Goal: Transaction & Acquisition: Purchase product/service

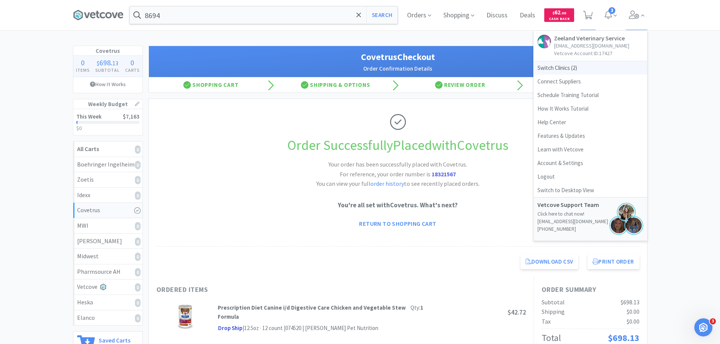
click at [568, 70] on span "Switch Clinics ( 2 )" at bounding box center [590, 68] width 113 height 14
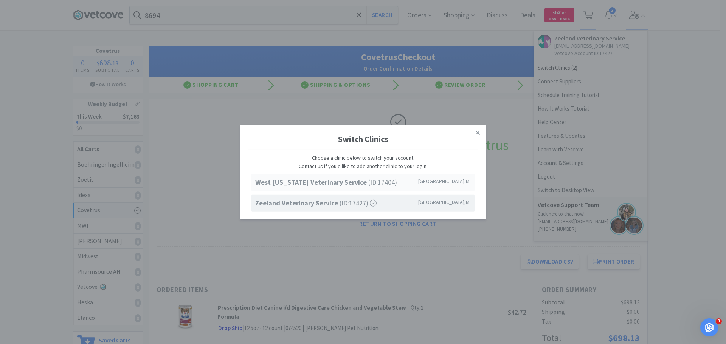
click at [324, 185] on strong "West [US_STATE] Veterinary Service" at bounding box center [311, 182] width 113 height 9
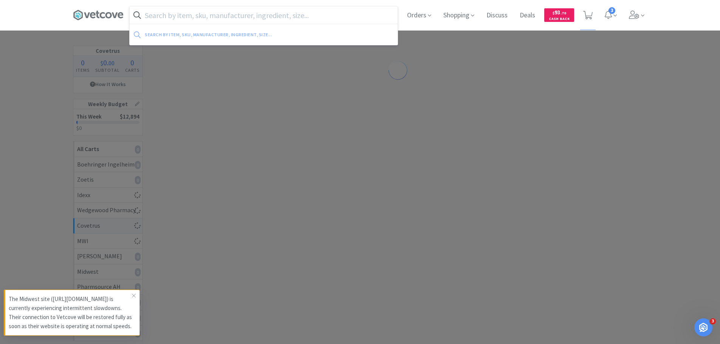
click at [252, 15] on input "text" at bounding box center [264, 14] width 268 height 17
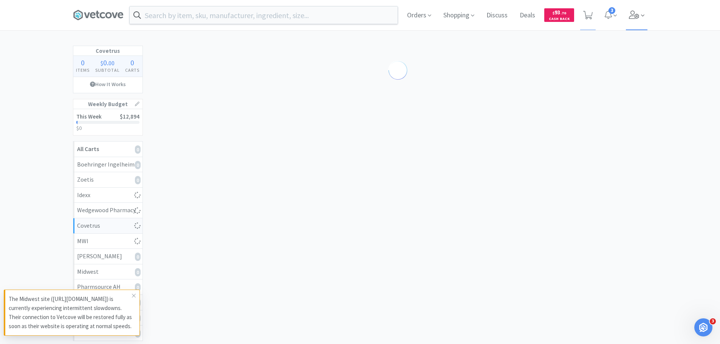
click at [635, 16] on icon at bounding box center [634, 15] width 11 height 8
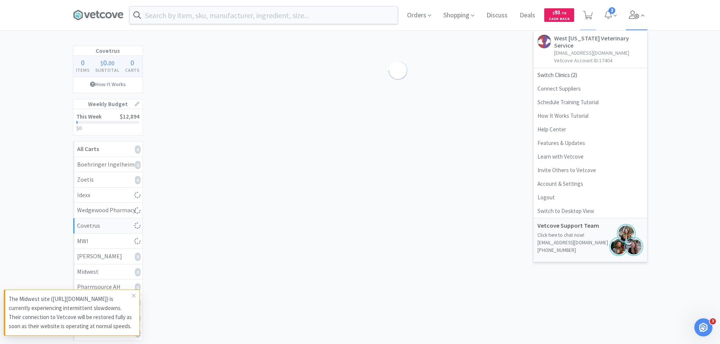
click at [635, 16] on icon at bounding box center [634, 15] width 11 height 8
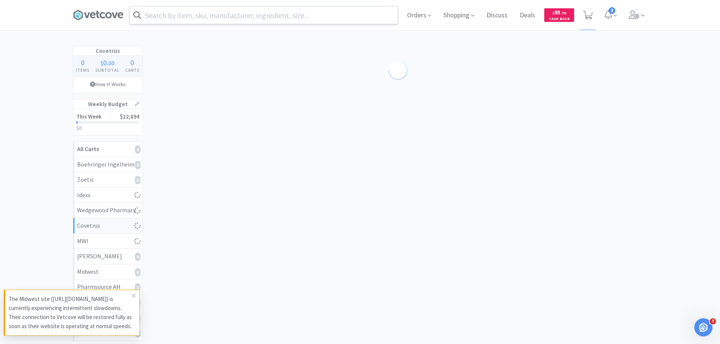
click at [288, 20] on input "text" at bounding box center [264, 14] width 268 height 17
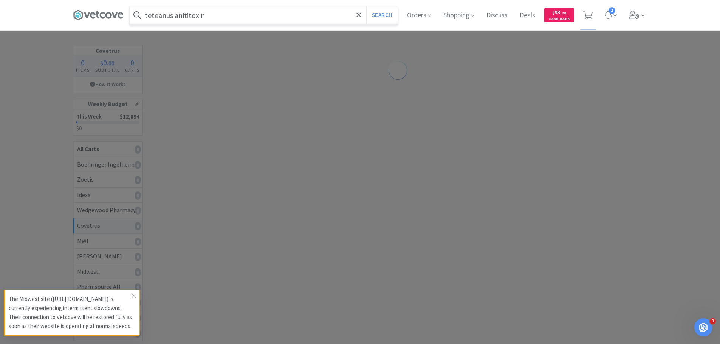
type input "teteanus anititoxin"
click at [366, 6] on button "Search" at bounding box center [381, 14] width 31 height 17
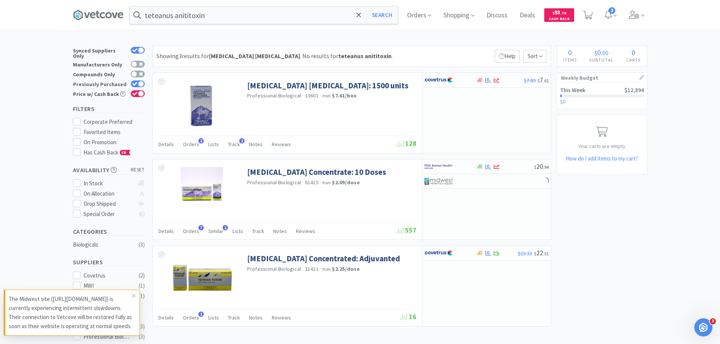
click at [136, 82] on icon at bounding box center [134, 84] width 5 height 4
checkbox input "false"
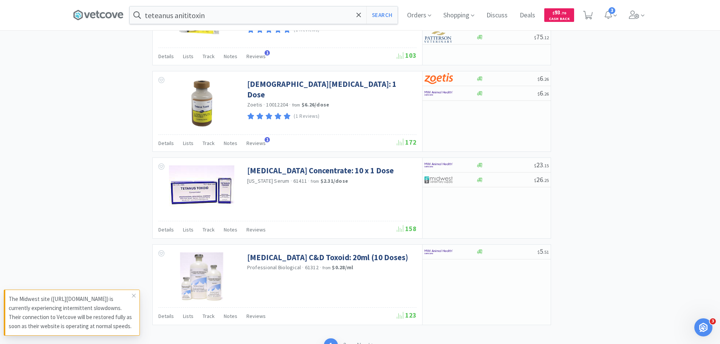
scroll to position [1109, 0]
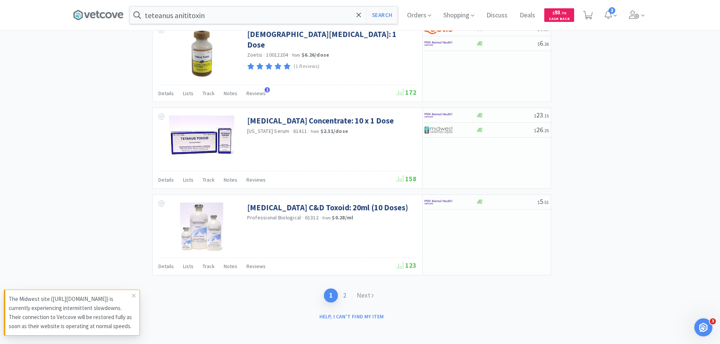
click at [341, 294] on link "2" at bounding box center [345, 296] width 14 height 14
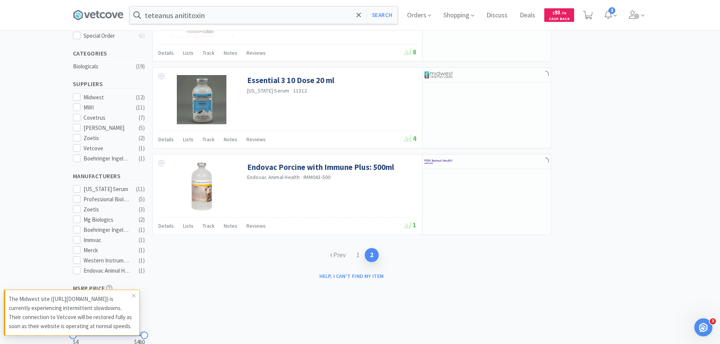
scroll to position [227, 0]
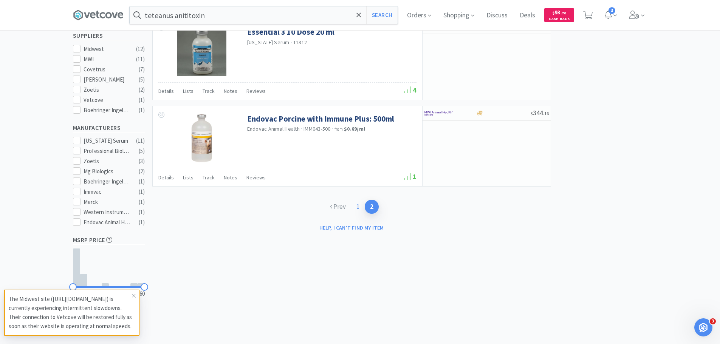
click at [356, 209] on link "1" at bounding box center [358, 207] width 14 height 14
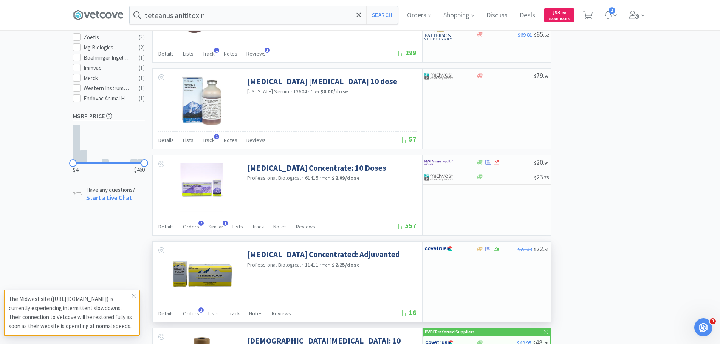
scroll to position [529, 0]
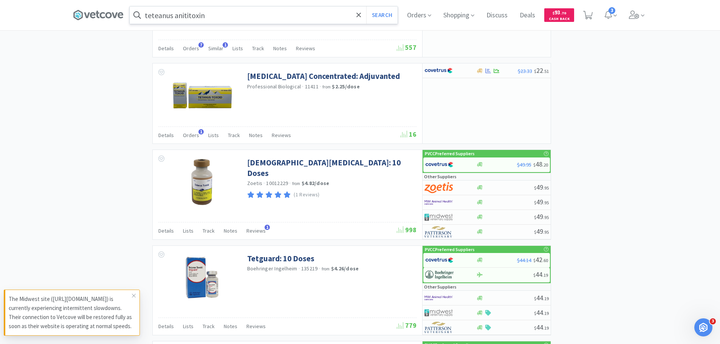
click at [246, 14] on input "teteanus anititoxin" at bounding box center [264, 14] width 268 height 17
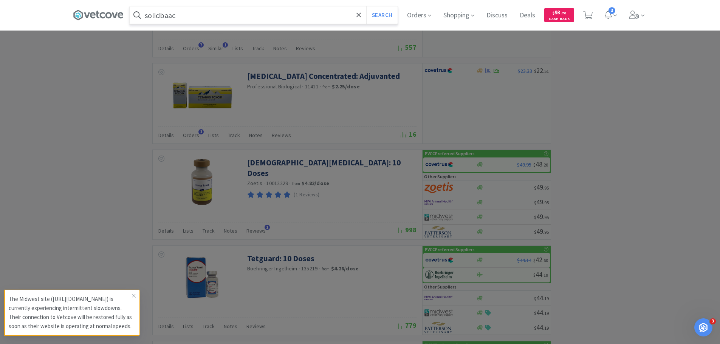
type input "solidbaac"
click at [366, 6] on button "Search" at bounding box center [381, 14] width 31 height 17
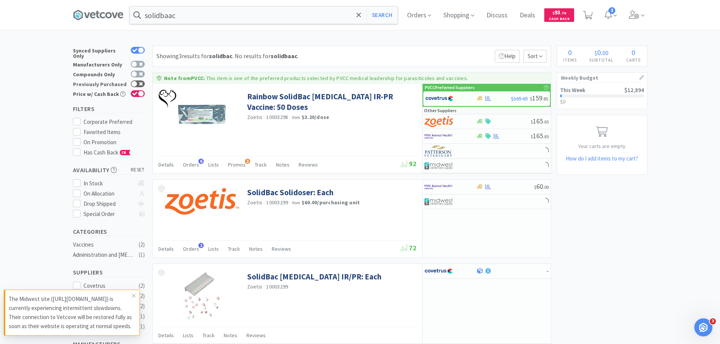
drag, startPoint x: 147, startPoint y: 79, endPoint x: 142, endPoint y: 80, distance: 5.0
click at [146, 79] on div "Synced Suppliers Only Manufacturers Only Compounds Only Previously Purchased Pr…" at bounding box center [111, 73] width 76 height 55
click at [142, 82] on icon at bounding box center [141, 84] width 4 height 4
checkbox input "true"
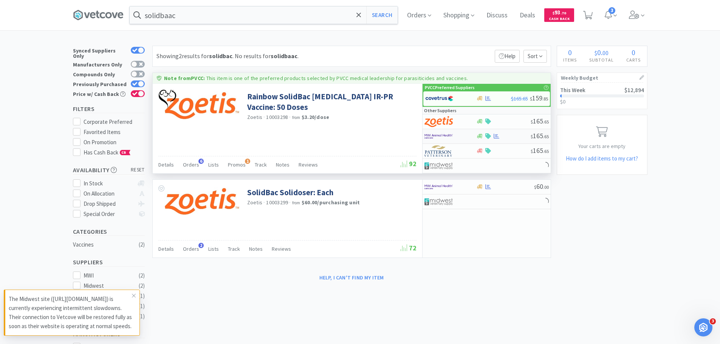
click at [442, 137] on img at bounding box center [439, 136] width 28 height 11
select select "1"
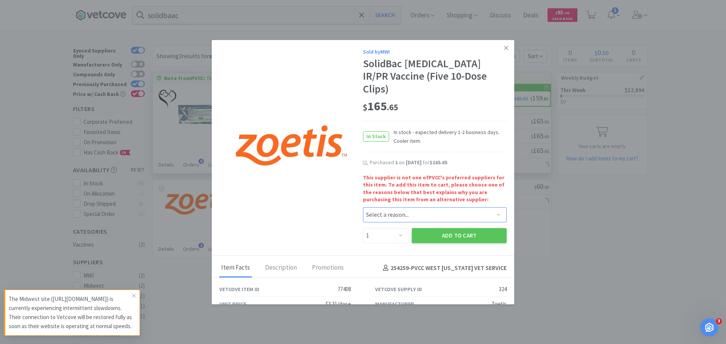
click at [418, 208] on select "Select a reason... Availability - This item is out of stock at the preferred su…" at bounding box center [435, 215] width 144 height 15
select select "shipping_time"
click at [363, 208] on select "Select a reason... Availability - This item is out of stock at the preferred su…" at bounding box center [435, 215] width 144 height 15
click at [430, 228] on button "Add to Cart" at bounding box center [459, 235] width 95 height 15
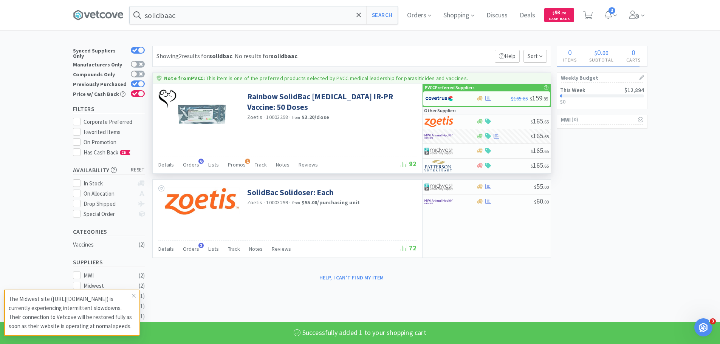
select select "1"
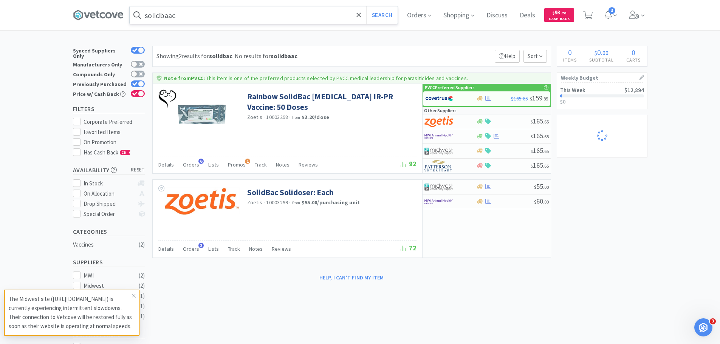
click at [209, 18] on input "solidbaac" at bounding box center [264, 14] width 268 height 17
select select "1"
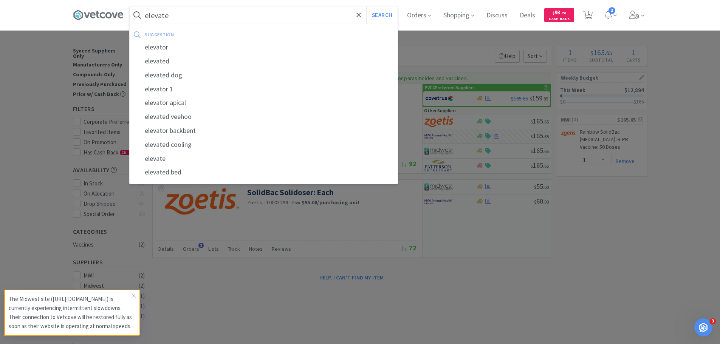
type input "elevate"
click at [366, 6] on button "Search" at bounding box center [381, 14] width 31 height 17
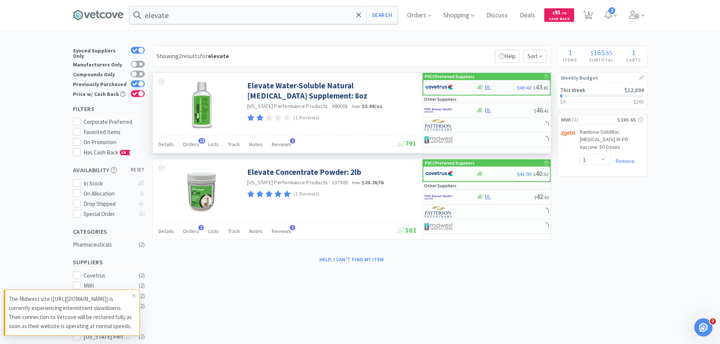
click at [440, 87] on img at bounding box center [439, 87] width 28 height 11
select select "1"
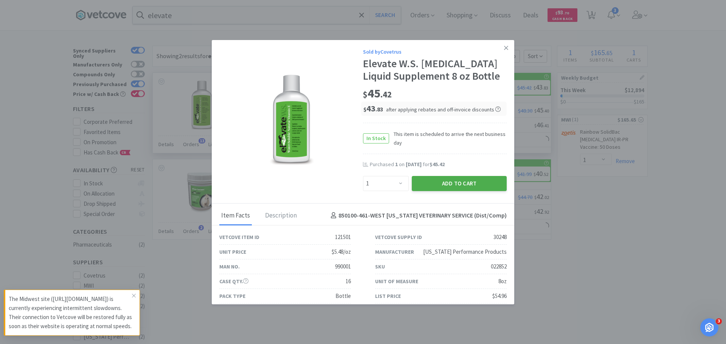
click at [459, 189] on button "Add to Cart" at bounding box center [459, 183] width 95 height 15
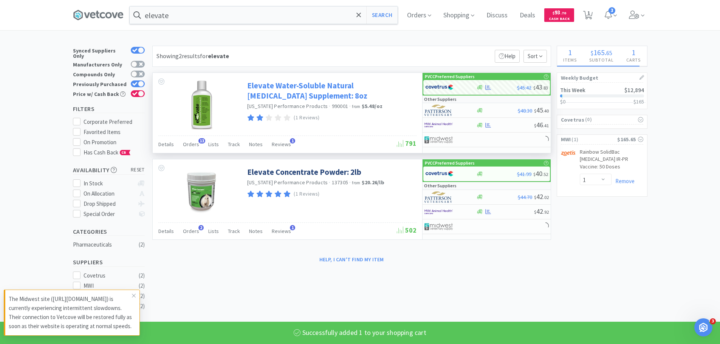
select select "1"
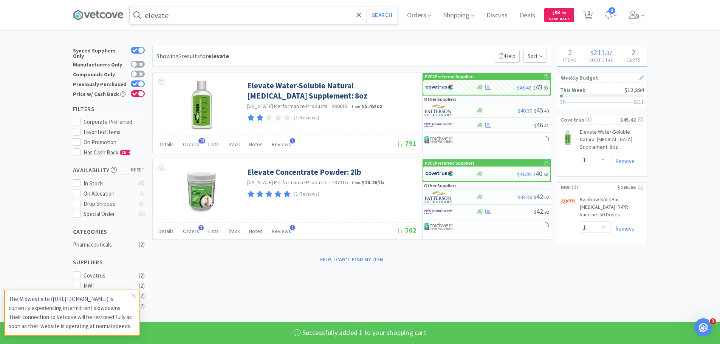
click at [290, 9] on input "elevate" at bounding box center [264, 14] width 268 height 17
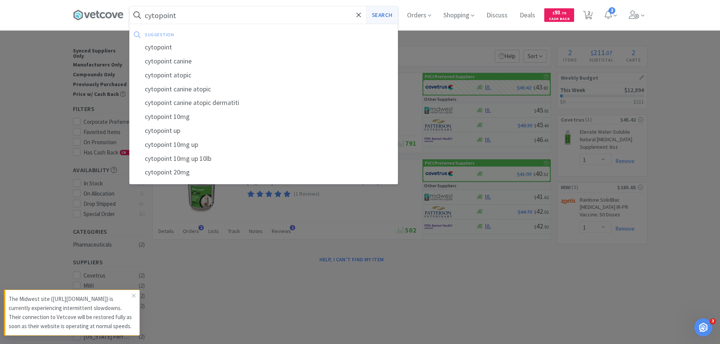
type input "cytopoint"
click at [391, 12] on button "Search" at bounding box center [381, 14] width 31 height 17
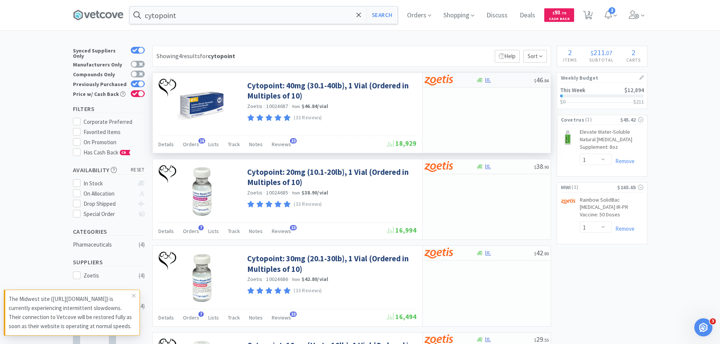
click at [446, 79] on img at bounding box center [439, 79] width 28 height 11
select select "10"
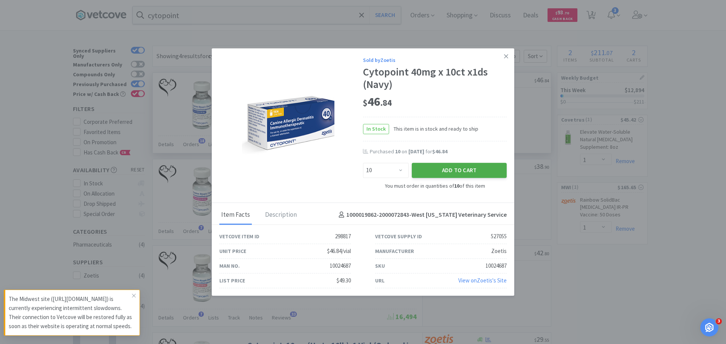
click at [457, 172] on button "Add to Cart" at bounding box center [459, 170] width 95 height 15
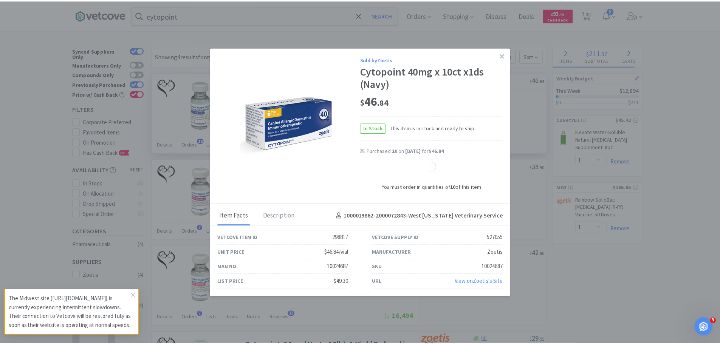
select select "10"
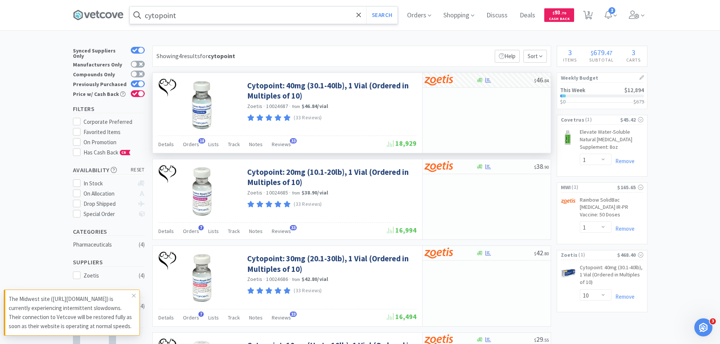
click at [247, 15] on input "cytopoint" at bounding box center [264, 14] width 268 height 17
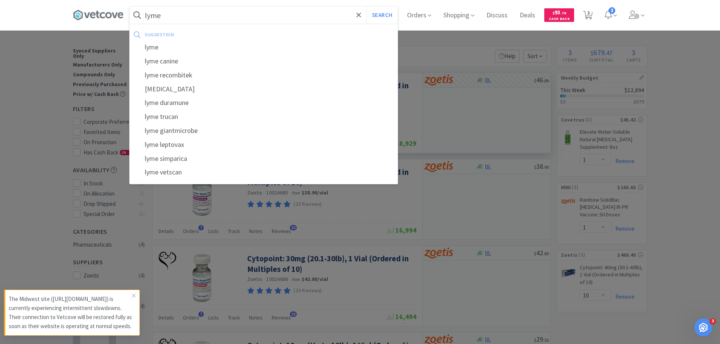
type input "lyme"
click at [366, 6] on button "Search" at bounding box center [381, 14] width 31 height 17
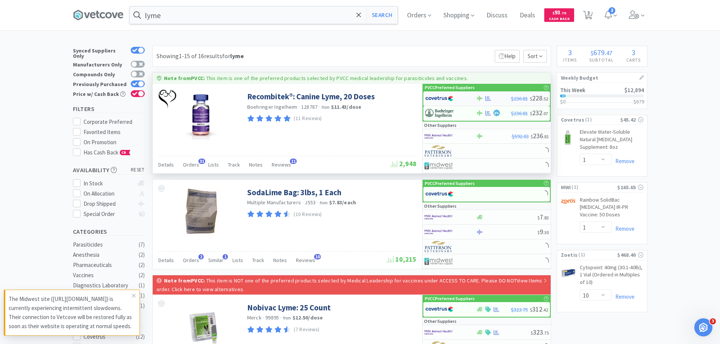
click at [467, 97] on div at bounding box center [450, 98] width 51 height 13
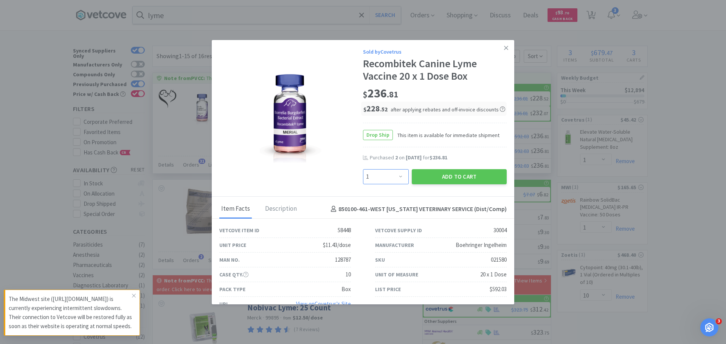
click at [383, 177] on select "Enter Quantity 1 2 3 4 5 6 7 8 9 10 11 12 13 14 15 16 17 18 19 20 Enter Quantity" at bounding box center [386, 176] width 46 height 15
select select "2"
click at [363, 169] on select "Enter Quantity 1 2 3 4 5 6 7 8 9 10 11 12 13 14 15 16 17 18 19 20 Enter Quantity" at bounding box center [386, 176] width 46 height 15
click at [439, 178] on button "Add to Cart" at bounding box center [459, 176] width 95 height 15
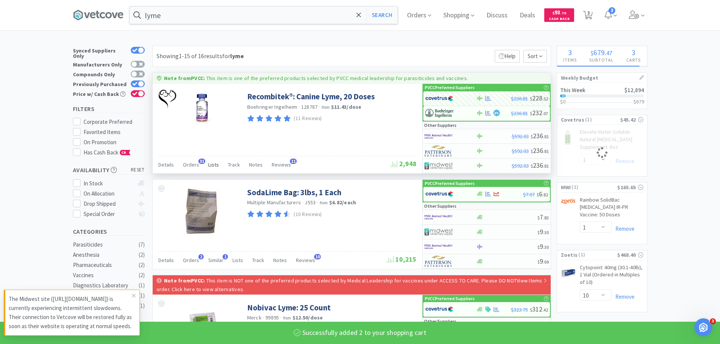
select select "2"
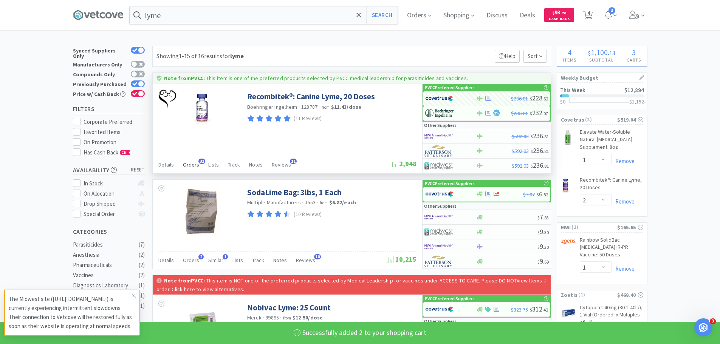
click at [194, 164] on span "Orders" at bounding box center [191, 164] width 16 height 7
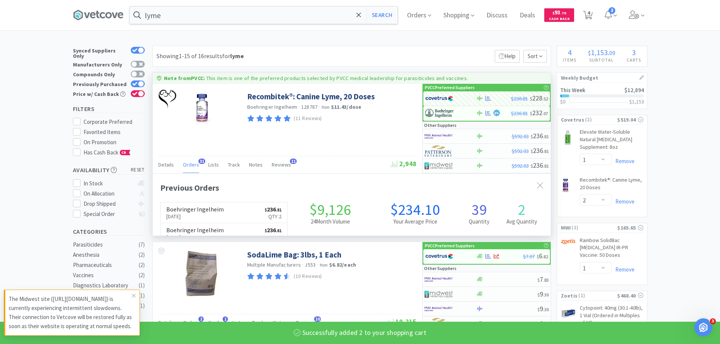
scroll to position [203, 398]
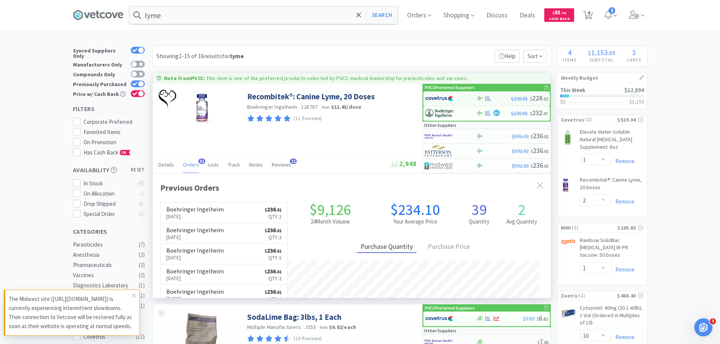
click at [194, 164] on span "Orders" at bounding box center [191, 164] width 16 height 7
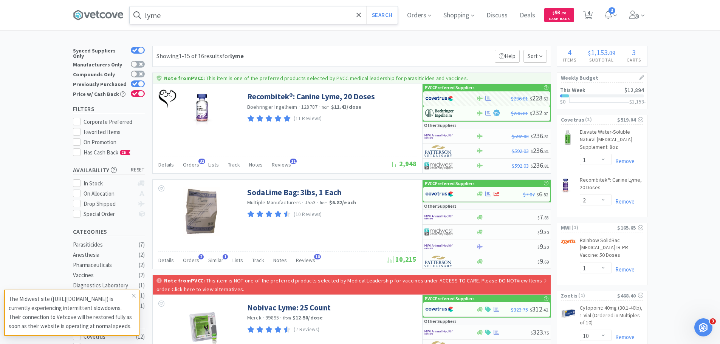
click at [171, 12] on input "lyme" at bounding box center [264, 14] width 268 height 17
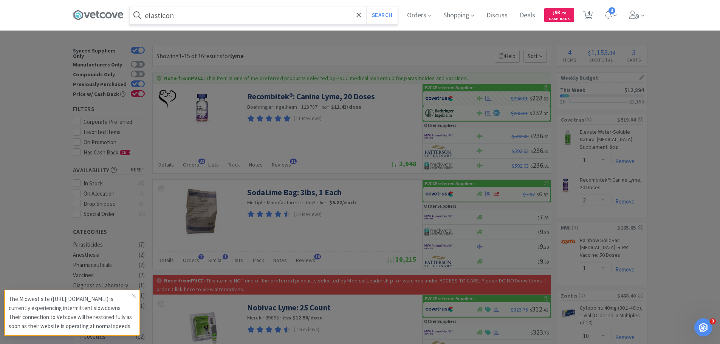
type input "elasticon"
click at [366, 6] on button "Search" at bounding box center [381, 14] width 31 height 17
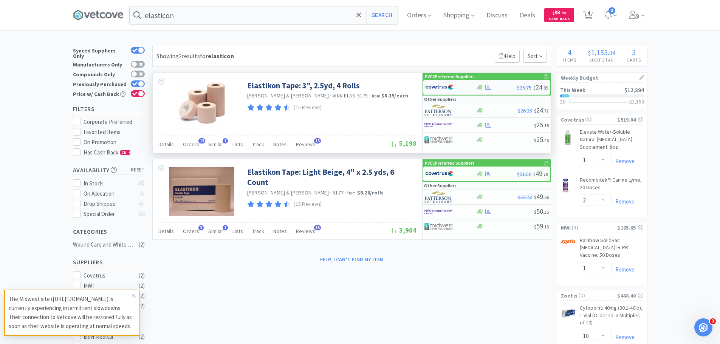
click at [458, 87] on div at bounding box center [446, 87] width 42 height 13
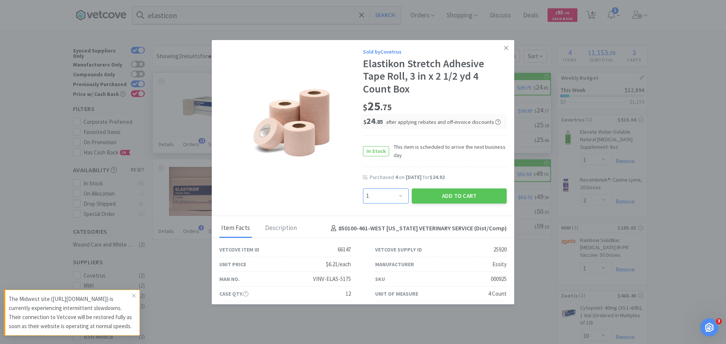
drag, startPoint x: 378, startPoint y: 198, endPoint x: 379, endPoint y: 194, distance: 4.1
click at [378, 198] on select "Enter Quantity 1 2 3 4 5 6 7 8 9 10 11 12 13 14 15 16 17 18 19 20 Enter Quantity" at bounding box center [386, 196] width 46 height 15
select select "2"
click at [363, 189] on select "Enter Quantity 1 2 3 4 5 6 7 8 9 10 11 12 13 14 15 16 17 18 19 20 Enter Quantity" at bounding box center [386, 196] width 46 height 15
click at [436, 195] on button "Add to Cart" at bounding box center [459, 196] width 95 height 15
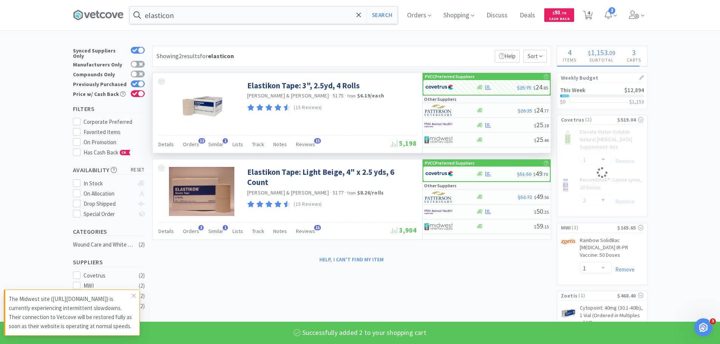
select select "2"
select select "1"
select select "2"
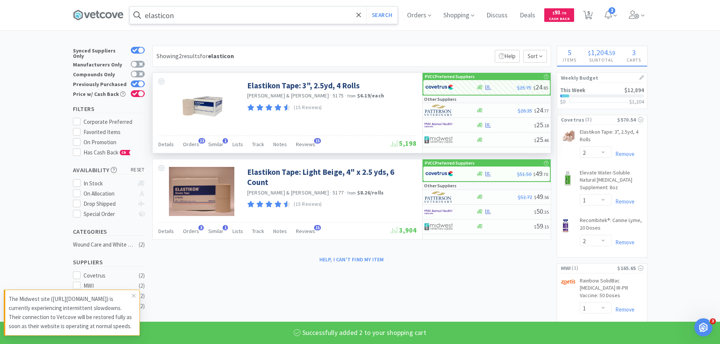
click at [269, 15] on input "elasticon" at bounding box center [264, 14] width 268 height 17
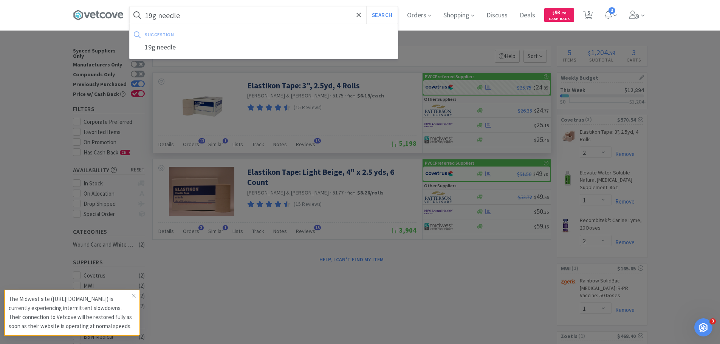
type input "19g needle"
click at [366, 6] on button "Search" at bounding box center [381, 14] width 31 height 17
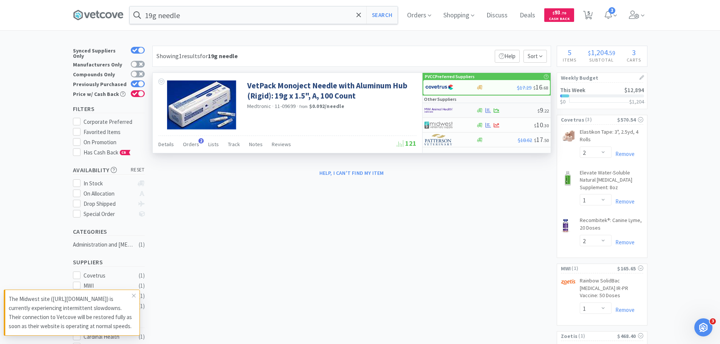
click at [457, 110] on div at bounding box center [446, 110] width 42 height 13
select select "1"
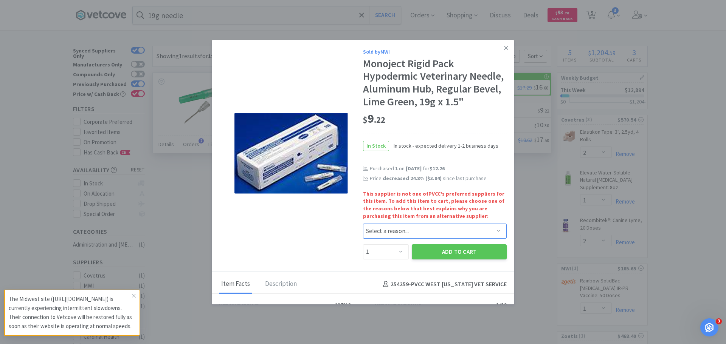
click at [399, 239] on select "Select a reason... Availability - This item is out of stock at the preferred su…" at bounding box center [435, 231] width 144 height 15
select select "pricing"
click at [363, 236] on select "Select a reason... Availability - This item is out of stock at the preferred su…" at bounding box center [435, 231] width 144 height 15
drag, startPoint x: 382, startPoint y: 271, endPoint x: 383, endPoint y: 261, distance: 9.5
click at [382, 260] on select "Enter Quantity 1 2 3 4 5 6 7 8 9 10 11 12 13 14 15 16 17 18 19 20 Enter Quantity" at bounding box center [386, 252] width 46 height 15
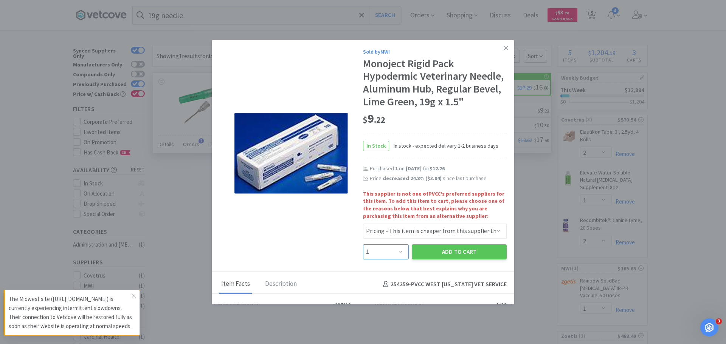
select select "2"
click at [363, 257] on select "Enter Quantity 1 2 3 4 5 6 7 8 9 10 11 12 13 14 15 16 17 18 19 20 Enter Quantity" at bounding box center [386, 252] width 46 height 15
click at [436, 260] on button "Add to Cart" at bounding box center [459, 252] width 95 height 15
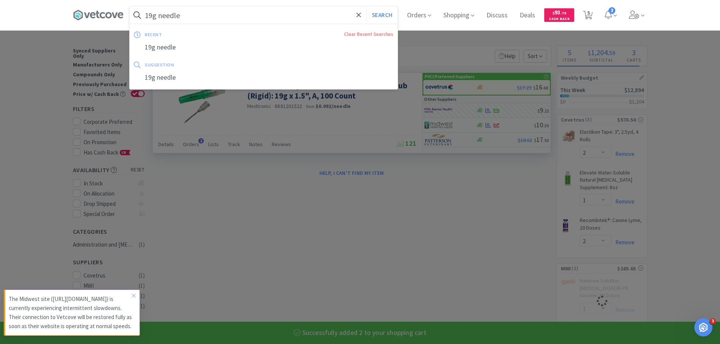
click at [247, 11] on input "19g needle" at bounding box center [264, 14] width 268 height 17
select select "2"
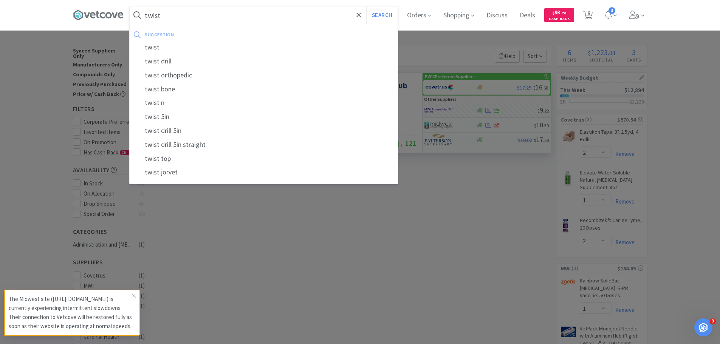
type input "twist"
click at [366, 6] on button "Search" at bounding box center [381, 14] width 31 height 17
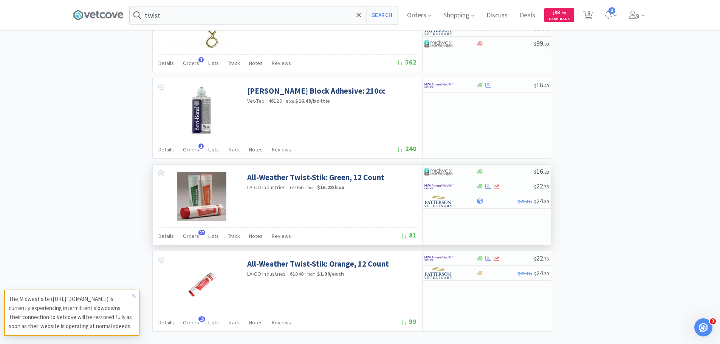
scroll to position [987, 0]
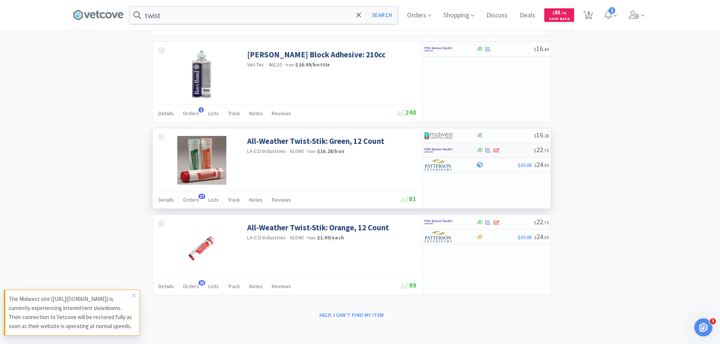
click at [445, 148] on img at bounding box center [439, 150] width 28 height 11
select select "1"
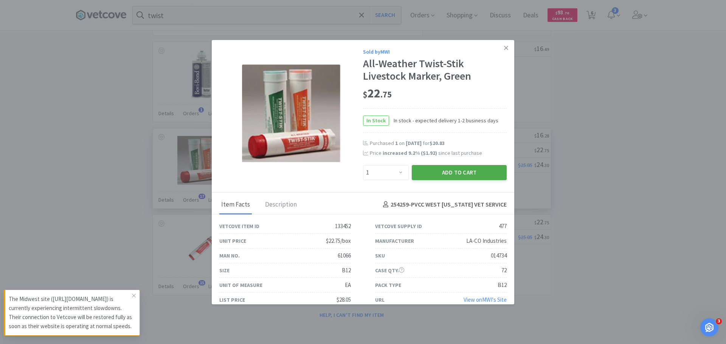
click at [450, 175] on button "Add to Cart" at bounding box center [459, 172] width 95 height 15
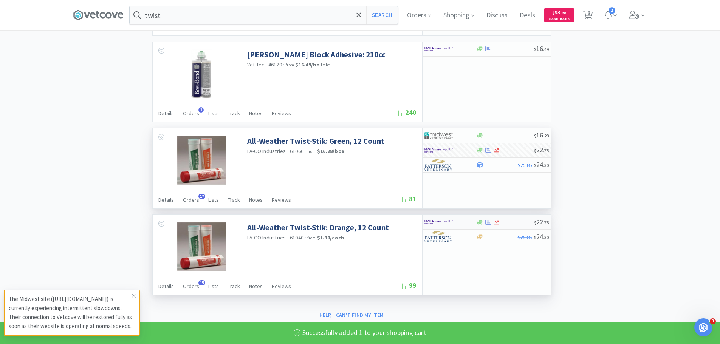
select select "1"
select select "2"
click at [441, 223] on img at bounding box center [439, 222] width 28 height 11
select select "1"
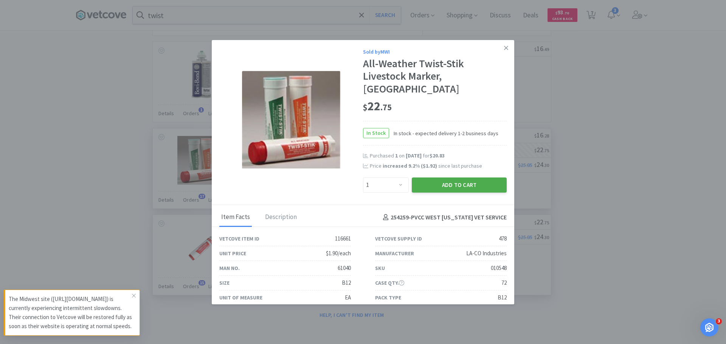
click at [457, 178] on button "Add to Cart" at bounding box center [459, 185] width 95 height 15
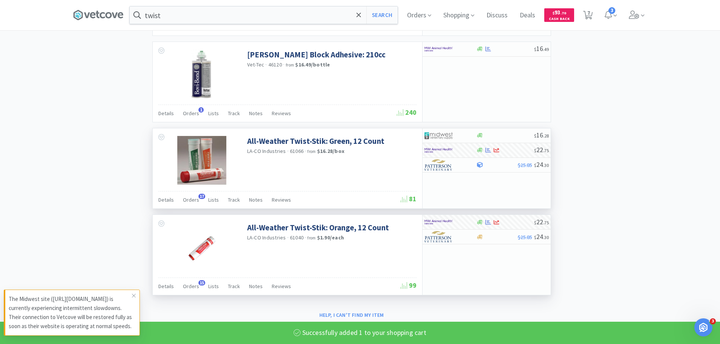
select select "1"
select select "2"
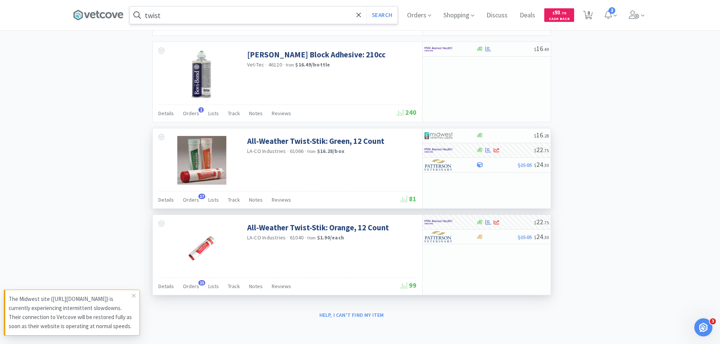
click at [287, 17] on input "twist" at bounding box center [264, 14] width 268 height 17
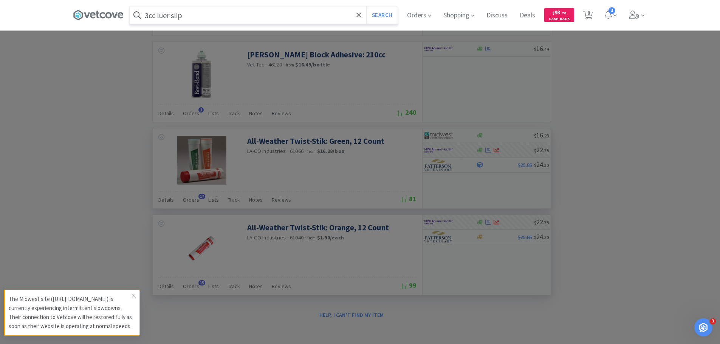
type input "3cc luer slip"
click at [366, 6] on button "Search" at bounding box center [381, 14] width 31 height 17
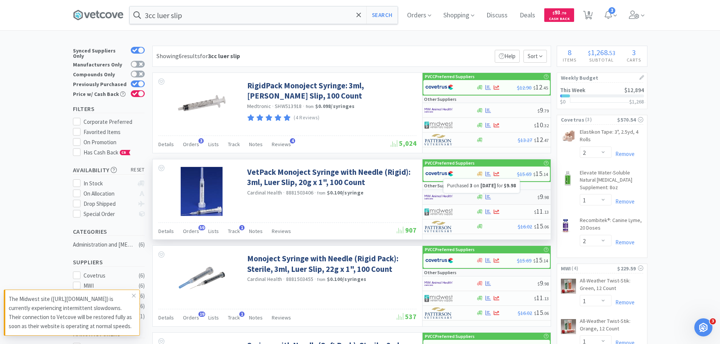
click at [488, 196] on icon at bounding box center [489, 197] width 6 height 5
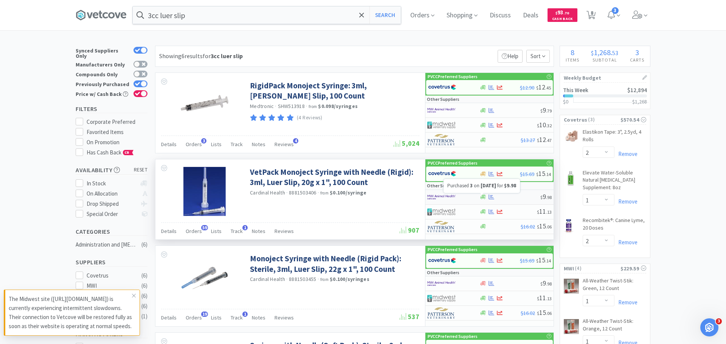
select select "1"
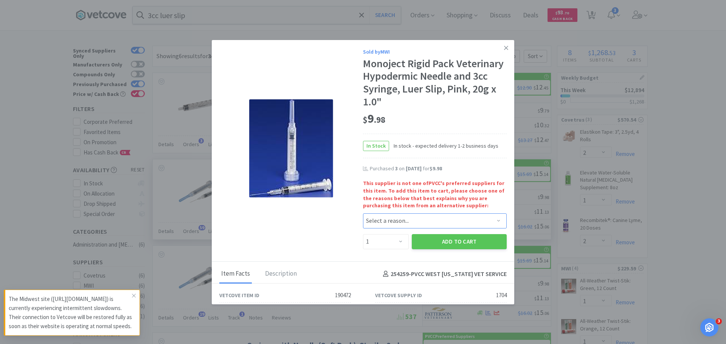
click at [380, 222] on select "Select a reason... Availability - This item is out of stock at the preferred su…" at bounding box center [435, 221] width 144 height 15
select select "pricing"
click at [363, 214] on select "Select a reason... Availability - This item is out of stock at the preferred su…" at bounding box center [435, 221] width 144 height 15
click at [379, 242] on select "Enter Quantity 1 2 3 4 5 6 7 8 9 10 11 12 13 14 15 16 17 18 19 20 Enter Quantity" at bounding box center [386, 241] width 46 height 15
select select "3"
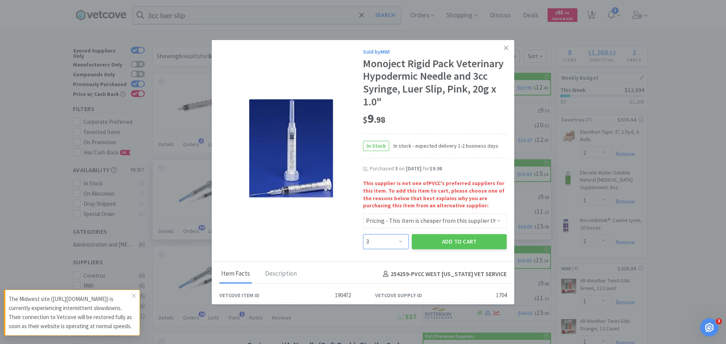
click at [363, 234] on select "Enter Quantity 1 2 3 4 5 6 7 8 9 10 11 12 13 14 15 16 17 18 19 20 Enter Quantity" at bounding box center [386, 241] width 46 height 15
click at [445, 241] on button "Add to Cart" at bounding box center [459, 241] width 95 height 15
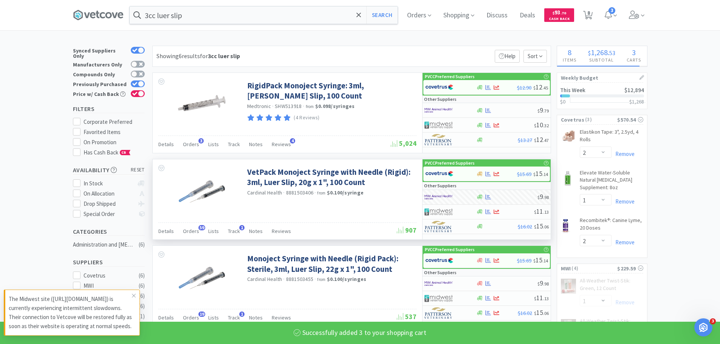
click at [259, 3] on div "3cc luer slip Search Orders Shopping Discuss Discuss Deals Deals $ 93 . 70 Cash…" at bounding box center [360, 15] width 575 height 30
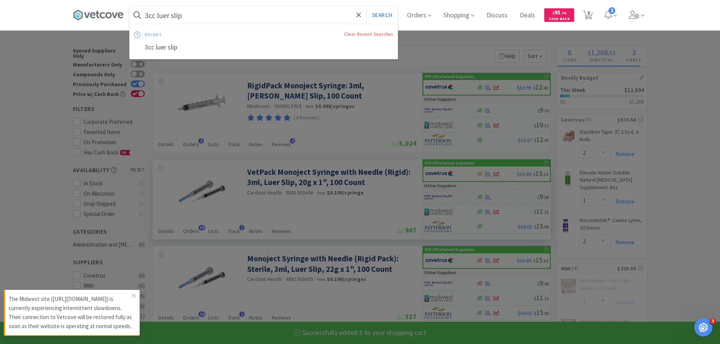
click at [260, 12] on input "3cc luer slip" at bounding box center [264, 14] width 268 height 17
select select "3"
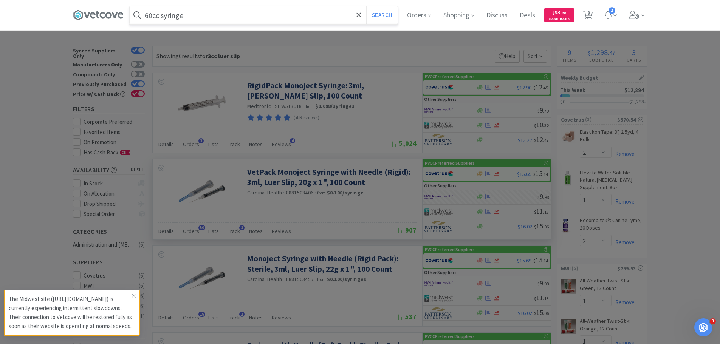
type input "60cc syringe"
click at [366, 6] on button "Search" at bounding box center [381, 14] width 31 height 17
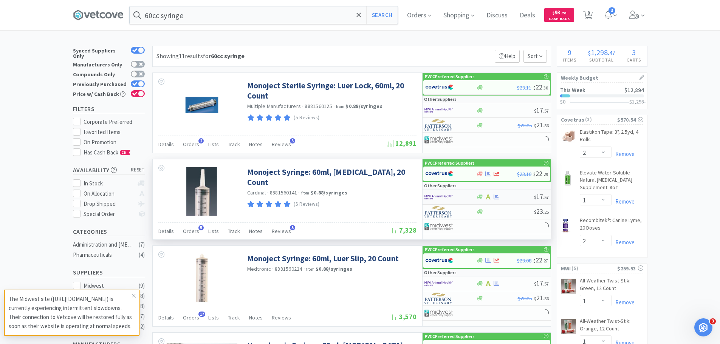
click at [436, 200] on img at bounding box center [439, 197] width 28 height 11
select select "1"
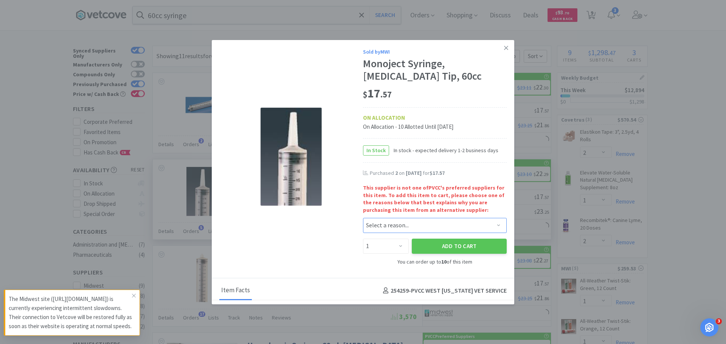
drag, startPoint x: 422, startPoint y: 224, endPoint x: 418, endPoint y: 233, distance: 9.6
click at [422, 226] on select "Select a reason... Availability - This item is out of stock at the preferred su…" at bounding box center [435, 225] width 144 height 15
select select "pricing"
click at [363, 218] on select "Select a reason... Availability - This item is out of stock at the preferred su…" at bounding box center [435, 225] width 144 height 15
drag, startPoint x: 384, startPoint y: 247, endPoint x: 386, endPoint y: 239, distance: 7.4
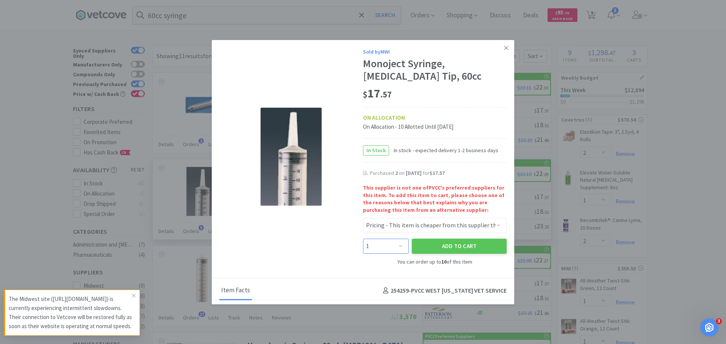
click at [384, 247] on select "Enter Quantity 1 2 3 4 5 6 7 8 9 10 Enter Quantity" at bounding box center [386, 246] width 46 height 15
select select "2"
click at [363, 239] on select "Enter Quantity 1 2 3 4 5 6 7 8 9 10 Enter Quantity" at bounding box center [386, 246] width 46 height 15
click at [440, 249] on button "Add to Cart" at bounding box center [459, 246] width 95 height 15
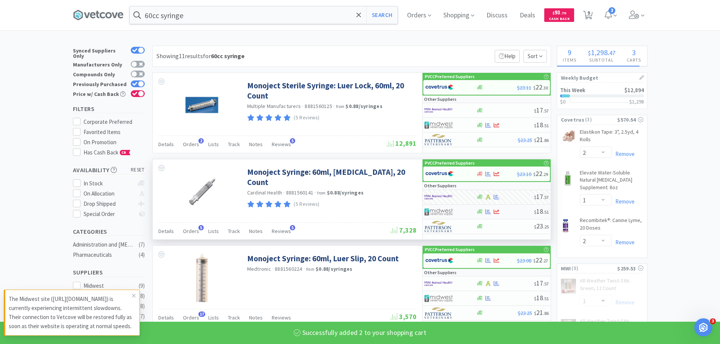
select select "2"
select select "1"
select select "2"
select select "3"
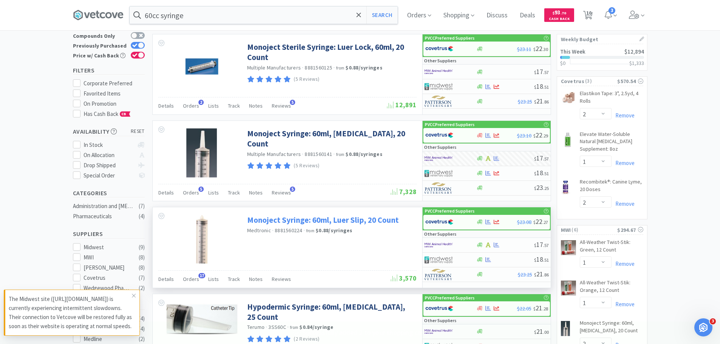
scroll to position [76, 0]
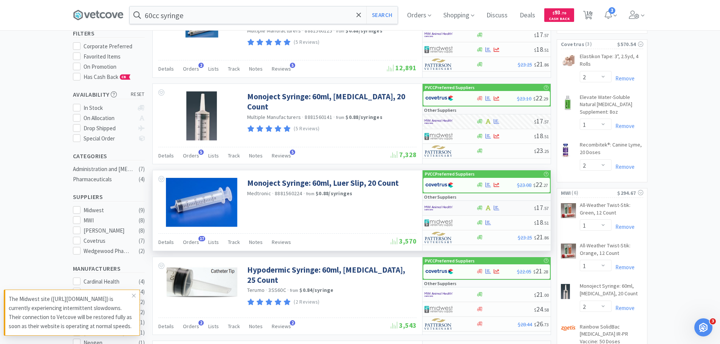
click at [435, 210] on img at bounding box center [439, 208] width 28 height 11
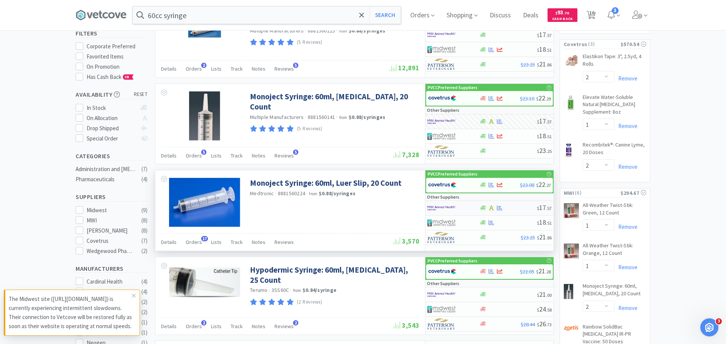
select select "1"
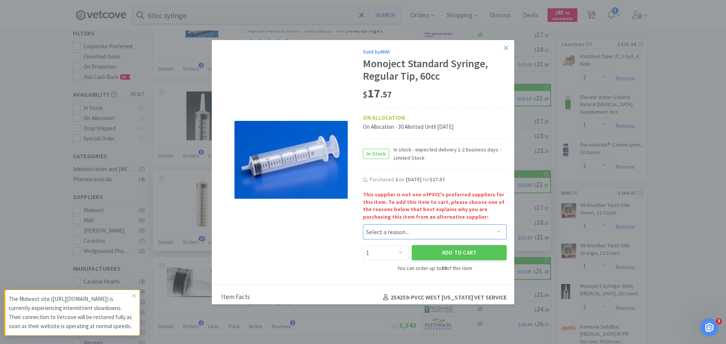
drag, startPoint x: 379, startPoint y: 237, endPoint x: 379, endPoint y: 243, distance: 6.1
click at [379, 237] on select "Select a reason... Availability - This item is out of stock at the preferred su…" at bounding box center [435, 232] width 144 height 15
select select "pricing"
click at [363, 225] on select "Select a reason... Availability - This item is out of stock at the preferred su…" at bounding box center [435, 232] width 144 height 15
click at [391, 253] on select "Enter Quantity 1 2 3 4 5 6 7 8 9 10 11 12 13 14 15 16 17 18 19 20 Enter Quantity" at bounding box center [386, 252] width 46 height 15
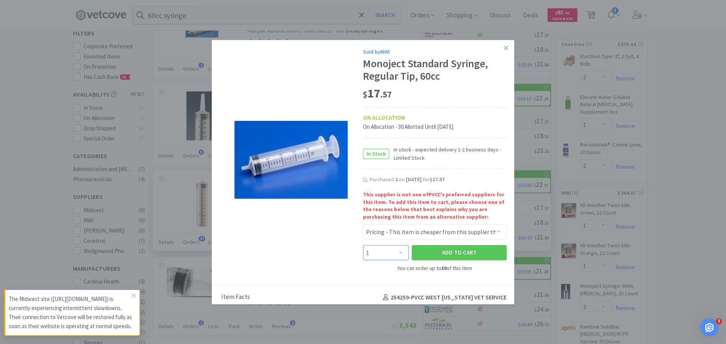
select select "2"
click at [363, 245] on select "Enter Quantity 1 2 3 4 5 6 7 8 9 10 11 12 13 14 15 16 17 18 19 20 Enter Quantity" at bounding box center [386, 252] width 46 height 15
click at [451, 256] on button "Add to Cart" at bounding box center [459, 252] width 95 height 15
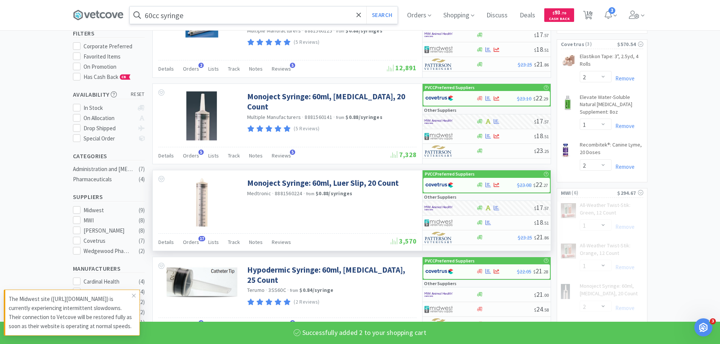
click at [156, 13] on input "60cc syringe" at bounding box center [264, 14] width 268 height 17
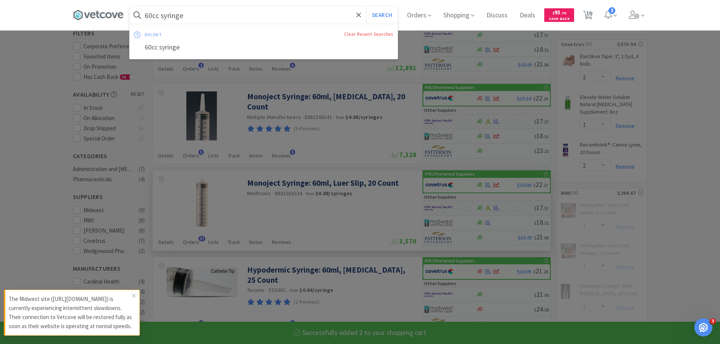
select select "2"
select select "1"
select select "2"
select select "3"
click at [156, 13] on input "60cc syringe" at bounding box center [264, 14] width 268 height 17
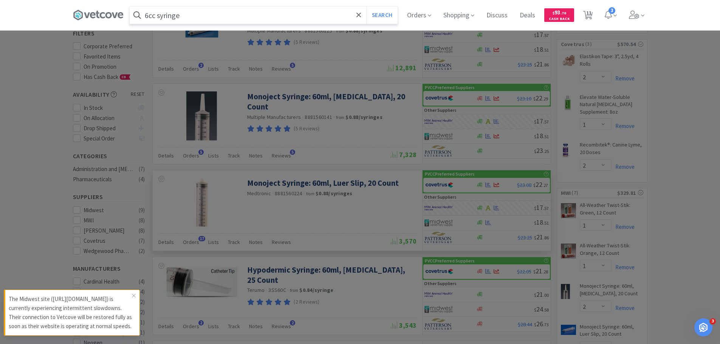
type input "6cc syringe"
click at [366, 6] on button "Search" at bounding box center [381, 14] width 31 height 17
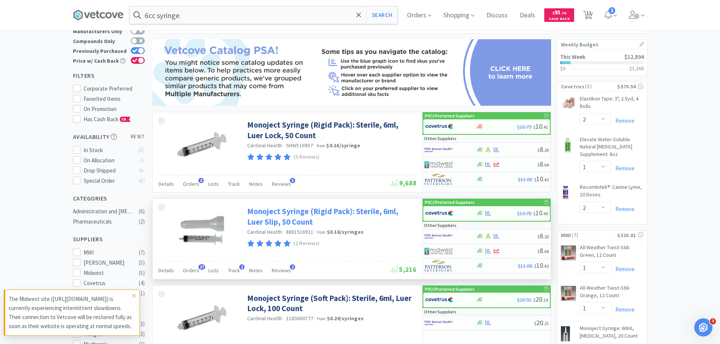
scroll to position [76, 0]
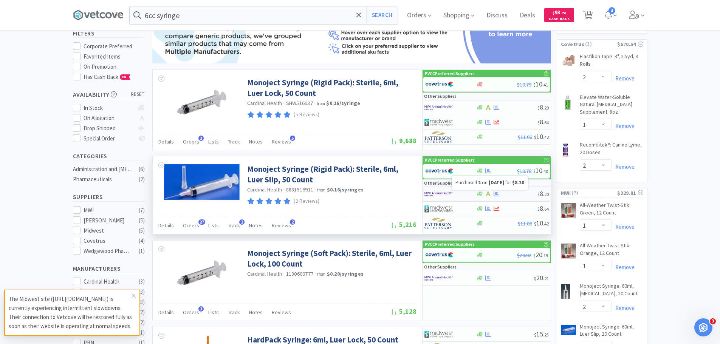
click at [496, 196] on icon at bounding box center [497, 194] width 6 height 5
select select "1"
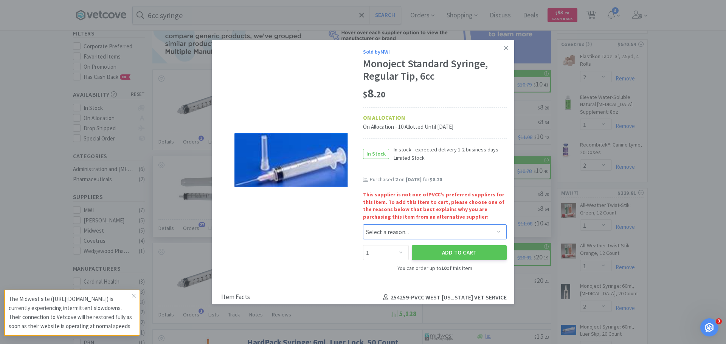
click at [387, 233] on select "Select a reason... Availability - This item is out of stock at the preferred su…" at bounding box center [435, 232] width 144 height 15
select select "pricing"
click at [363, 225] on select "Select a reason... Availability - This item is out of stock at the preferred su…" at bounding box center [435, 232] width 144 height 15
drag, startPoint x: 368, startPoint y: 251, endPoint x: 368, endPoint y: 246, distance: 4.9
click at [368, 251] on select "Enter Quantity 1 2 3 4 5 6 7 8 9 10 Enter Quantity" at bounding box center [386, 252] width 46 height 15
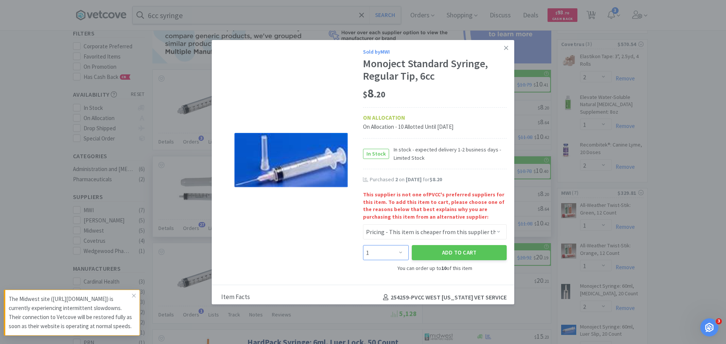
select select "2"
click at [363, 245] on select "Enter Quantity 1 2 3 4 5 6 7 8 9 10 Enter Quantity" at bounding box center [386, 252] width 46 height 15
click at [433, 254] on button "Add to Cart" at bounding box center [459, 252] width 95 height 15
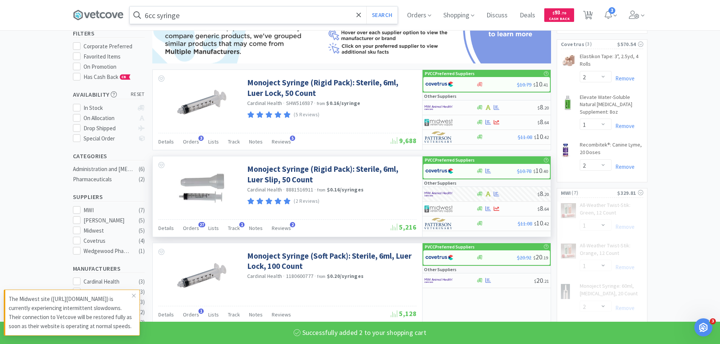
click at [152, 17] on input "6cc syringe" at bounding box center [264, 14] width 268 height 17
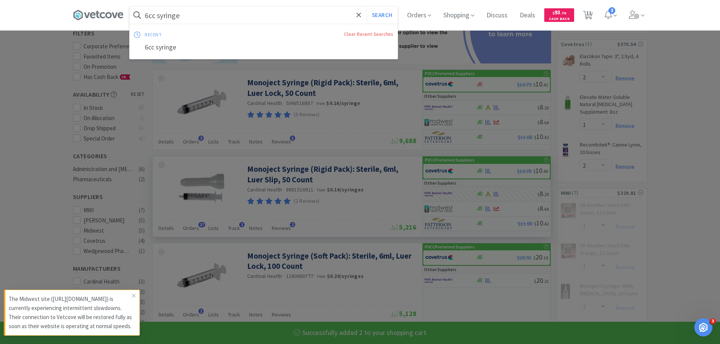
select select "2"
select select "1"
select select "2"
select select "3"
click at [152, 17] on input "6cc syringe" at bounding box center [264, 14] width 268 height 17
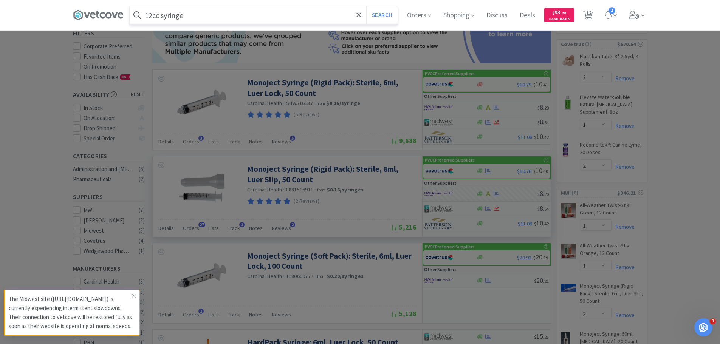
type input "12cc syringe"
click at [366, 6] on button "Search" at bounding box center [381, 14] width 31 height 17
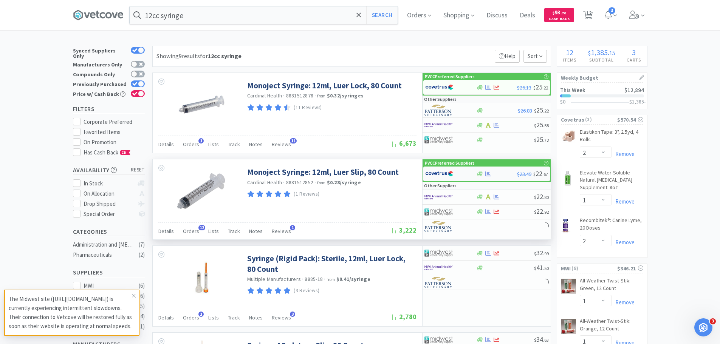
click at [449, 175] on img at bounding box center [439, 173] width 28 height 11
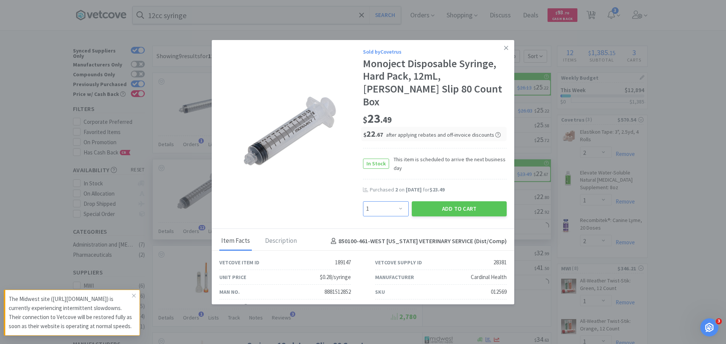
click at [392, 202] on select "Enter Quantity 1 2 3 4 5 6 7 8 9 10 11 12 13 14 15 16 17 18 19 20 Enter Quantity" at bounding box center [386, 209] width 46 height 15
select select "2"
click at [363, 202] on select "Enter Quantity 1 2 3 4 5 6 7 8 9 10 11 12 13 14 15 16 17 18 19 20 Enter Quantity" at bounding box center [386, 209] width 46 height 15
click at [446, 202] on button "Add to Cart" at bounding box center [459, 209] width 95 height 15
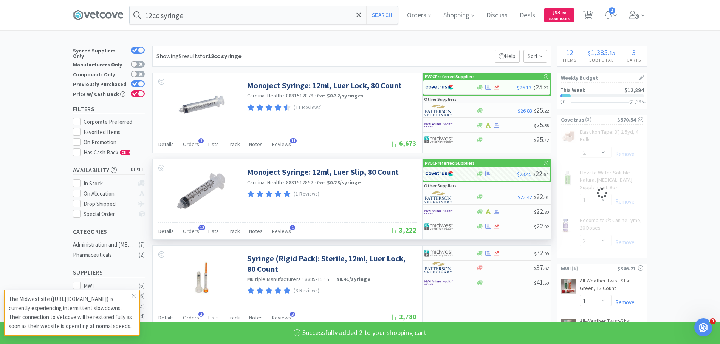
select select "2"
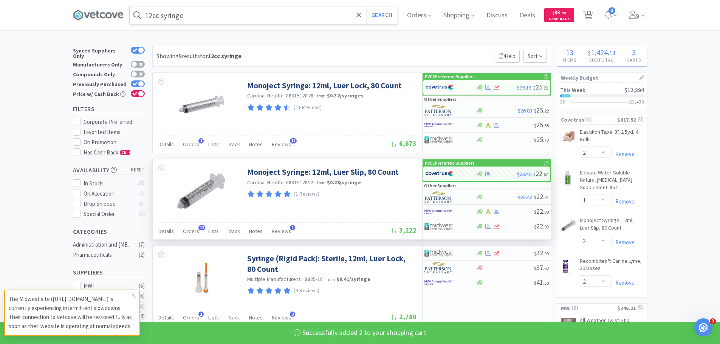
click at [199, 23] on input "12cc syringe" at bounding box center [264, 14] width 268 height 17
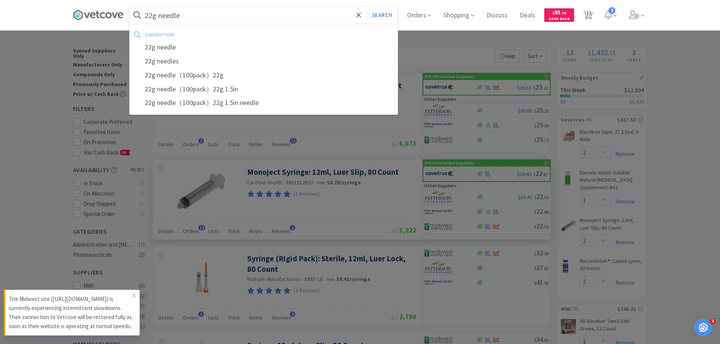
type input "22g needle"
click at [366, 6] on button "Search" at bounding box center [381, 14] width 31 height 17
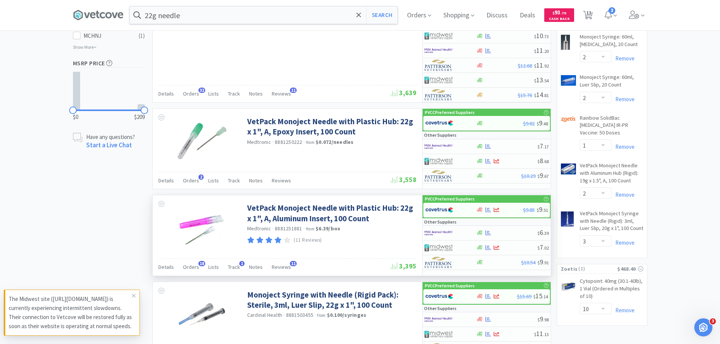
scroll to position [454, 0]
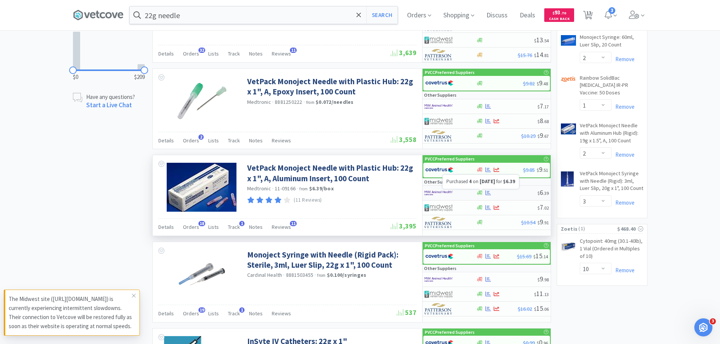
click at [488, 192] on icon at bounding box center [489, 193] width 6 height 5
select select "1"
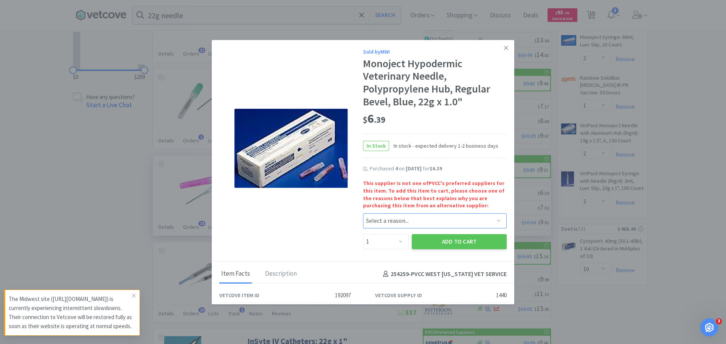
click at [377, 224] on select "Select a reason... Availability - This item is out of stock at the preferred su…" at bounding box center [435, 221] width 144 height 15
select select "availability"
click at [363, 214] on select "Select a reason... Availability - This item is out of stock at the preferred su…" at bounding box center [435, 221] width 144 height 15
click at [386, 242] on select "Enter Quantity 1 2 3 4 5 6 7 8 9 10 11 12 13 14 15 16 17 18 19 20 Enter Quantity" at bounding box center [386, 241] width 46 height 15
select select "2"
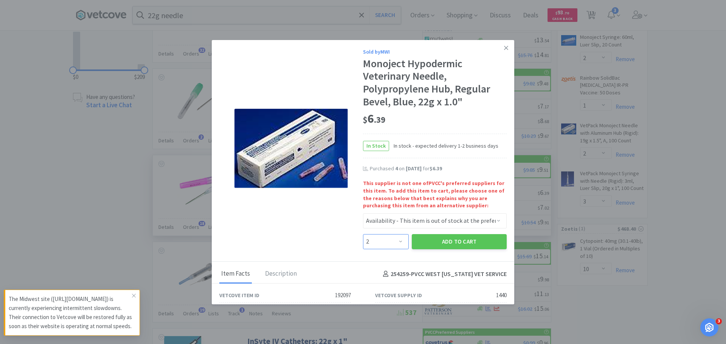
click at [363, 234] on select "Enter Quantity 1 2 3 4 5 6 7 8 9 10 11 12 13 14 15 16 17 18 19 20 Enter Quantity" at bounding box center [386, 241] width 46 height 15
click at [427, 244] on button "Add to Cart" at bounding box center [459, 241] width 95 height 15
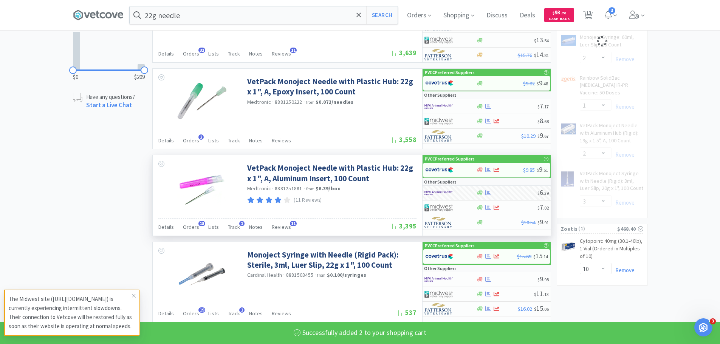
select select "2"
select select "3"
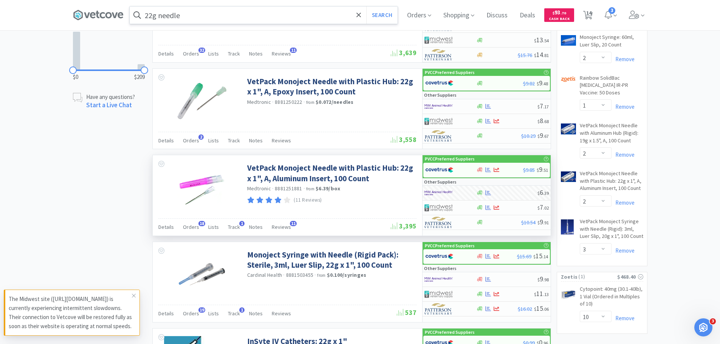
click at [153, 12] on input "22g needle" at bounding box center [264, 14] width 268 height 17
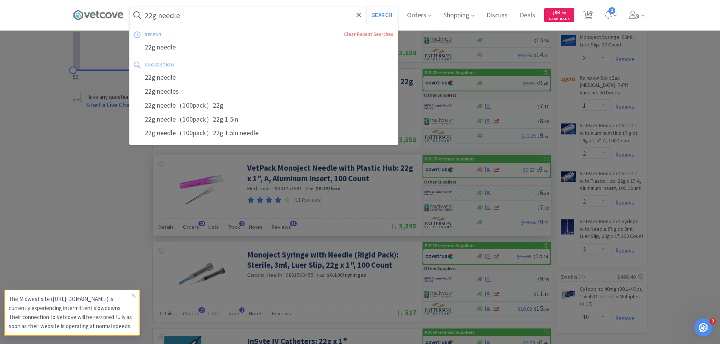
click at [155, 14] on input "22g needle" at bounding box center [264, 14] width 268 height 17
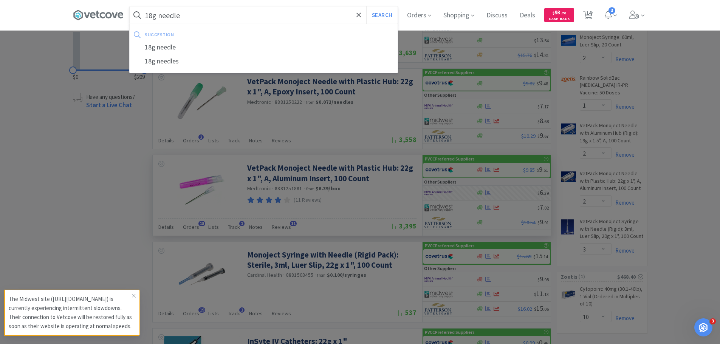
type input "18g needle"
click at [366, 6] on button "Search" at bounding box center [381, 14] width 31 height 17
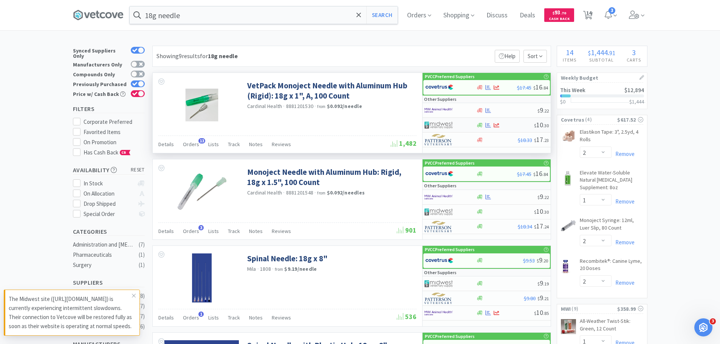
click at [472, 124] on div at bounding box center [451, 125] width 52 height 13
select select "1"
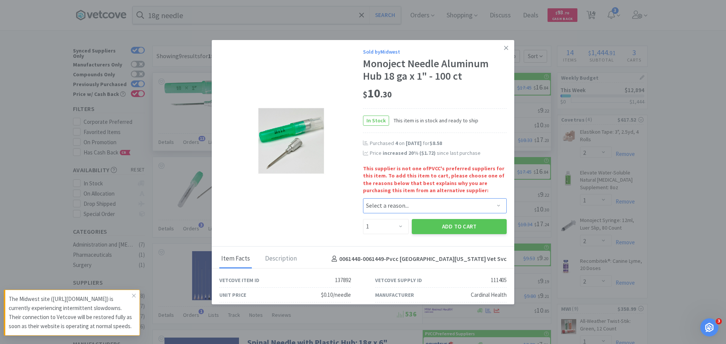
click at [407, 205] on select "Select a reason... Availability - This item is out of stock at the preferred su…" at bounding box center [435, 206] width 144 height 15
select select "availability"
click at [363, 199] on select "Select a reason... Availability - This item is out of stock at the preferred su…" at bounding box center [435, 206] width 144 height 15
drag, startPoint x: 382, startPoint y: 227, endPoint x: 386, endPoint y: 220, distance: 8.0
click at [382, 227] on select "Enter Quantity 1 2 3 4 5 6 7 8 9 10 11 12 13 14 15 16 17 18 19 20 Enter Quantity" at bounding box center [386, 226] width 46 height 15
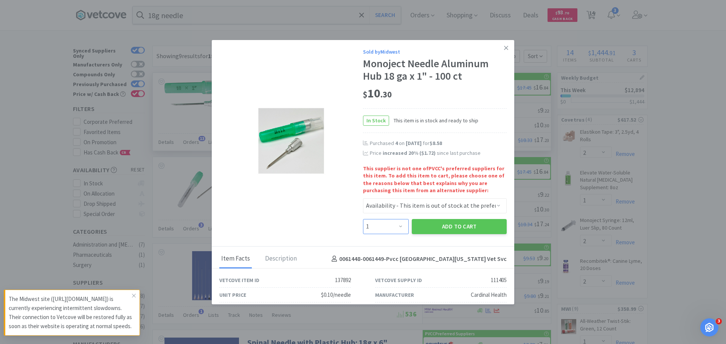
select select "4"
click at [363, 219] on select "Enter Quantity 1 2 3 4 5 6 7 8 9 10 11 12 13 14 15 16 17 18 19 20 Enter Quantity" at bounding box center [386, 226] width 46 height 15
click at [419, 225] on button "Add to Cart" at bounding box center [459, 226] width 95 height 15
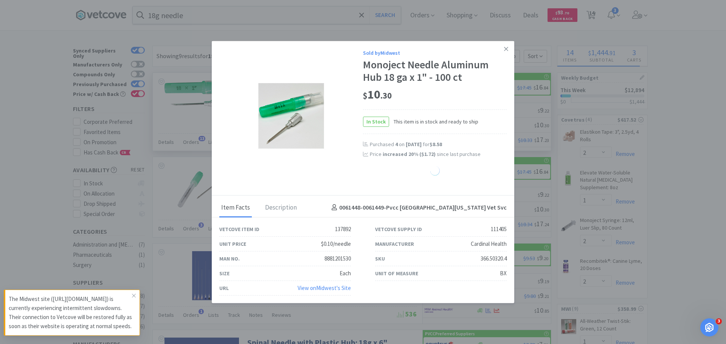
select select "4"
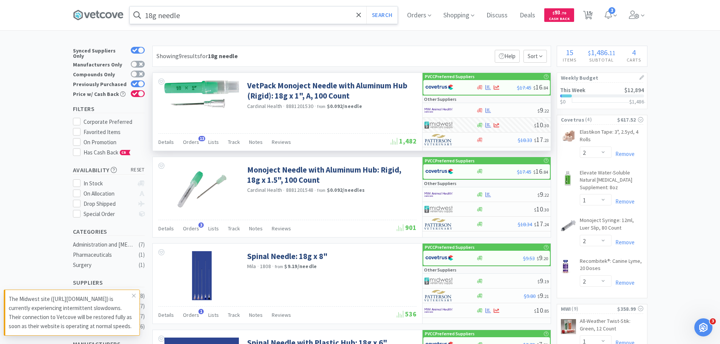
click at [155, 11] on input "18g needle" at bounding box center [264, 14] width 268 height 17
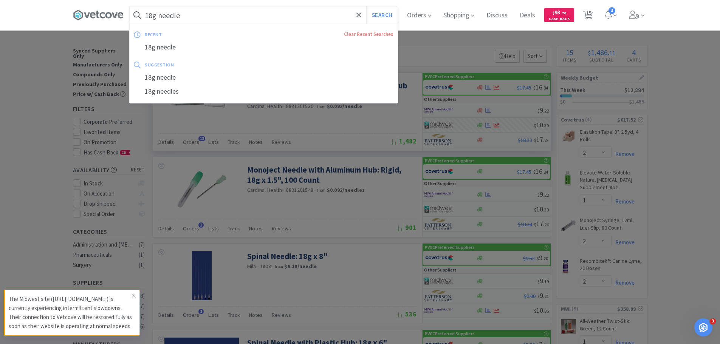
click at [155, 14] on input "18g needle" at bounding box center [264, 14] width 268 height 17
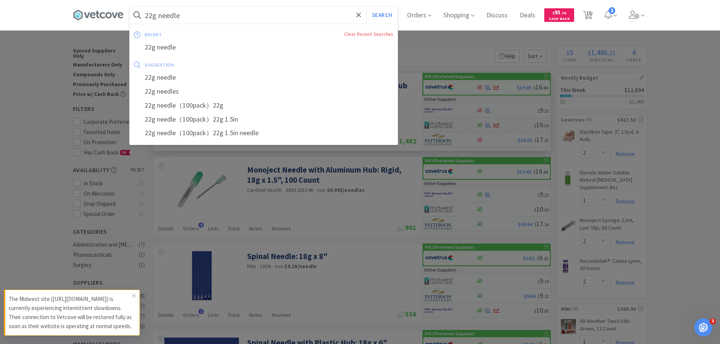
click at [366, 6] on button "Search" at bounding box center [381, 14] width 31 height 17
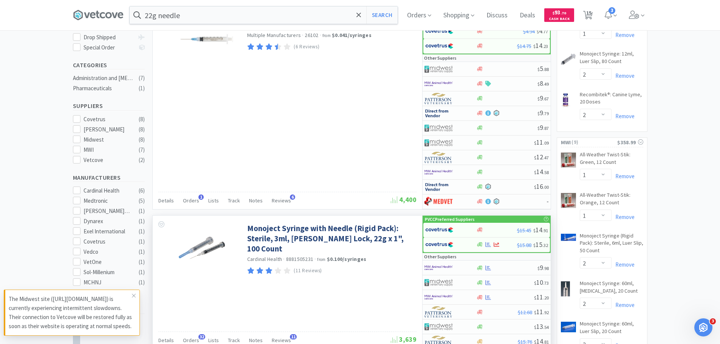
scroll to position [227, 0]
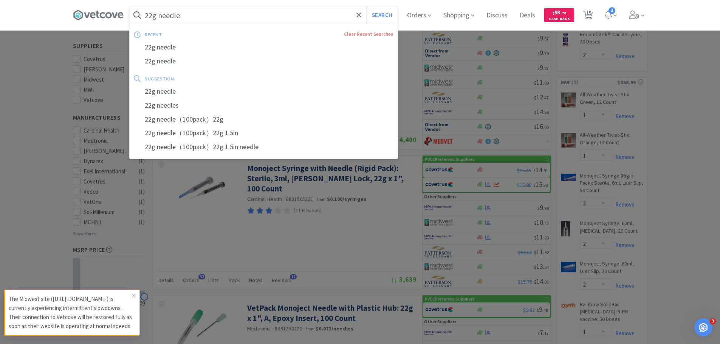
click at [182, 17] on input "22g needle" at bounding box center [264, 14] width 268 height 17
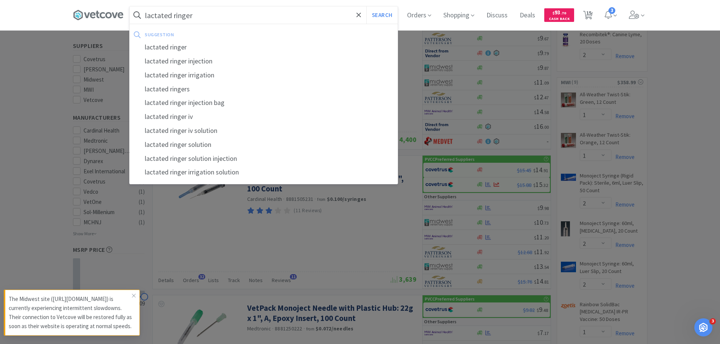
type input "lactated ringer"
click at [366, 6] on button "Search" at bounding box center [381, 14] width 31 height 17
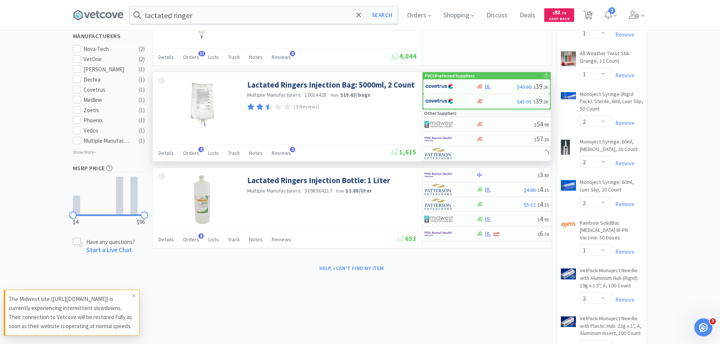
scroll to position [265, 0]
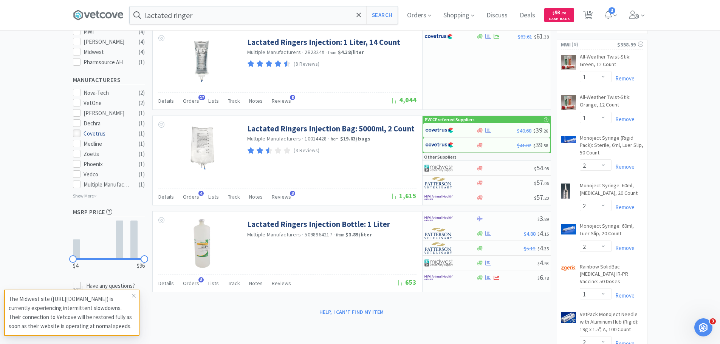
click at [75, 131] on icon at bounding box center [77, 134] width 6 height 6
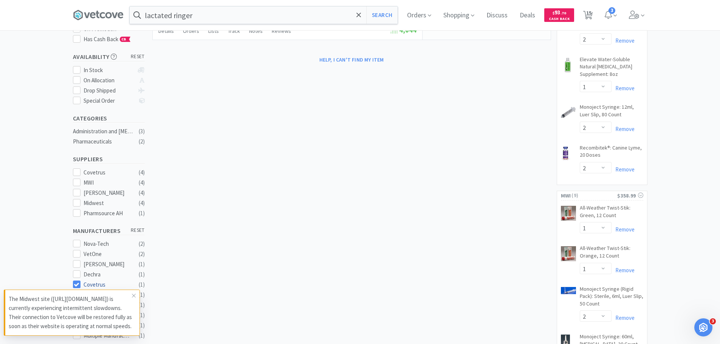
scroll to position [189, 0]
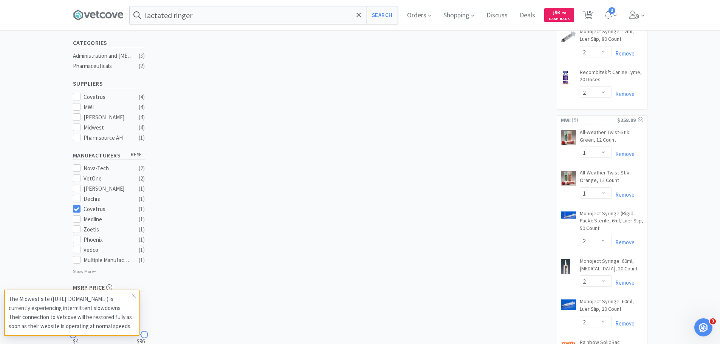
click at [72, 206] on div "× Filter Results Synced Suppliers Only Manufacturers Only Compounds Only Previo…" at bounding box center [360, 265] width 720 height 816
click at [75, 206] on icon at bounding box center [77, 209] width 6 height 6
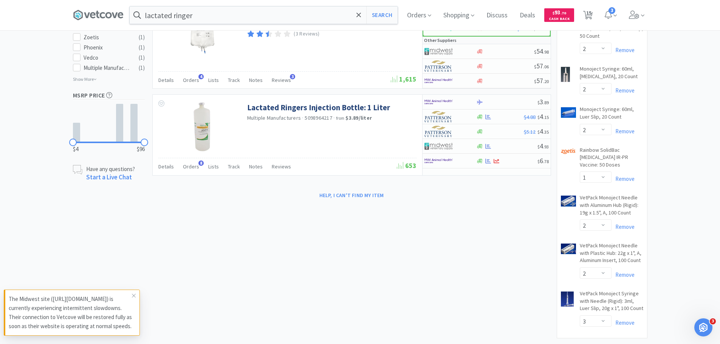
scroll to position [381, 0]
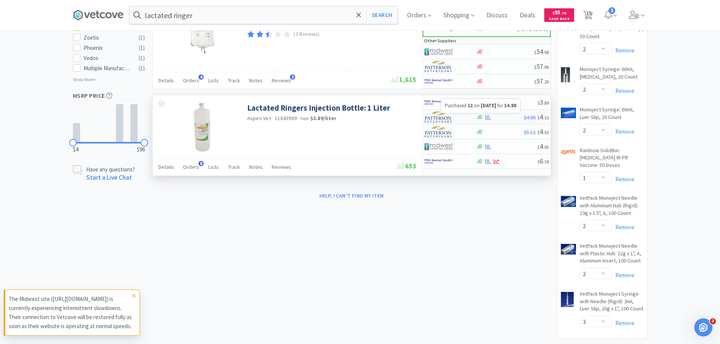
click at [488, 117] on icon at bounding box center [489, 117] width 6 height 5
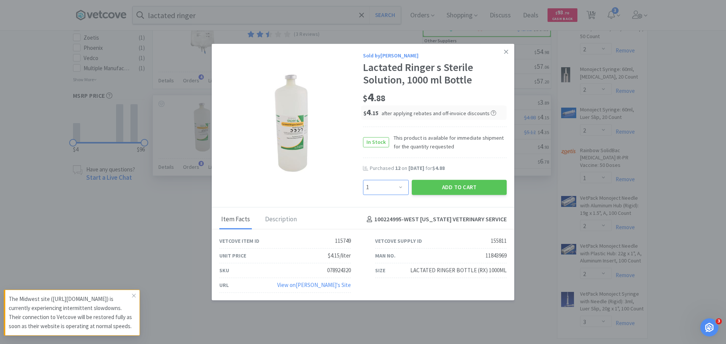
click at [386, 186] on select "Enter Quantity 1 2 3 4 5 6 7 8 9 10 11 12 13 14 15 16 17 18 19 20 Enter Quantity" at bounding box center [386, 187] width 46 height 15
select select "12"
click at [363, 180] on select "Enter Quantity 1 2 3 4 5 6 7 8 9 10 11 12 13 14 15 16 17 18 19 20 Enter Quantity" at bounding box center [386, 187] width 46 height 15
click at [446, 183] on button "Add to Cart" at bounding box center [459, 187] width 95 height 15
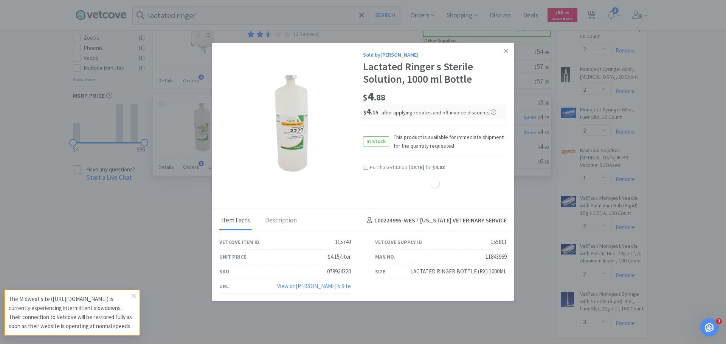
select select "12"
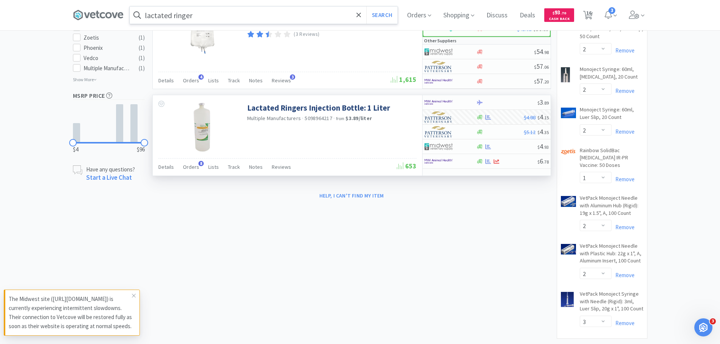
click at [200, 15] on input "lactated ringer" at bounding box center [264, 14] width 268 height 17
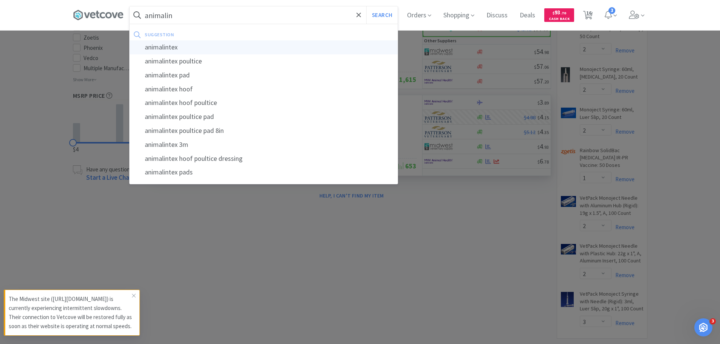
click at [206, 42] on div "animalintex" at bounding box center [264, 47] width 268 height 14
type input "animalintex"
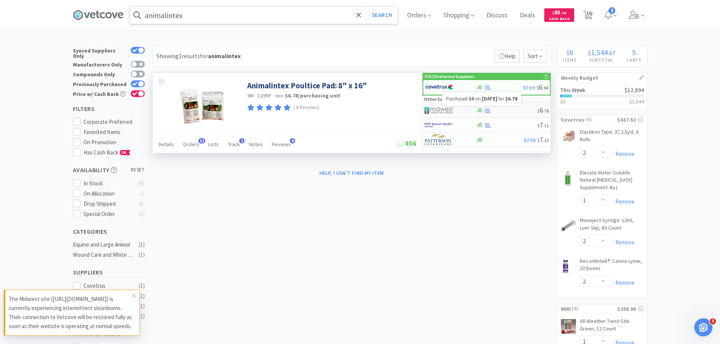
click at [487, 109] on icon at bounding box center [489, 111] width 6 height 6
select select "1"
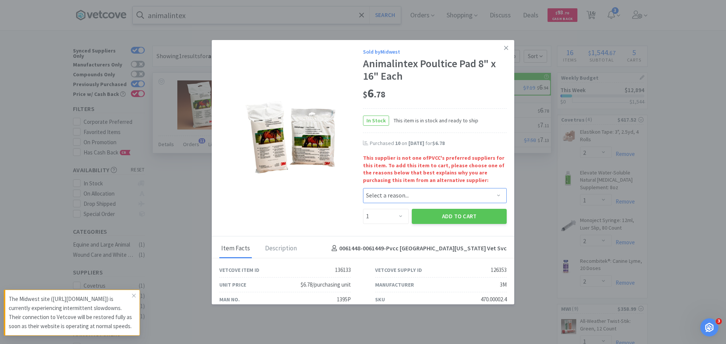
click at [408, 195] on select "Select a reason... Availability - This item is out of stock at the preferred su…" at bounding box center [435, 195] width 144 height 15
select select "pricing"
click at [363, 188] on select "Select a reason... Availability - This item is out of stock at the preferred su…" at bounding box center [435, 195] width 144 height 15
drag, startPoint x: 392, startPoint y: 216, endPoint x: 393, endPoint y: 211, distance: 5.3
click at [392, 216] on select "Enter Quantity 1 2 3 4 5 6 7 8 9 10 11 12 13 14 15 16 17 18 19 20 Enter Quantity" at bounding box center [386, 216] width 46 height 15
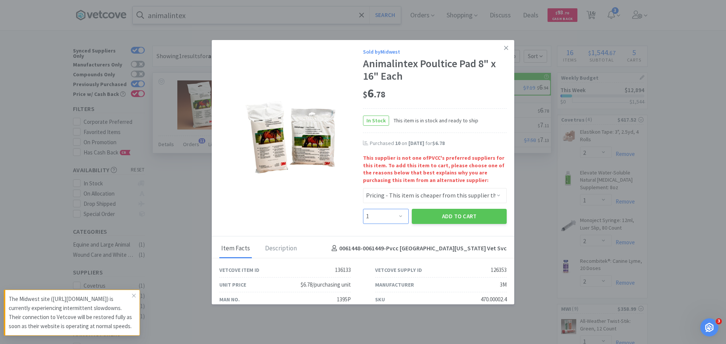
select select "6"
click at [363, 209] on select "Enter Quantity 1 2 3 4 5 6 7 8 9 10 11 12 13 14 15 16 17 18 19 20 Enter Quantity" at bounding box center [386, 216] width 46 height 15
click at [455, 217] on button "Add to Cart" at bounding box center [459, 216] width 95 height 15
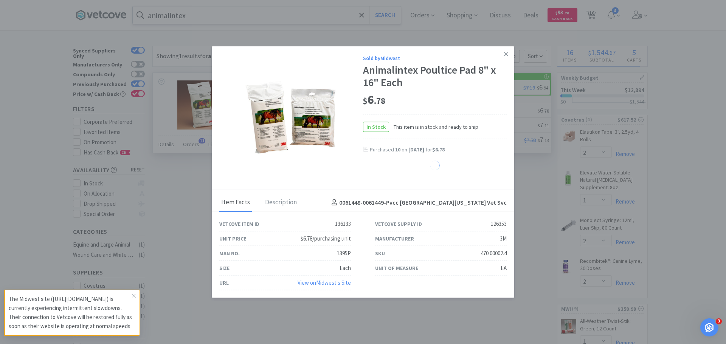
select select "6"
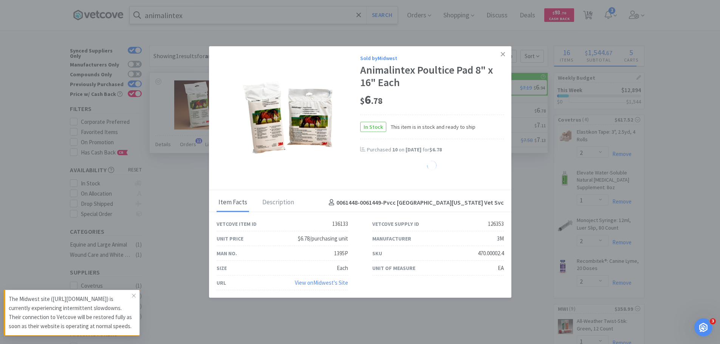
select select "4"
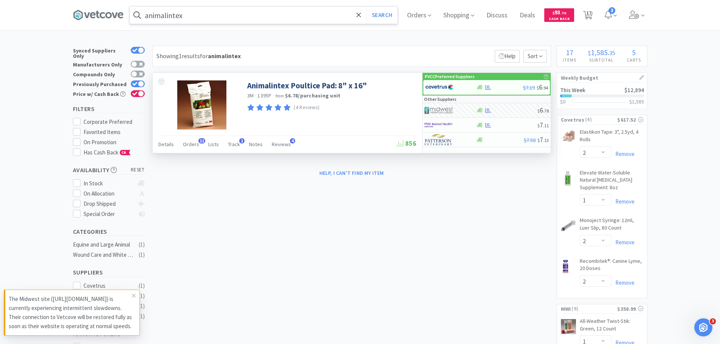
click at [258, 15] on input "animalintex" at bounding box center [264, 14] width 268 height 17
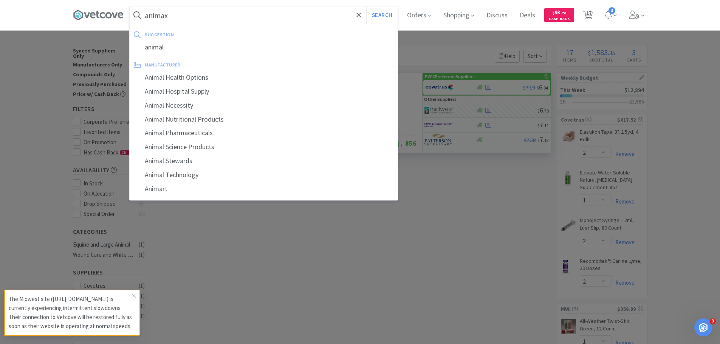
type input "animax"
click at [366, 6] on button "Search" at bounding box center [381, 14] width 31 height 17
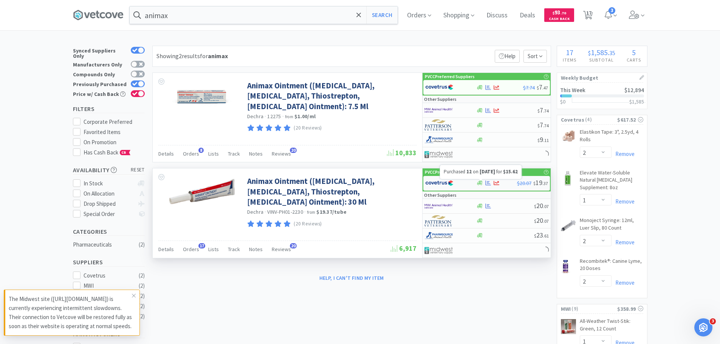
click at [487, 184] on icon at bounding box center [489, 183] width 6 height 5
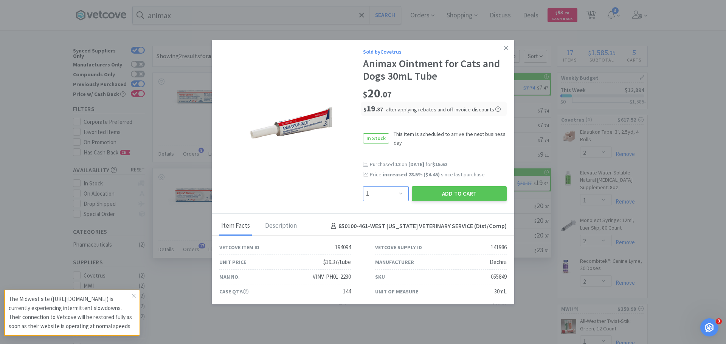
click at [396, 198] on select "Enter Quantity 1 2 3 4 5 6 7 8 9 10 11 12 13 14 15 16 17 18 19 20 Enter Quantity" at bounding box center [386, 193] width 46 height 15
select select "12"
click at [363, 186] on select "Enter Quantity 1 2 3 4 5 6 7 8 9 10 11 12 13 14 15 16 17 18 19 20 Enter Quantity" at bounding box center [386, 193] width 46 height 15
click at [428, 190] on button "Add to Cart" at bounding box center [459, 193] width 95 height 15
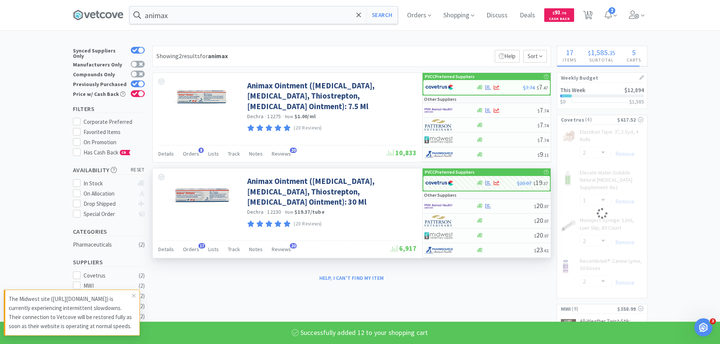
select select "12"
select select "2"
select select "1"
select select "2"
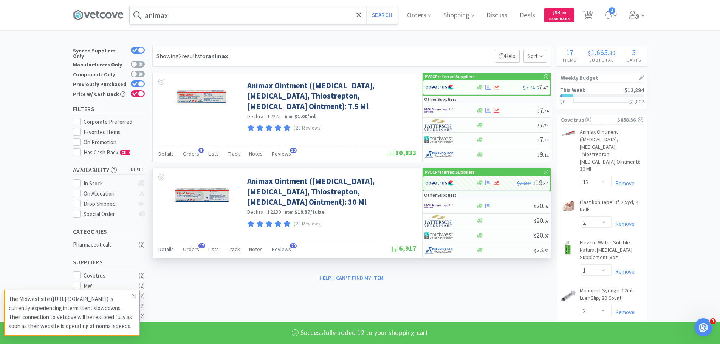
click at [276, 20] on input "animax" at bounding box center [264, 14] width 268 height 17
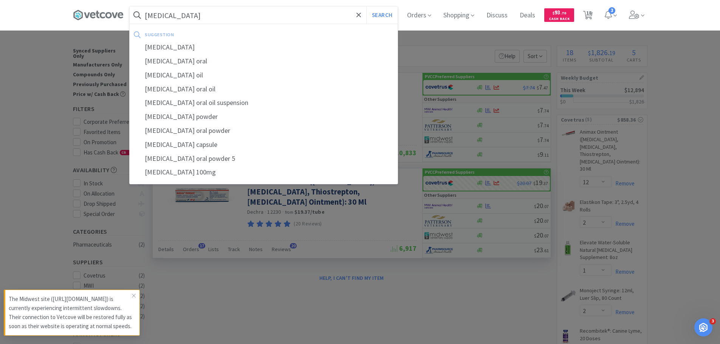
type input "methocarb"
click at [366, 6] on button "Search" at bounding box center [381, 14] width 31 height 17
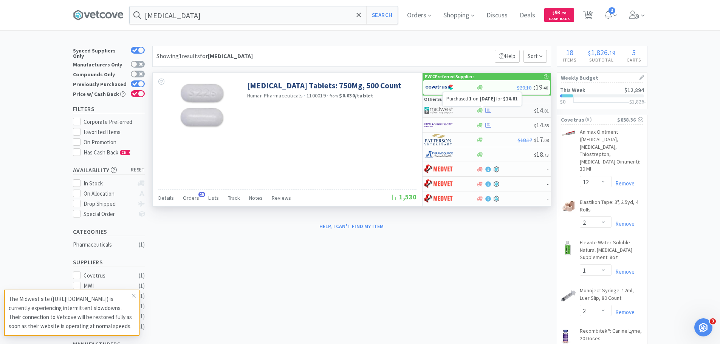
click at [489, 110] on icon at bounding box center [489, 111] width 6 height 6
select select "1"
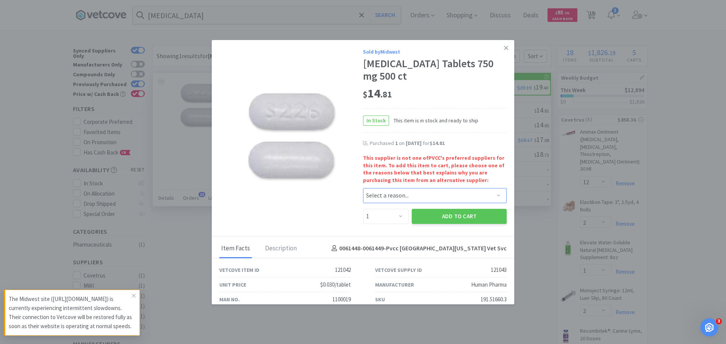
click at [404, 197] on select "Select a reason... Availability - This item is out of stock at the preferred su…" at bounding box center [435, 195] width 144 height 15
select select "pricing"
click at [363, 188] on select "Select a reason... Availability - This item is out of stock at the preferred su…" at bounding box center [435, 195] width 144 height 15
click at [424, 219] on button "Add to Cart" at bounding box center [459, 216] width 95 height 15
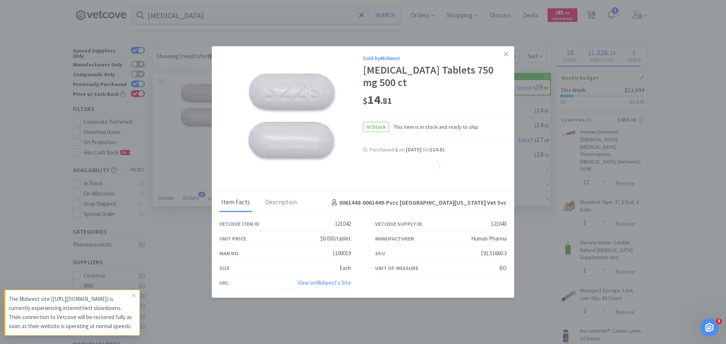
select select "1"
select select "4"
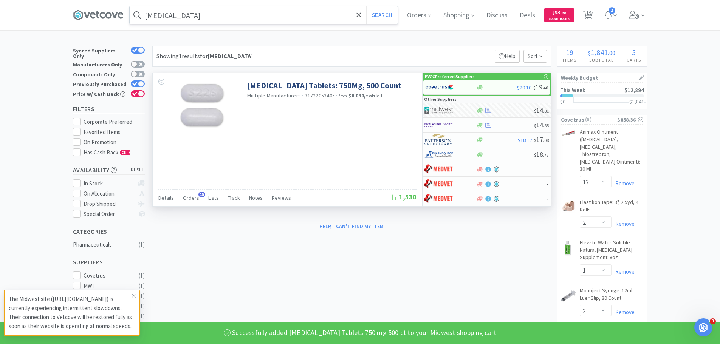
click at [220, 15] on input "methocarb" at bounding box center [264, 14] width 268 height 17
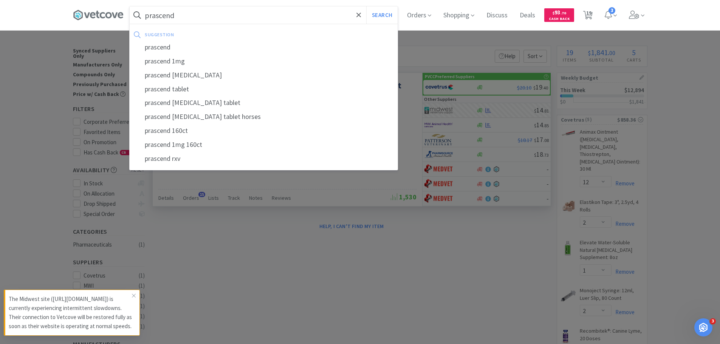
type input "prascend"
click at [366, 6] on button "Search" at bounding box center [381, 14] width 31 height 17
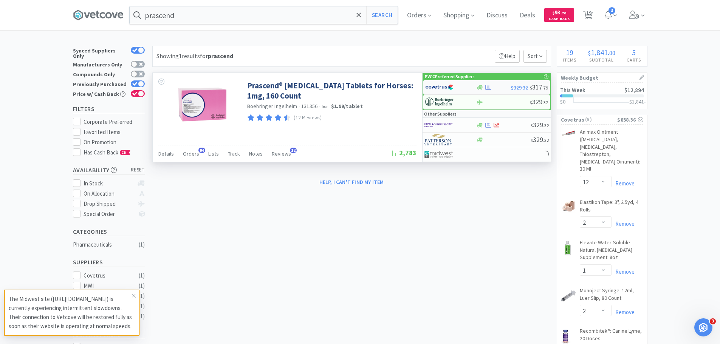
click at [428, 88] on img at bounding box center [439, 87] width 28 height 11
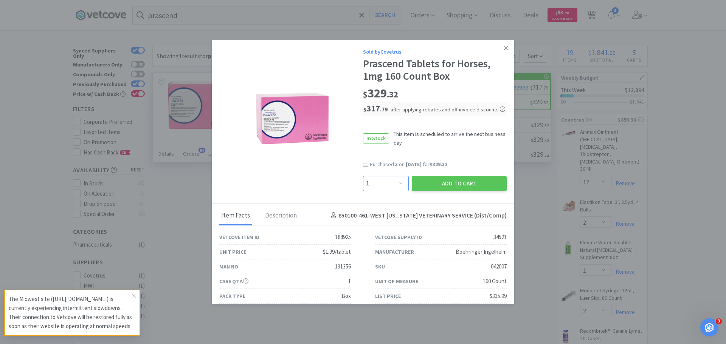
click at [380, 186] on select "Enter Quantity 1 2 3 4 5 6 7 8 9 10 11 12 13 14 15 16 17 18 19 20 Enter Quantity" at bounding box center [386, 183] width 46 height 15
select select "3"
click at [363, 176] on select "Enter Quantity 1 2 3 4 5 6 7 8 9 10 11 12 13 14 15 16 17 18 19 20 Enter Quantity" at bounding box center [386, 183] width 46 height 15
click at [466, 183] on button "Add to Cart" at bounding box center [459, 183] width 95 height 15
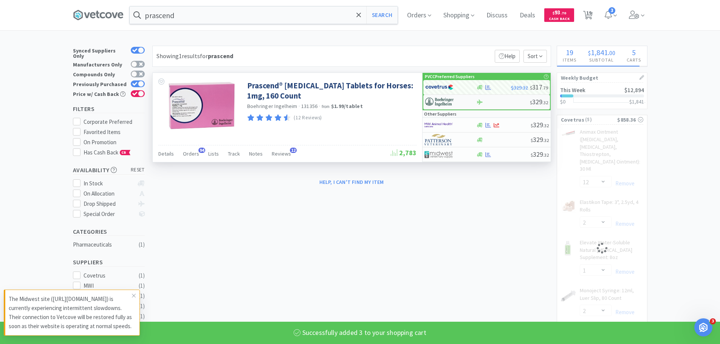
select select "3"
select select "2"
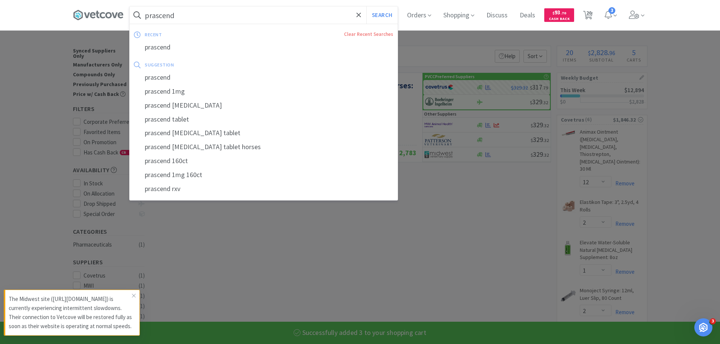
click at [287, 12] on input "prascend" at bounding box center [264, 14] width 268 height 17
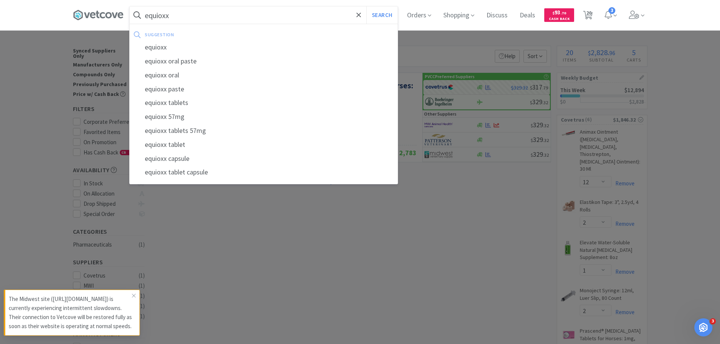
type input "equioxx"
click at [366, 6] on button "Search" at bounding box center [381, 14] width 31 height 17
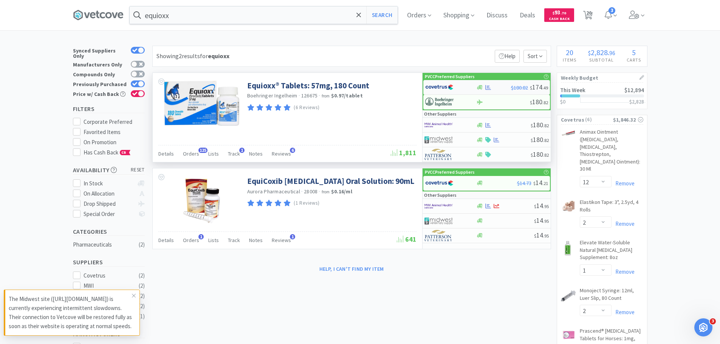
click at [443, 86] on img at bounding box center [439, 87] width 28 height 11
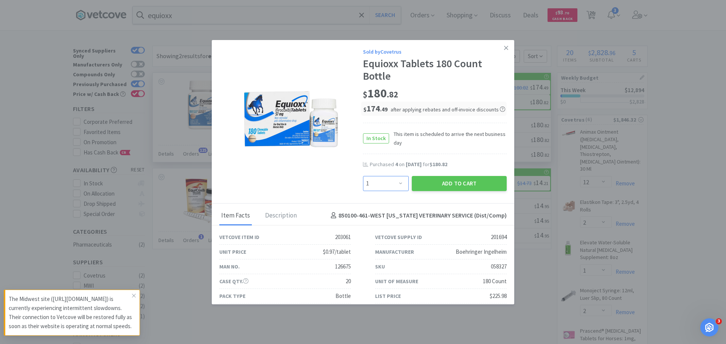
click at [379, 182] on select "Enter Quantity 1 2 3 4 5 6 7 8 9 10 11 12 13 14 15 16 17 18 19 20 Enter Quantity" at bounding box center [386, 183] width 46 height 15
select select "4"
click at [363, 176] on select "Enter Quantity 1 2 3 4 5 6 7 8 9 10 11 12 13 14 15 16 17 18 19 20 Enter Quantity" at bounding box center [386, 183] width 46 height 15
click at [467, 185] on button "Add to Cart" at bounding box center [459, 183] width 95 height 15
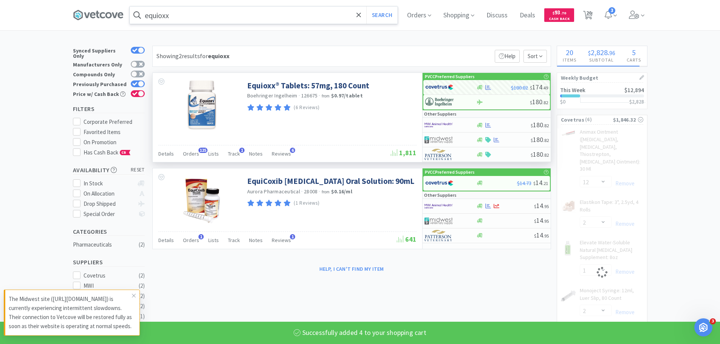
select select "4"
select select "2"
select select "3"
click at [252, 16] on input "equioxx" at bounding box center [264, 14] width 268 height 17
select select "2"
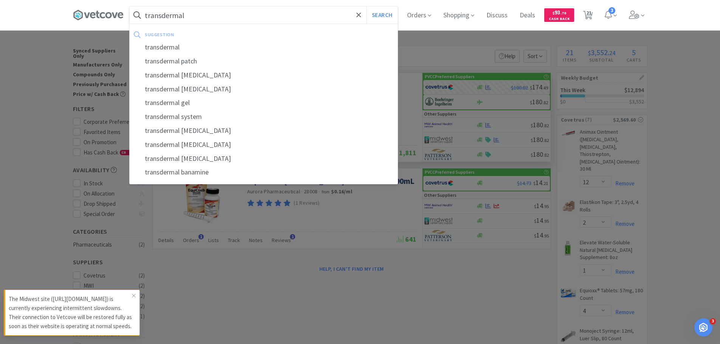
type input "transdermal"
click at [366, 6] on button "Search" at bounding box center [381, 14] width 31 height 17
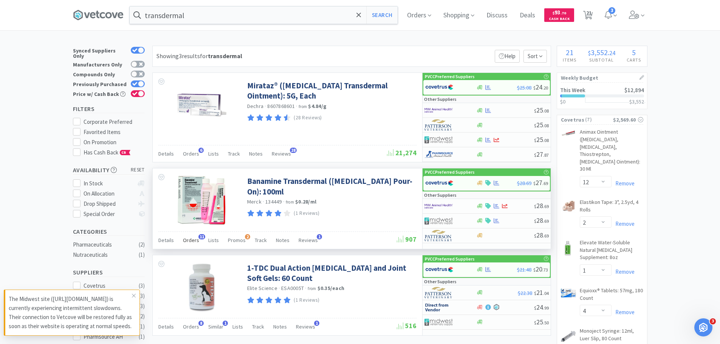
click at [183, 242] on span "Orders" at bounding box center [191, 240] width 16 height 7
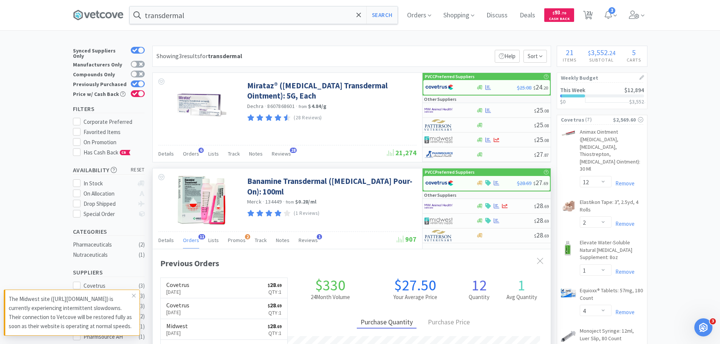
scroll to position [203, 398]
click at [442, 182] on img at bounding box center [439, 183] width 28 height 11
select select "1"
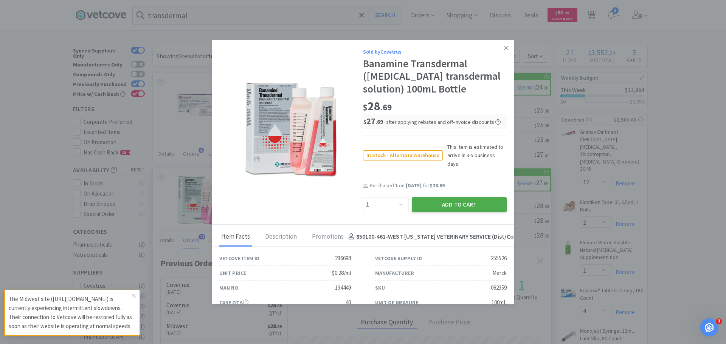
click at [454, 197] on button "Add to Cart" at bounding box center [459, 204] width 95 height 15
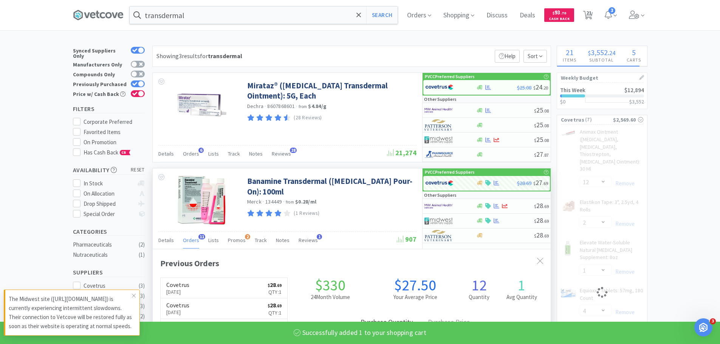
select select "1"
select select "2"
select select "1"
select select "4"
select select "2"
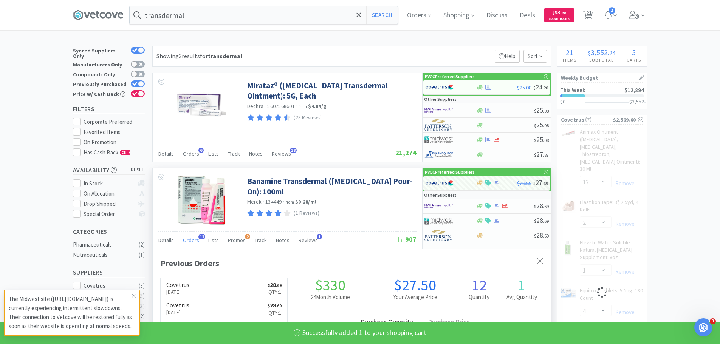
select select "3"
click at [244, 5] on div "transdermal Search Orders Shopping Discuss Discuss Deals Deals $ 93 . 70 Cash B…" at bounding box center [360, 15] width 575 height 30
select select "2"
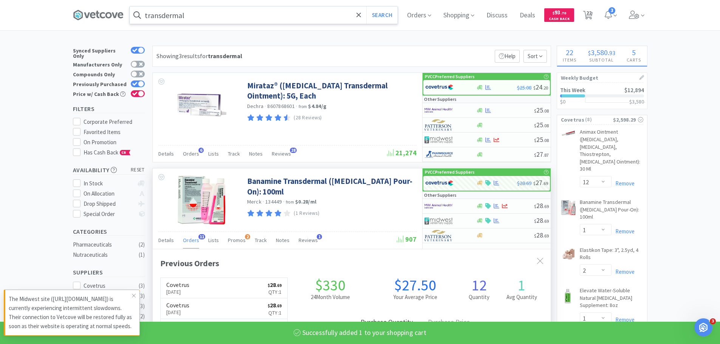
click at [249, 14] on input "transdermal" at bounding box center [264, 14] width 268 height 17
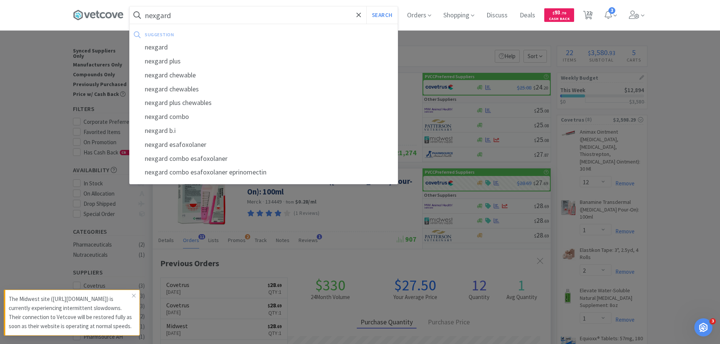
type input "nexgard"
click at [366, 6] on button "Search" at bounding box center [381, 14] width 31 height 17
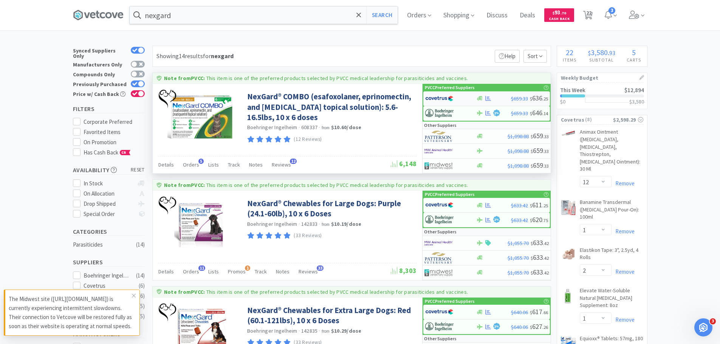
click at [431, 97] on img at bounding box center [439, 98] width 28 height 11
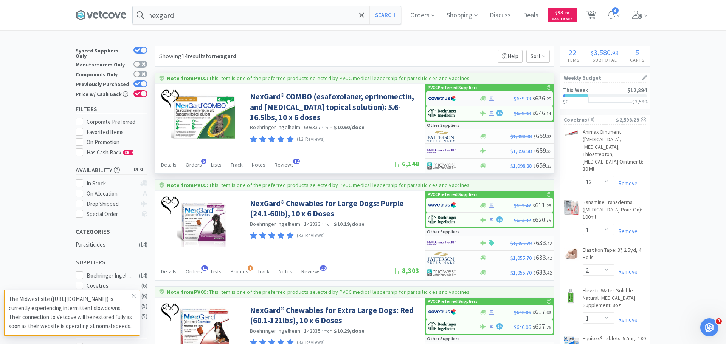
select select "1"
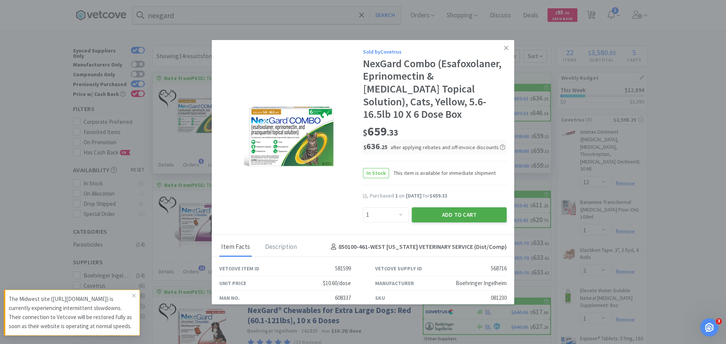
click at [455, 208] on button "Add to Cart" at bounding box center [459, 215] width 95 height 15
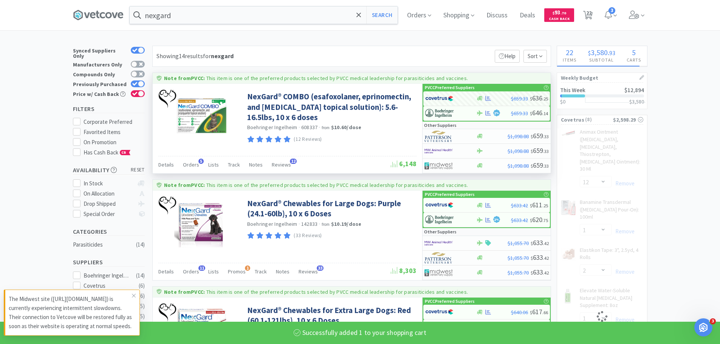
select select "1"
select select "3"
select select "2"
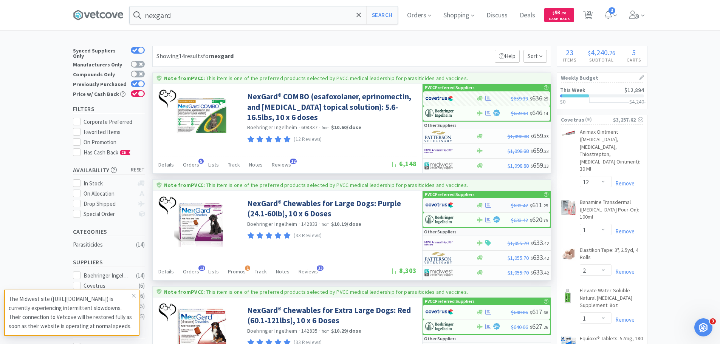
click at [442, 204] on img at bounding box center [439, 205] width 28 height 11
select select "1"
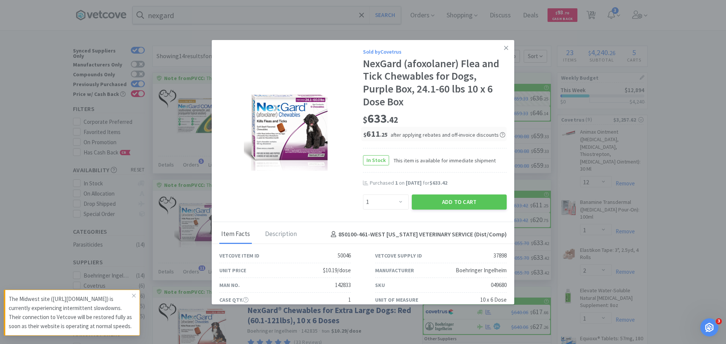
click at [442, 204] on button "Add to Cart" at bounding box center [459, 202] width 95 height 15
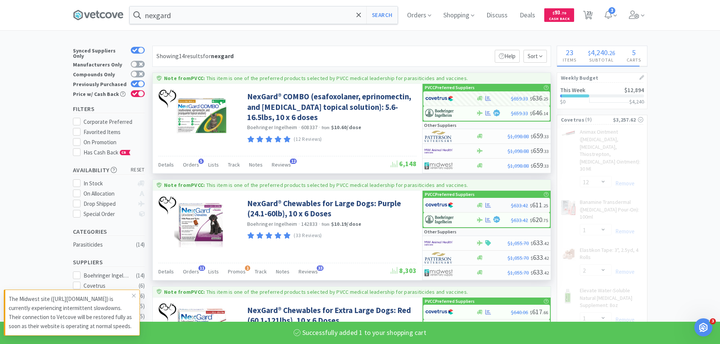
select select "1"
select select "3"
select select "2"
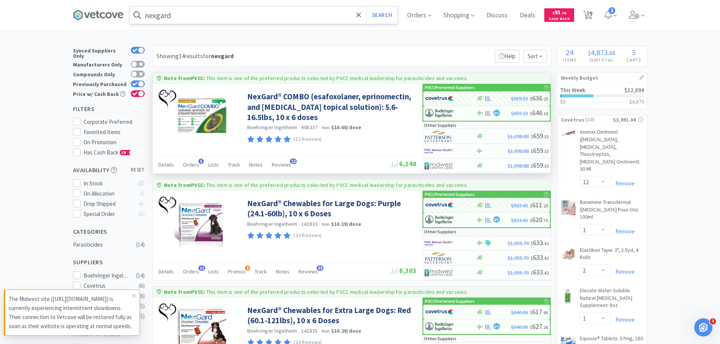
click at [256, 19] on input "nexgard" at bounding box center [264, 14] width 268 height 17
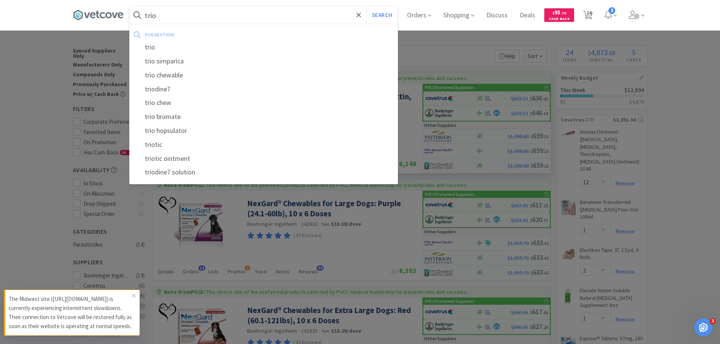
type input "trio"
click at [366, 6] on button "Search" at bounding box center [381, 14] width 31 height 17
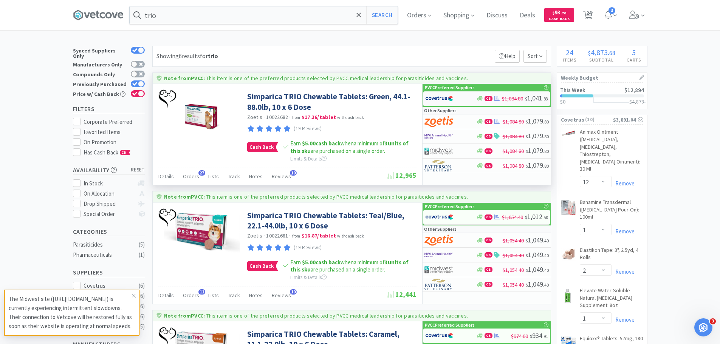
click at [436, 98] on img at bounding box center [439, 98] width 28 height 11
select select "2"
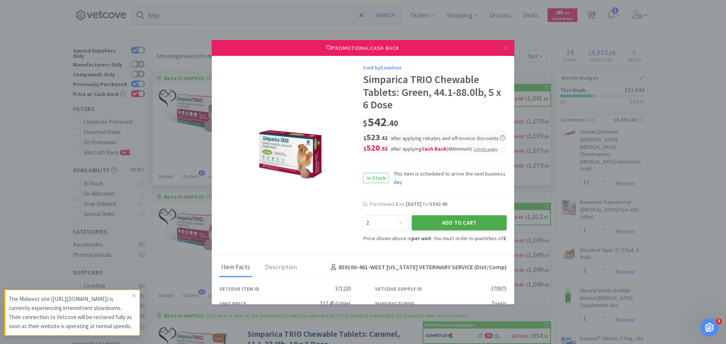
click at [447, 223] on button "Add to Cart" at bounding box center [459, 223] width 95 height 15
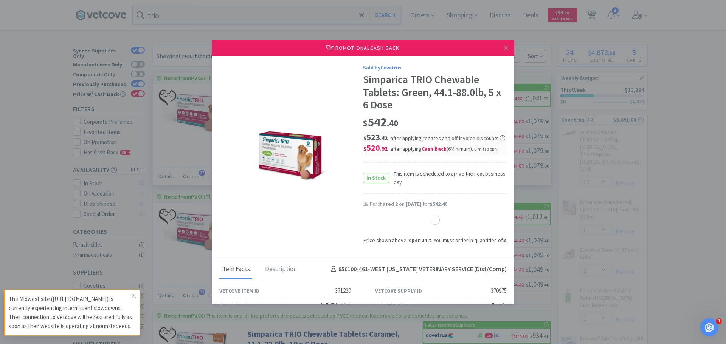
select select "1"
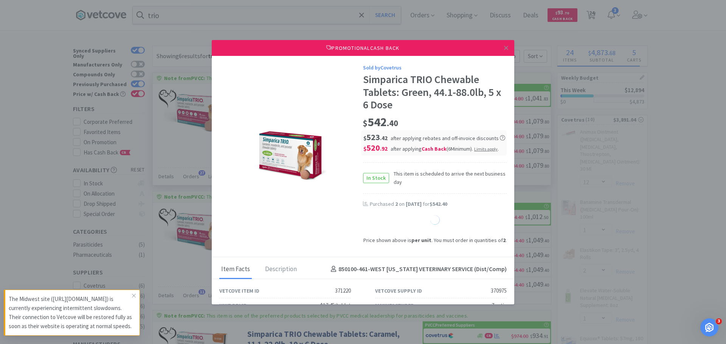
select select "1"
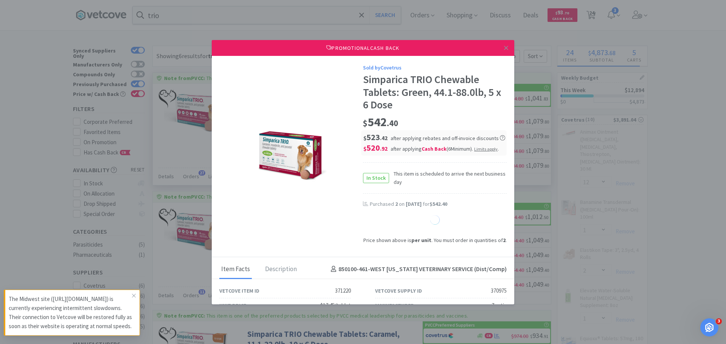
select select "1"
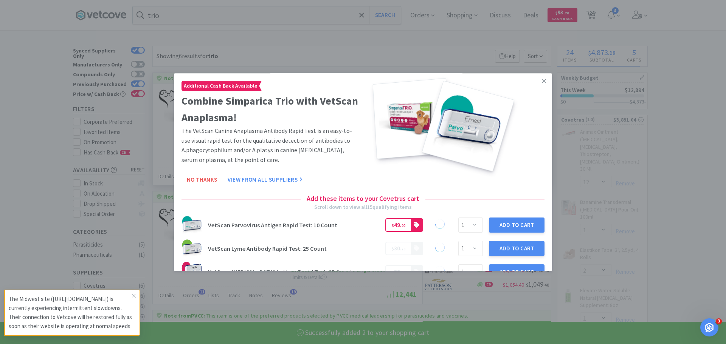
select select "2"
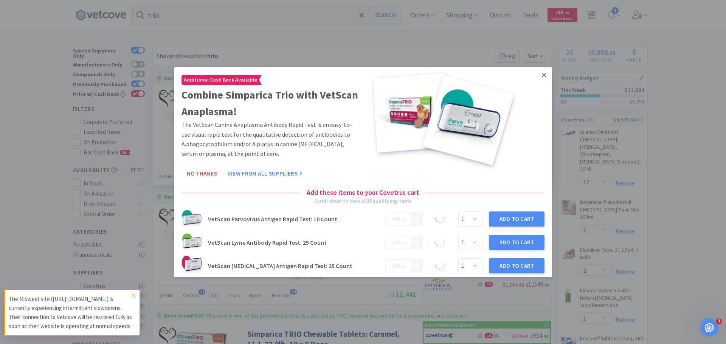
click at [542, 73] on icon at bounding box center [544, 74] width 4 height 7
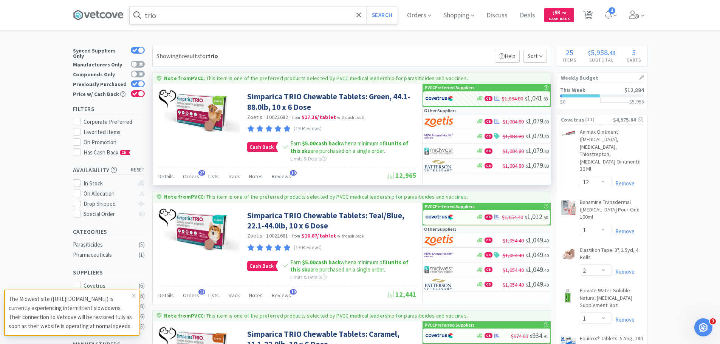
click at [187, 22] on input "trio" at bounding box center [264, 14] width 268 height 17
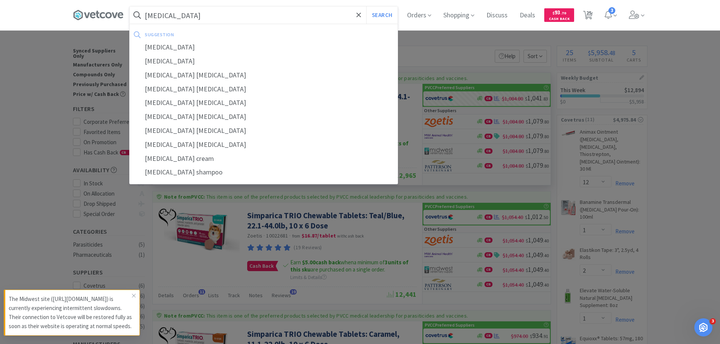
type input "miconazole"
click at [366, 6] on button "Search" at bounding box center [381, 14] width 31 height 17
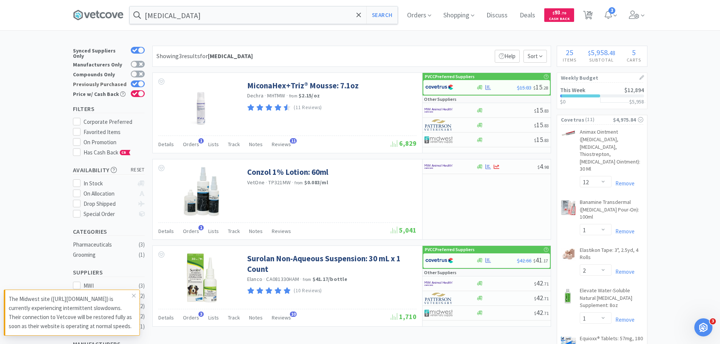
click at [137, 82] on icon at bounding box center [134, 84] width 5 height 4
checkbox input "false"
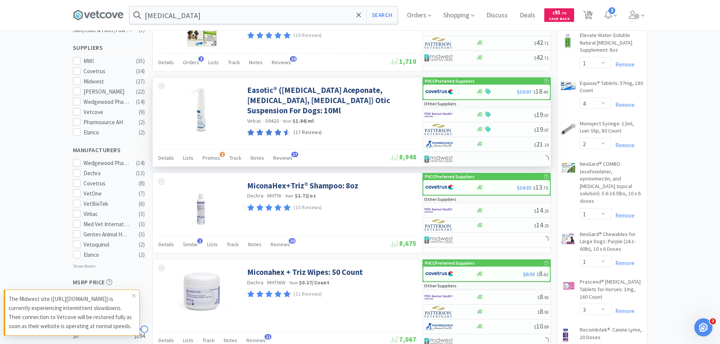
scroll to position [303, 0]
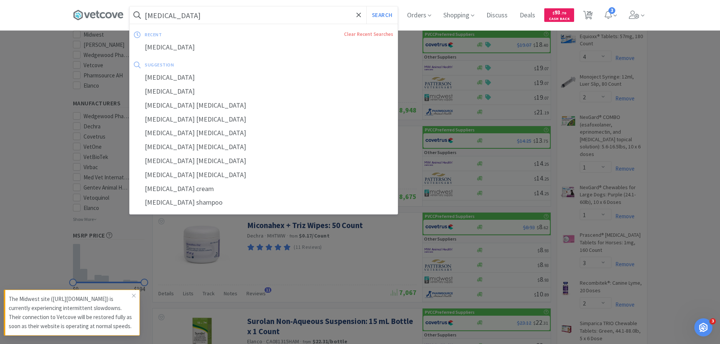
click at [207, 16] on input "miconazole" at bounding box center [264, 14] width 268 height 17
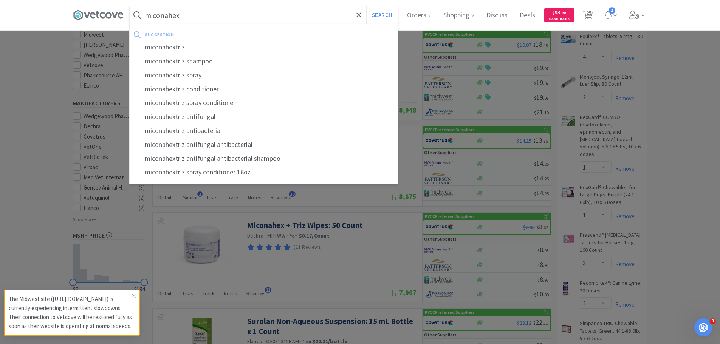
type input "miconahex"
click at [366, 6] on button "Search" at bounding box center [381, 14] width 31 height 17
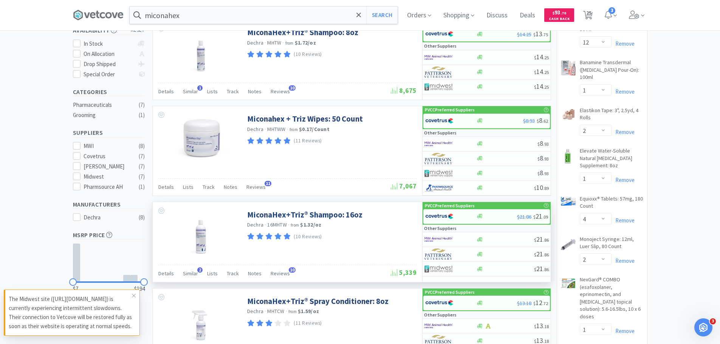
scroll to position [189, 0]
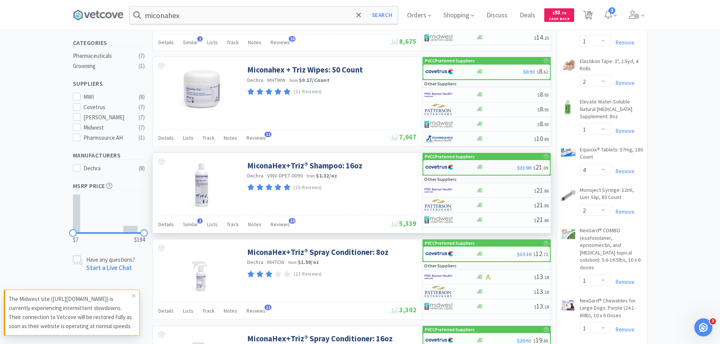
click at [438, 166] on img at bounding box center [439, 167] width 28 height 11
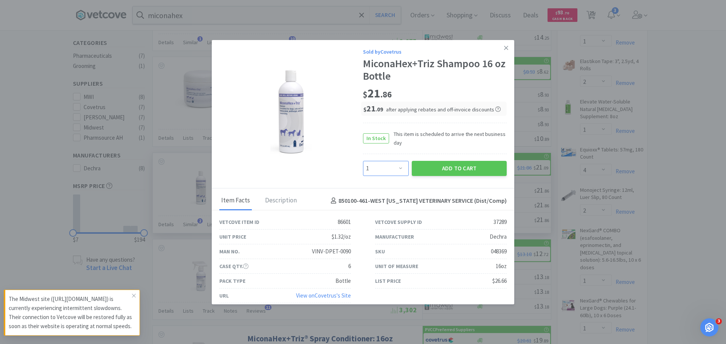
click at [388, 167] on select "Enter Quantity 1 2 3 4 5 6 7 8 9 10 11 12 13 14 15 16 17 18 19 20 Enter Quantity" at bounding box center [386, 168] width 46 height 15
select select "3"
click at [363, 161] on select "Enter Quantity 1 2 3 4 5 6 7 8 9 10 11 12 13 14 15 16 17 18 19 20 Enter Quantity" at bounding box center [386, 168] width 46 height 15
click at [439, 168] on button "Add to Cart" at bounding box center [459, 168] width 95 height 15
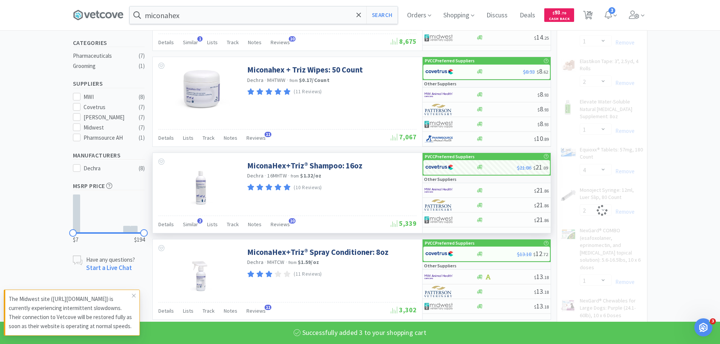
select select "3"
select select "2"
select select "1"
select select "3"
select select "2"
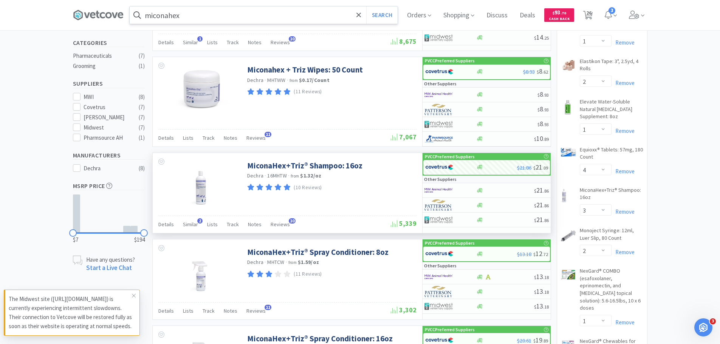
click at [215, 9] on input "miconahex" at bounding box center [264, 14] width 268 height 17
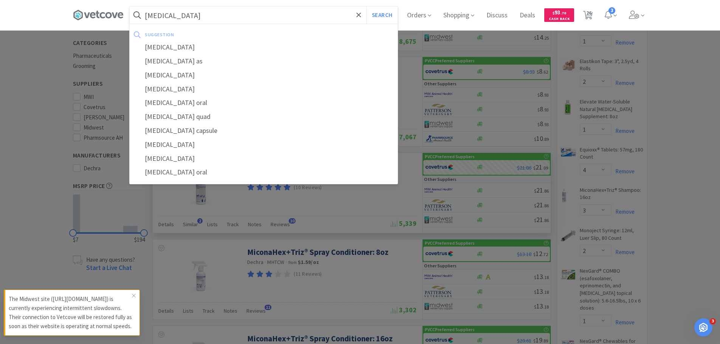
type input "doxycycline"
click at [366, 6] on button "Search" at bounding box center [381, 14] width 31 height 17
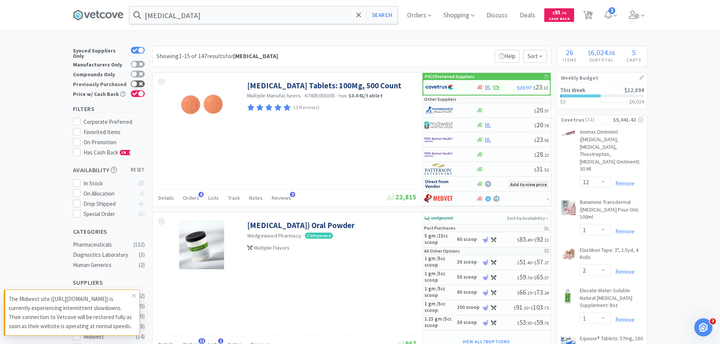
click at [141, 82] on icon at bounding box center [141, 84] width 4 height 4
checkbox input "true"
click at [487, 125] on icon at bounding box center [489, 126] width 6 height 6
select select "1"
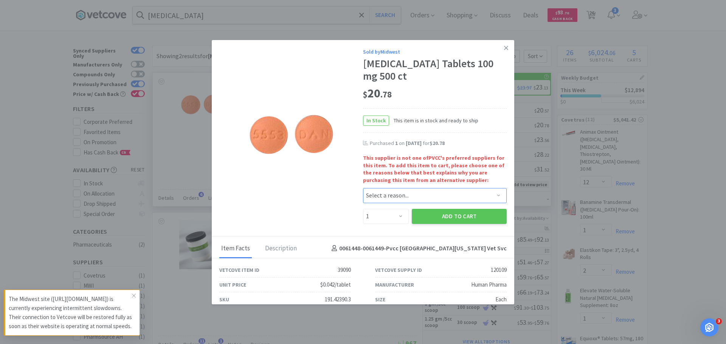
click at [414, 188] on select "Select a reason... Availability - This item is out of stock at the preferred su…" at bounding box center [435, 195] width 144 height 15
select select "availability"
click at [363, 188] on select "Select a reason... Availability - This item is out of stock at the preferred su…" at bounding box center [435, 195] width 144 height 15
click at [432, 218] on button "Add to Cart" at bounding box center [459, 216] width 95 height 15
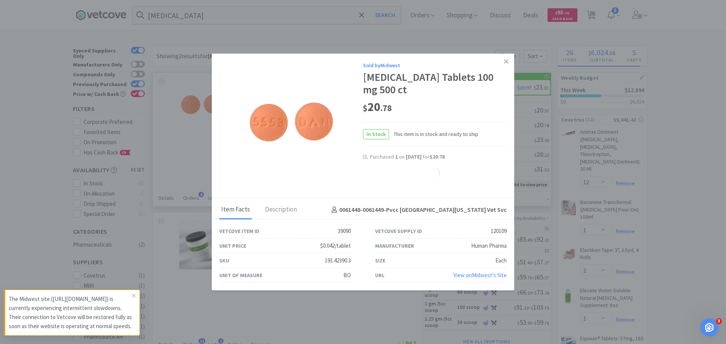
select select "1"
select select "4"
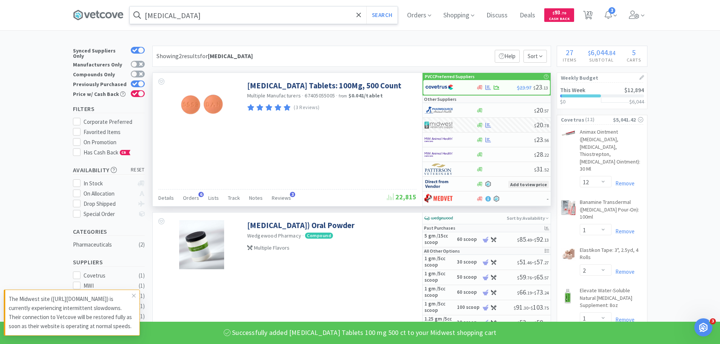
click at [275, 15] on input "doxycycline" at bounding box center [264, 14] width 268 height 17
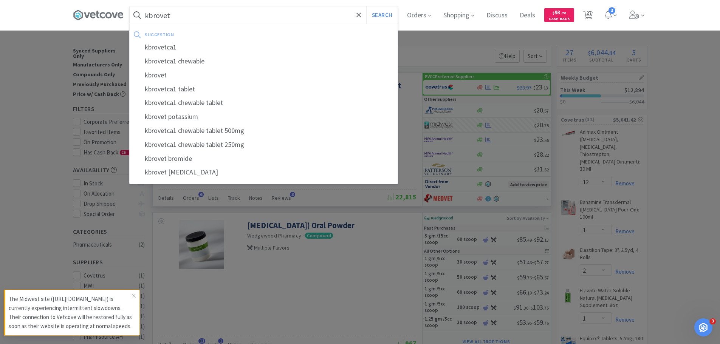
type input "kbrovet"
click at [366, 6] on button "Search" at bounding box center [381, 14] width 31 height 17
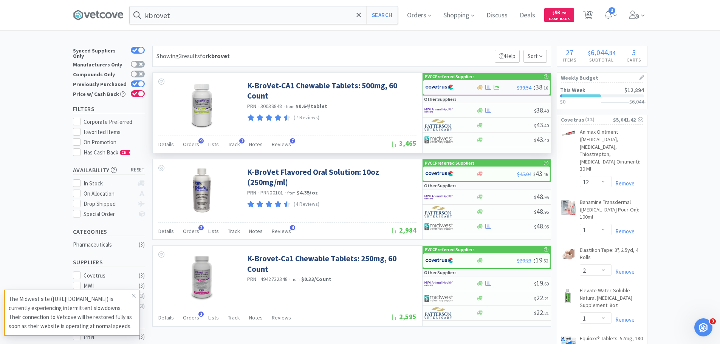
click at [459, 88] on div at bounding box center [446, 87] width 42 height 13
select select "1"
click at [194, 143] on span "Orders" at bounding box center [191, 144] width 16 height 7
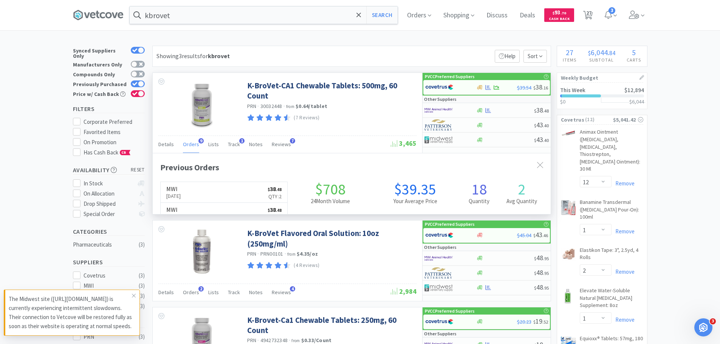
scroll to position [203, 398]
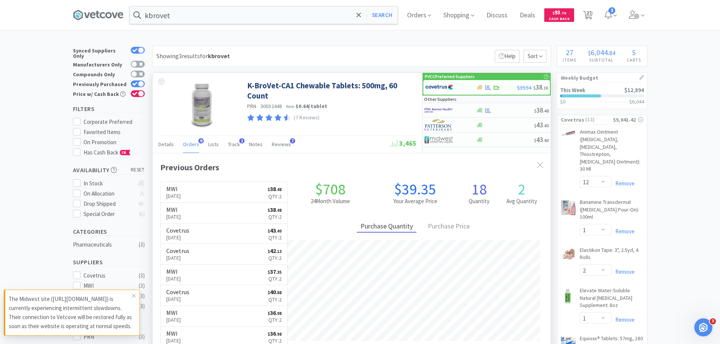
click at [194, 143] on span "Orders" at bounding box center [191, 144] width 16 height 7
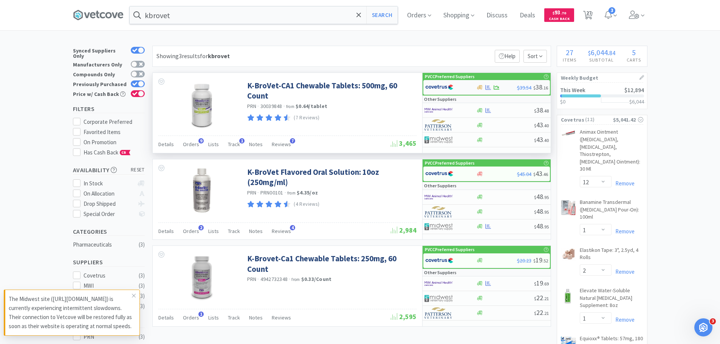
click at [444, 90] on img at bounding box center [439, 87] width 28 height 11
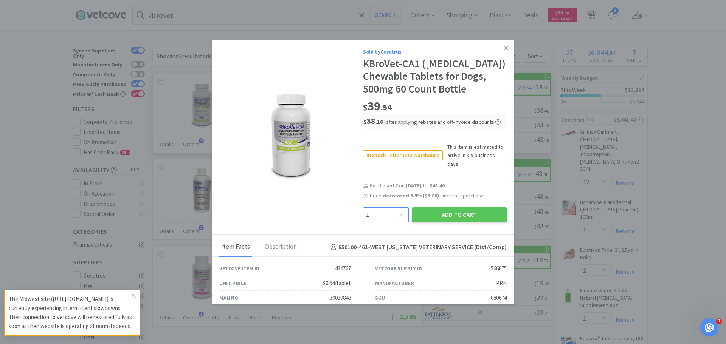
click at [393, 208] on select "Enter Quantity 1 2 3 4 5 6 7 8 9 10 11 12 13 14 15 16 17 18 19 20 Enter Quantity" at bounding box center [386, 215] width 46 height 15
select select "2"
click at [363, 208] on select "Enter Quantity 1 2 3 4 5 6 7 8 9 10 11 12 13 14 15 16 17 18 19 20 Enter Quantity" at bounding box center [386, 215] width 46 height 15
click at [448, 208] on button "Add to Cart" at bounding box center [459, 215] width 95 height 15
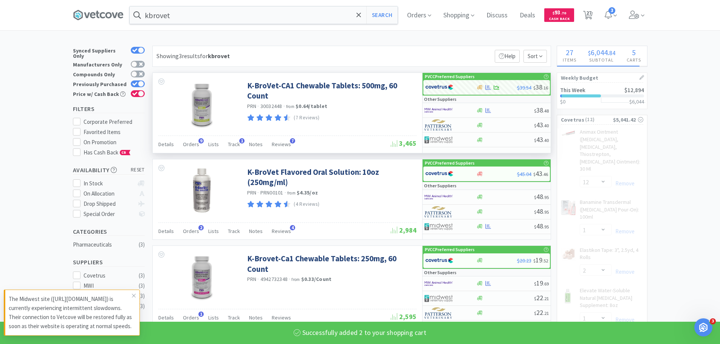
select select "2"
select select "3"
select select "2"
select select "1"
select select "3"
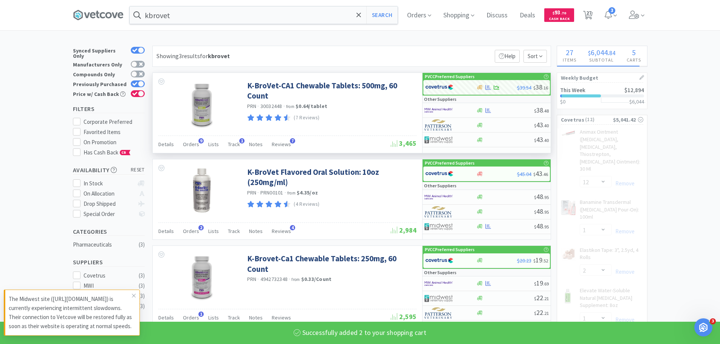
select select "2"
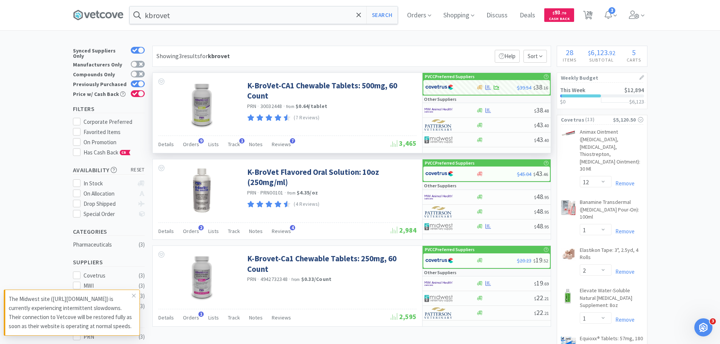
scroll to position [113, 0]
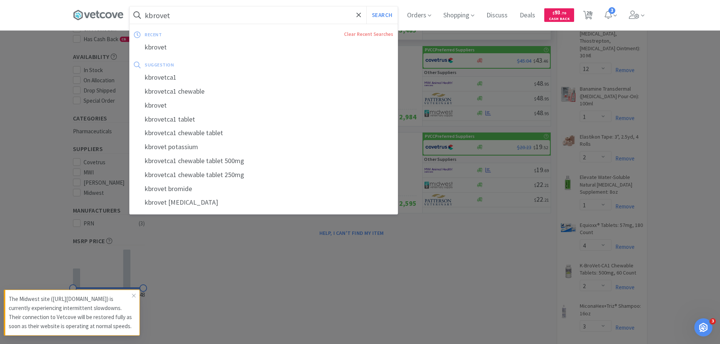
click at [237, 12] on input "kbrovet" at bounding box center [264, 14] width 268 height 17
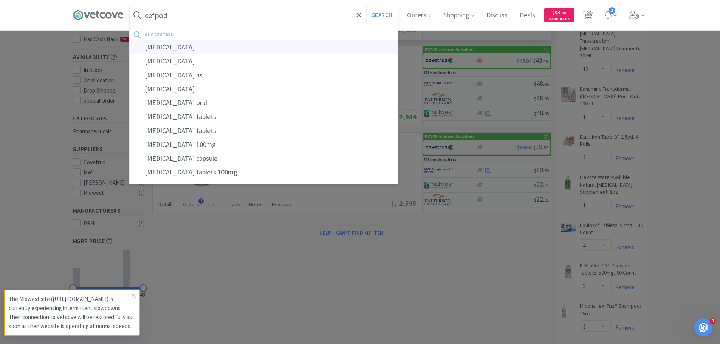
click at [185, 47] on div "cefpodoxime" at bounding box center [264, 47] width 268 height 14
type input "cefpodoxime"
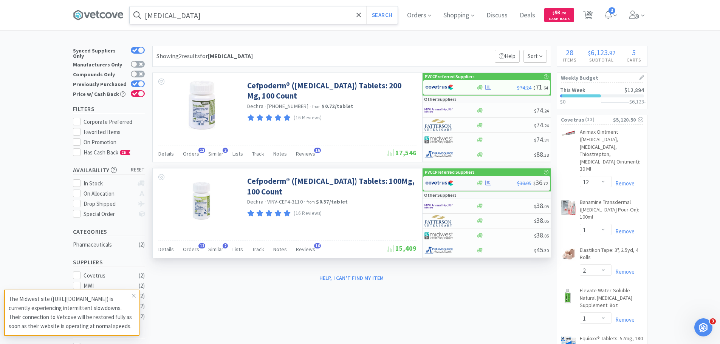
click at [472, 183] on div at bounding box center [450, 183] width 51 height 13
select select "1"
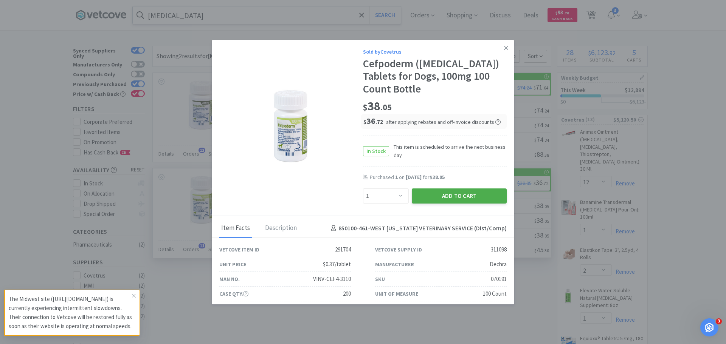
click at [470, 192] on button "Add to Cart" at bounding box center [459, 196] width 95 height 15
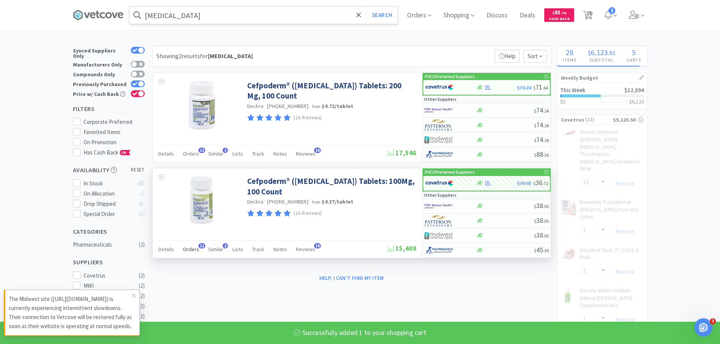
click at [183, 251] on span "Orders" at bounding box center [191, 249] width 16 height 7
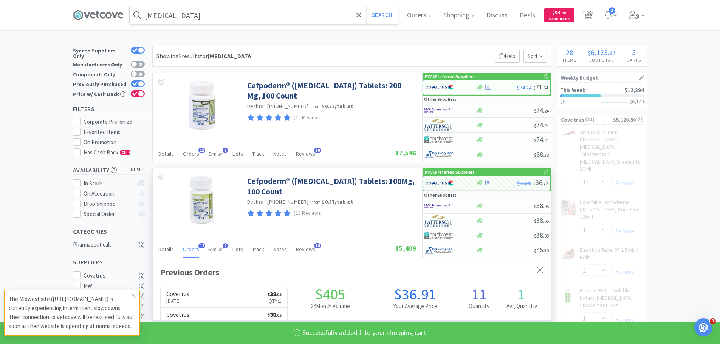
scroll to position [203, 398]
select select "1"
select select "2"
select select "1"
select select "4"
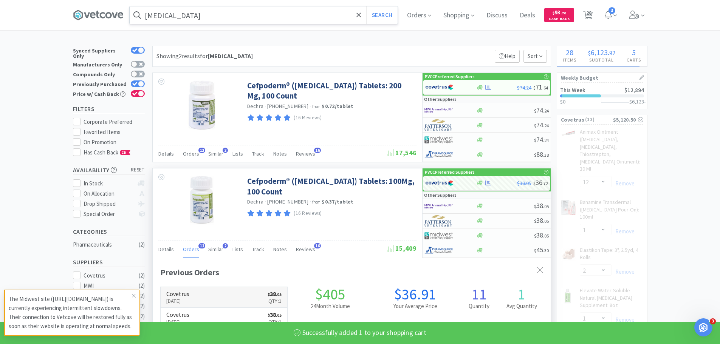
select select "2"
select select "3"
select select "2"
select select "1"
select select "3"
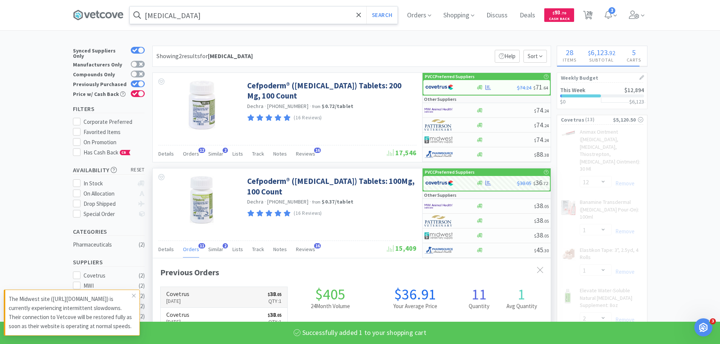
select select "2"
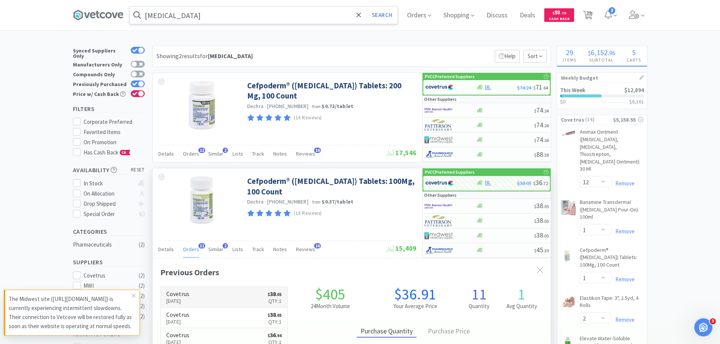
click at [189, 296] on h6 "Covetrus" at bounding box center [177, 294] width 23 height 6
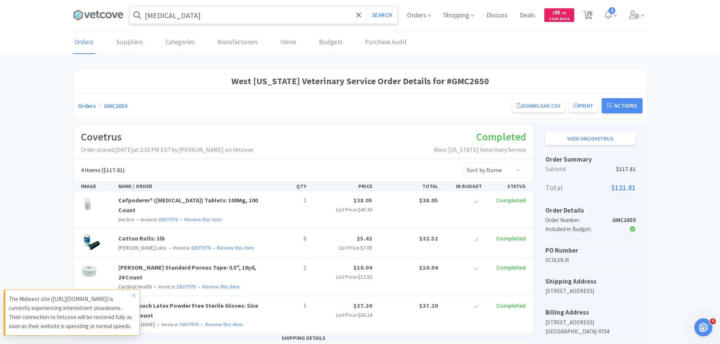
click at [211, 16] on input "cefpodoxime" at bounding box center [264, 14] width 268 height 17
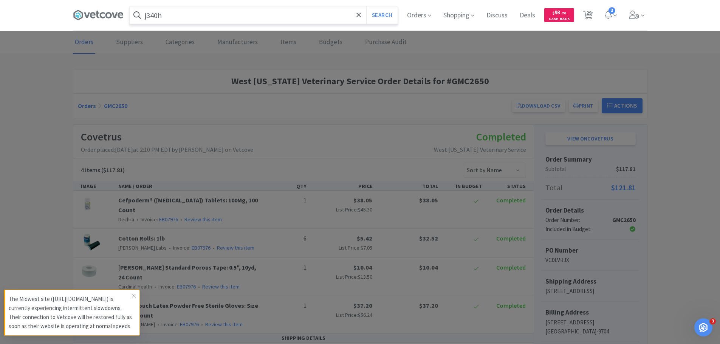
type input "j340h"
click at [366, 6] on button "Search" at bounding box center [381, 14] width 31 height 17
select select "12"
select select "1"
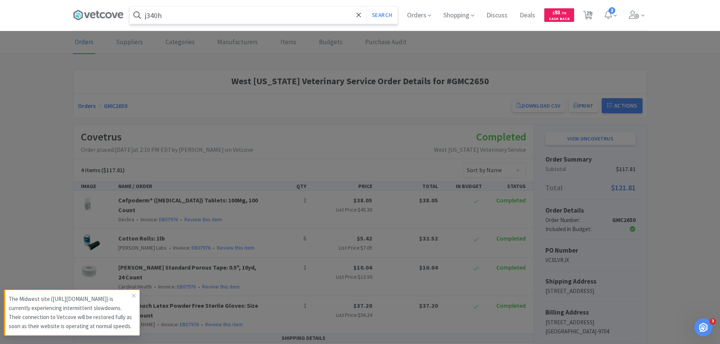
select select "2"
select select "1"
select select "4"
select select "2"
select select "3"
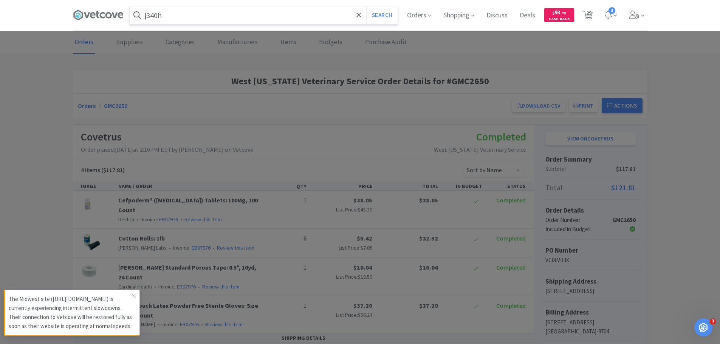
select select "2"
select select "1"
select select "3"
select select "2"
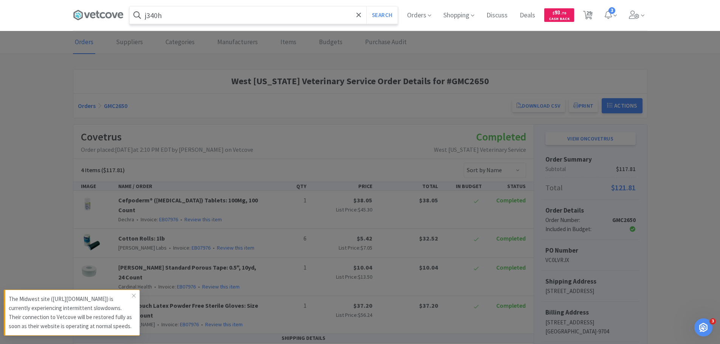
select select "2"
select select "1"
select select "2"
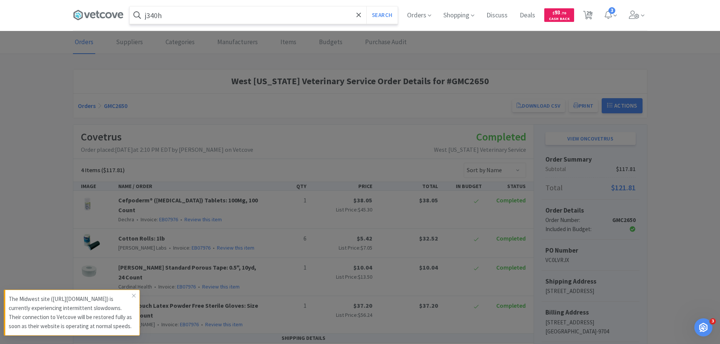
select select "2"
select select "1"
select select "2"
select select "3"
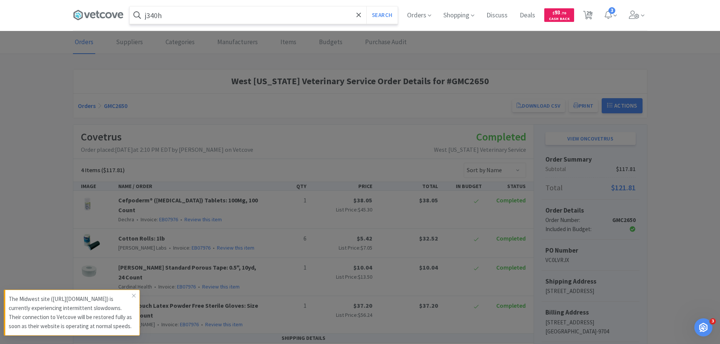
select select "12"
select select "6"
select select "1"
select select "4"
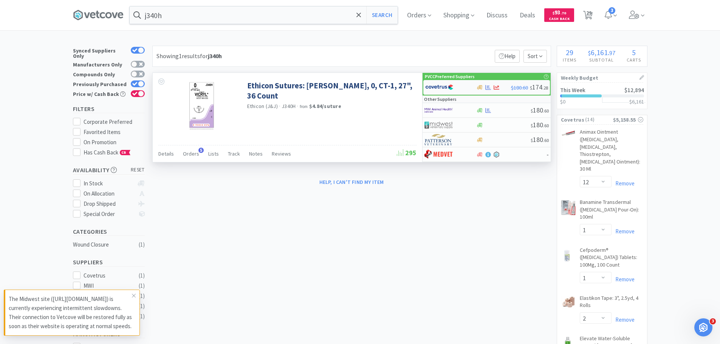
click at [446, 86] on img at bounding box center [439, 87] width 28 height 11
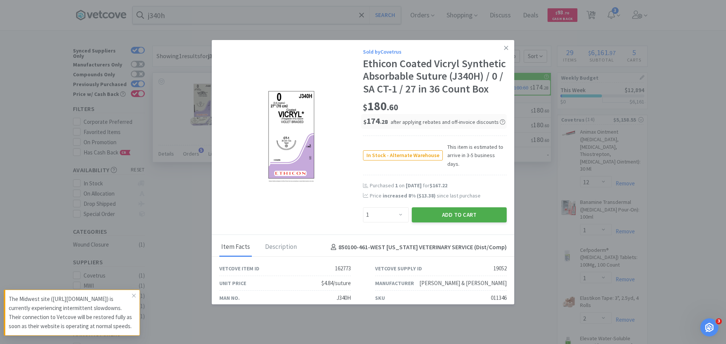
click at [462, 222] on button "Add to Cart" at bounding box center [459, 215] width 95 height 15
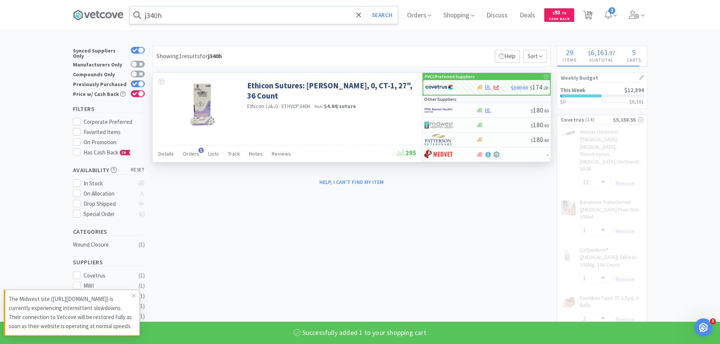
click at [217, 20] on input "j340h" at bounding box center [264, 14] width 268 height 17
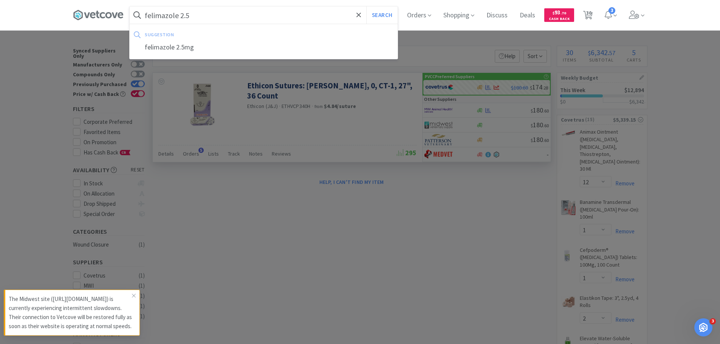
click at [366, 6] on button "Search" at bounding box center [381, 14] width 31 height 17
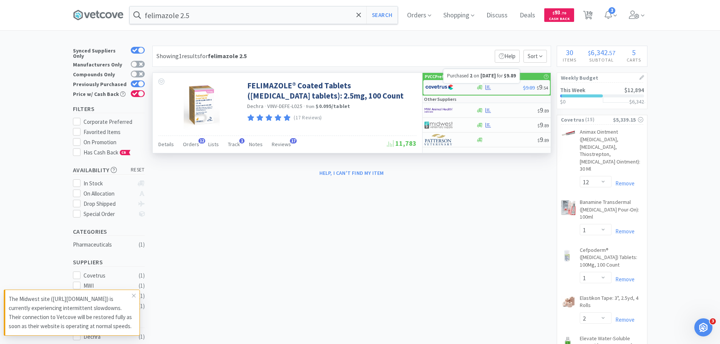
click at [490, 87] on icon at bounding box center [489, 88] width 6 height 6
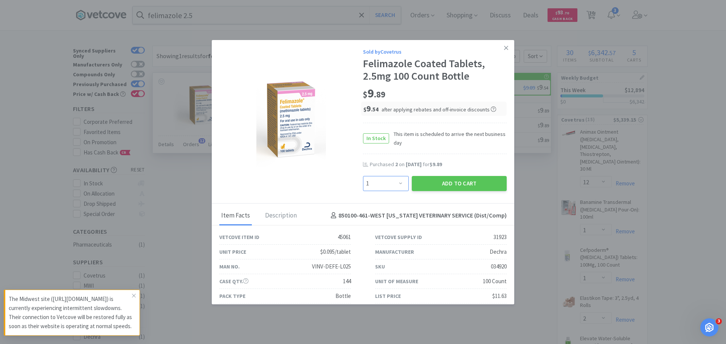
drag, startPoint x: 374, startPoint y: 190, endPoint x: 380, endPoint y: 177, distance: 14.4
click at [374, 190] on select "Enter Quantity 1 2 3 4 5 6 7 8 9 10 11 12 13 14 15 16 17 18 19 20 Enter Quantity" at bounding box center [386, 183] width 46 height 15
click at [363, 176] on select "Enter Quantity 1 2 3 4 5 6 7 8 9 10 11 12 13 14 15 16 17 18 19 20 Enter Quantity" at bounding box center [386, 183] width 46 height 15
click at [451, 182] on button "Add to Cart" at bounding box center [459, 183] width 95 height 15
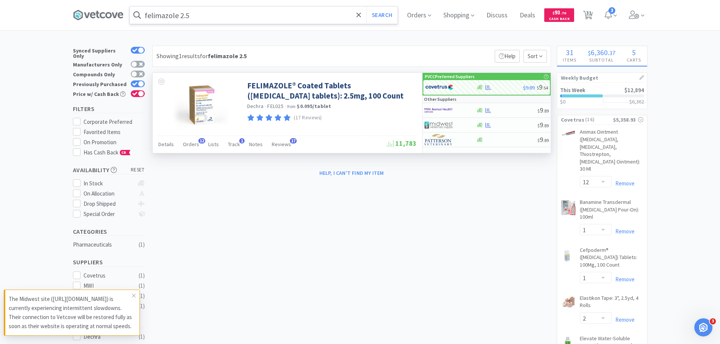
click at [238, 18] on input "felimazole 2.5" at bounding box center [264, 14] width 268 height 17
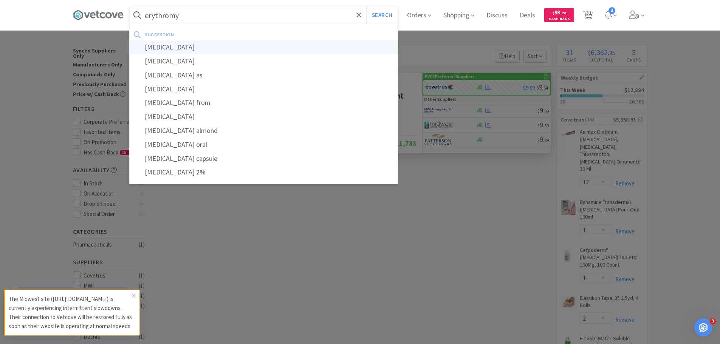
click at [241, 48] on div "erythromycin" at bounding box center [264, 47] width 268 height 14
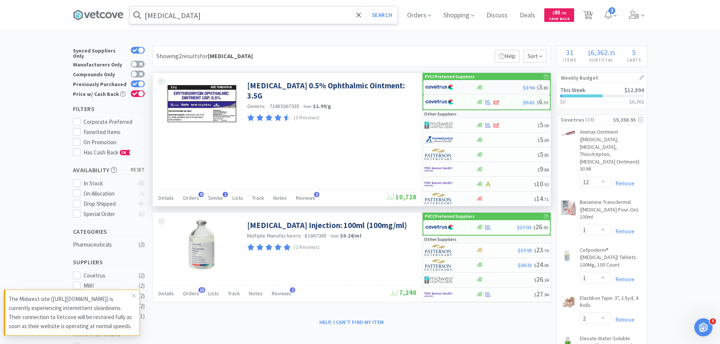
click at [479, 91] on div "$3.94 $ 3 . 80" at bounding box center [487, 87] width 127 height 15
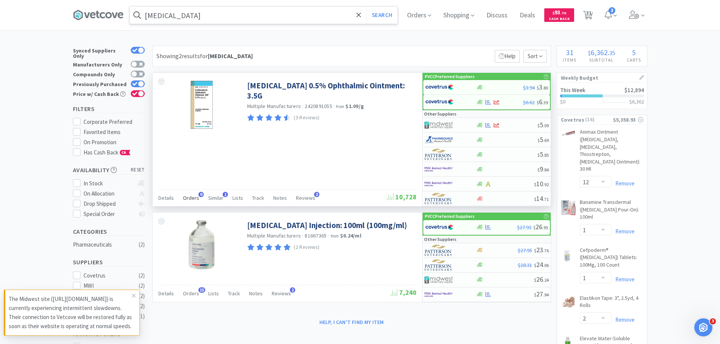
click at [192, 194] on div "Orders 9" at bounding box center [191, 199] width 16 height 14
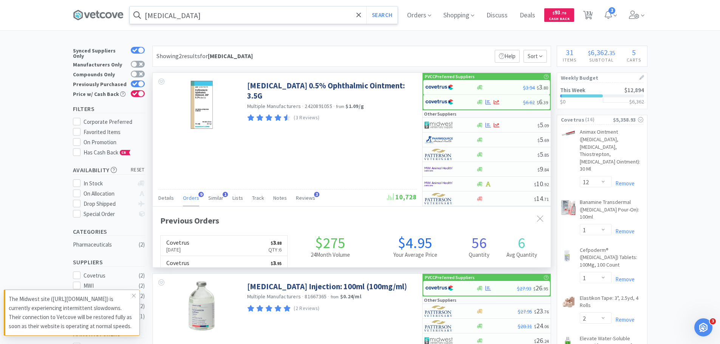
scroll to position [203, 398]
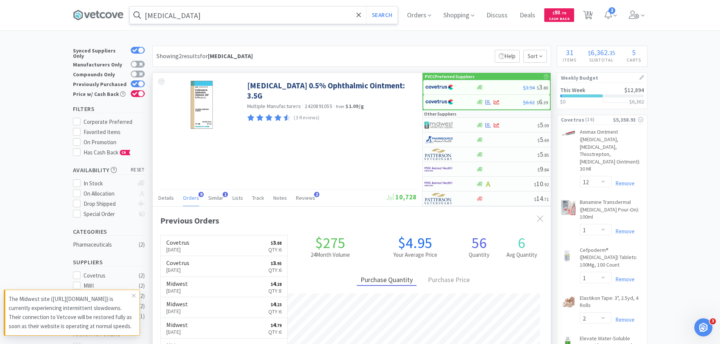
click at [192, 194] on div "Orders 9" at bounding box center [191, 199] width 16 height 14
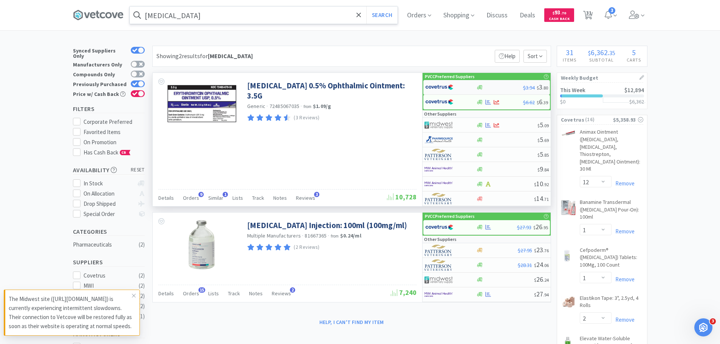
click at [454, 89] on div at bounding box center [446, 87] width 42 height 13
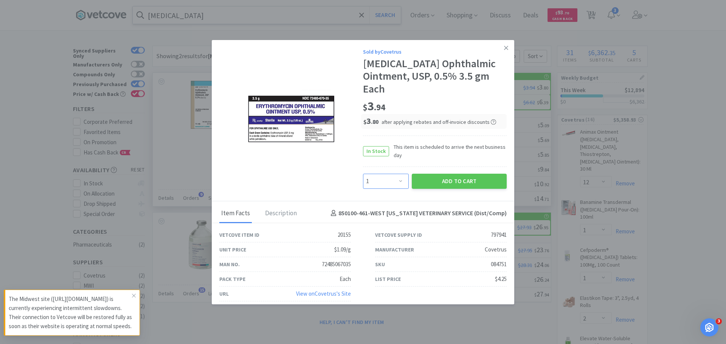
click at [395, 176] on select "Enter Quantity 1 2 3 4 5 6 7 8 9 10 11 12 13 14 15 16 17 18 19 20 Enter Quantity" at bounding box center [386, 181] width 46 height 15
click at [363, 174] on select "Enter Quantity 1 2 3 4 5 6 7 8 9 10 11 12 13 14 15 16 17 18 19 20 Enter Quantity" at bounding box center [386, 181] width 46 height 15
click at [453, 180] on button "Add to Cart" at bounding box center [459, 181] width 95 height 15
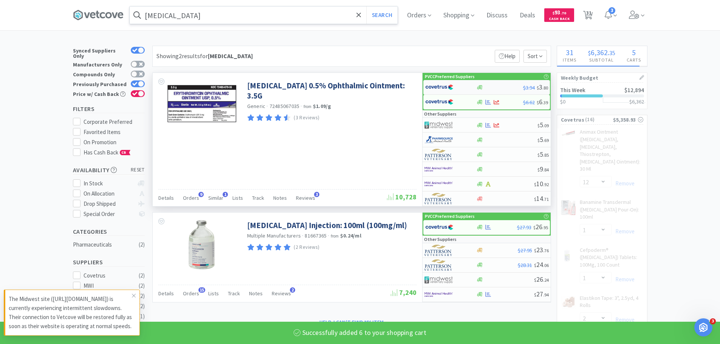
click at [450, 91] on img at bounding box center [439, 87] width 28 height 11
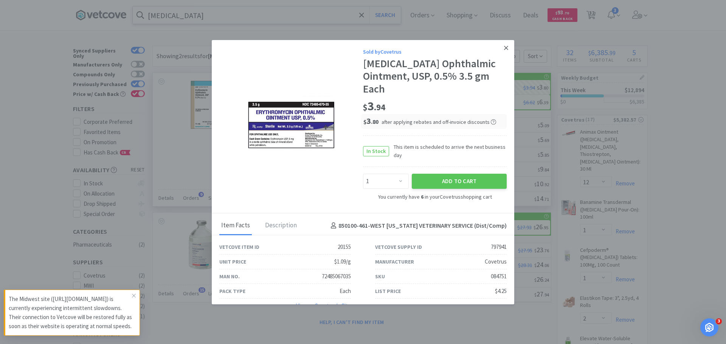
click at [504, 48] on icon at bounding box center [506, 48] width 4 height 7
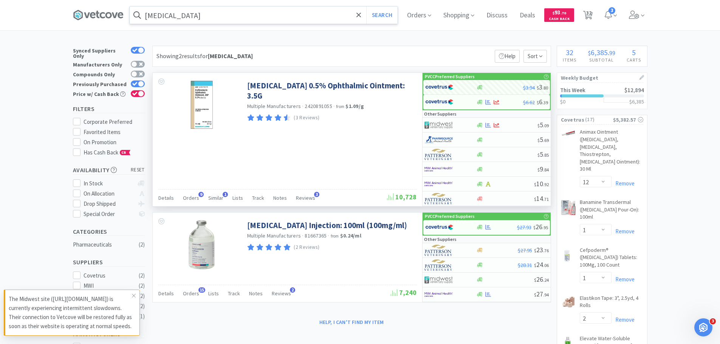
click at [266, 12] on input "erythromycin" at bounding box center [264, 14] width 268 height 17
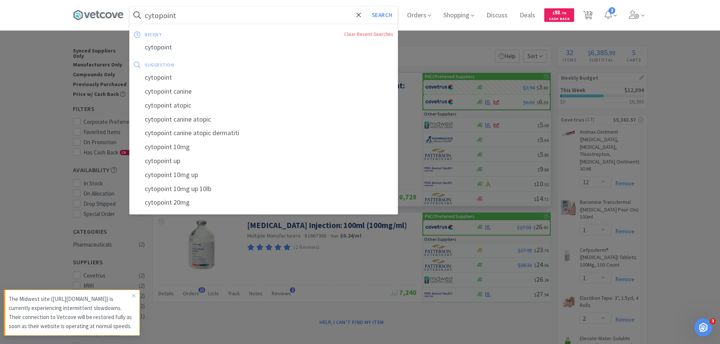
click at [366, 6] on button "Search" at bounding box center [381, 14] width 31 height 17
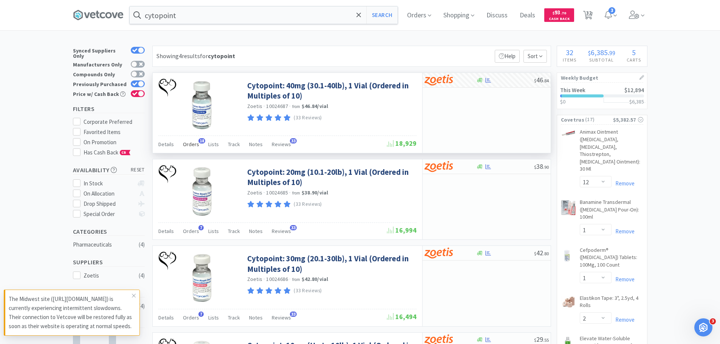
click at [194, 143] on span "Orders" at bounding box center [191, 144] width 16 height 7
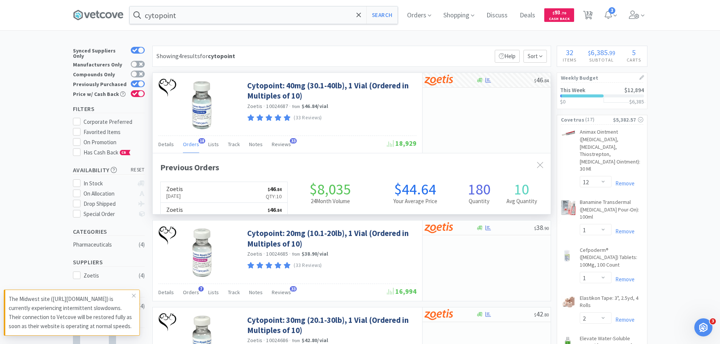
scroll to position [203, 398]
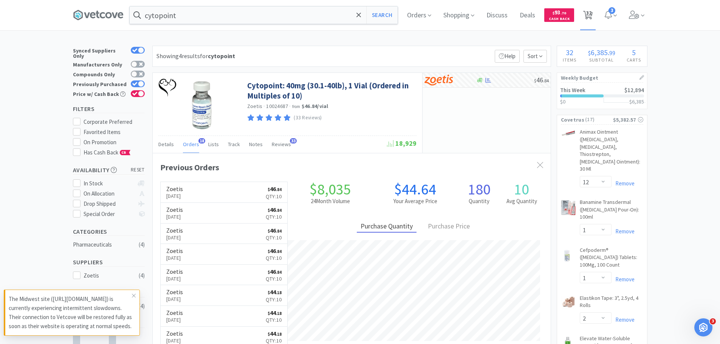
click at [592, 19] on span "32" at bounding box center [589, 13] width 5 height 30
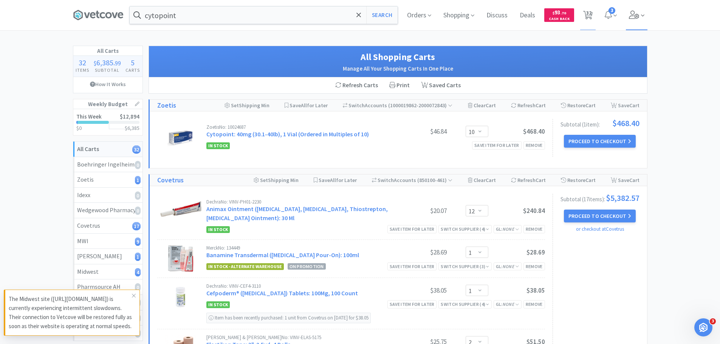
click at [634, 9] on span at bounding box center [637, 15] width 22 height 30
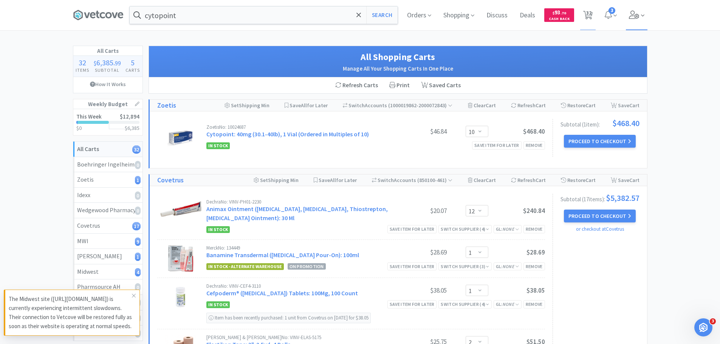
click at [636, 11] on icon at bounding box center [634, 15] width 11 height 8
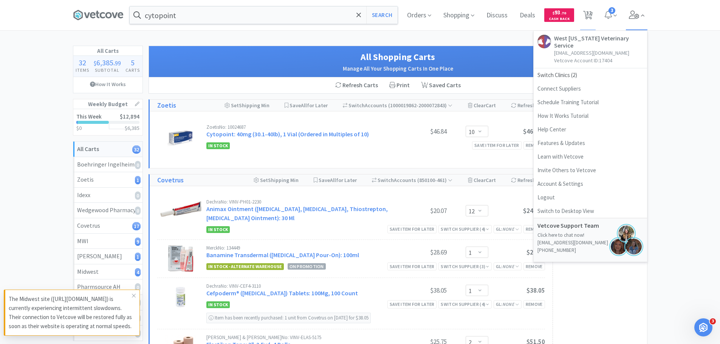
click at [636, 11] on icon at bounding box center [634, 15] width 11 height 8
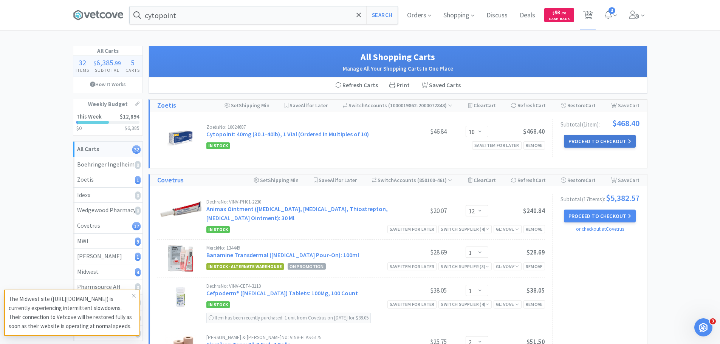
click at [590, 144] on button "Proceed to Checkout" at bounding box center [600, 141] width 72 height 13
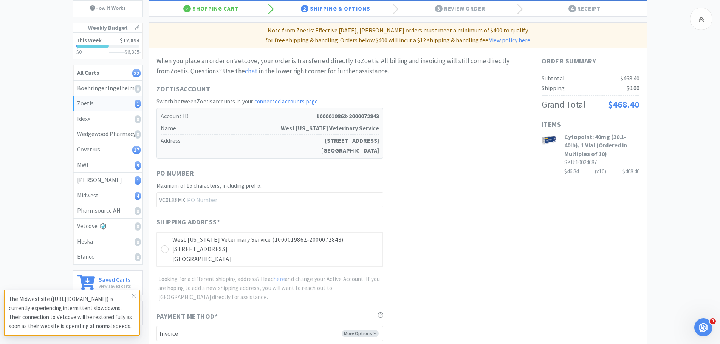
scroll to position [113, 0]
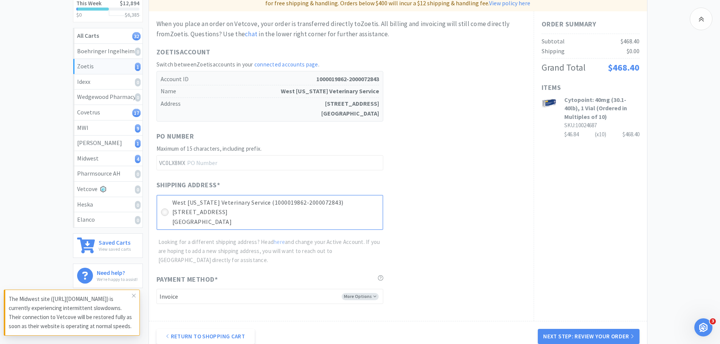
click at [166, 210] on icon at bounding box center [165, 213] width 6 height 6
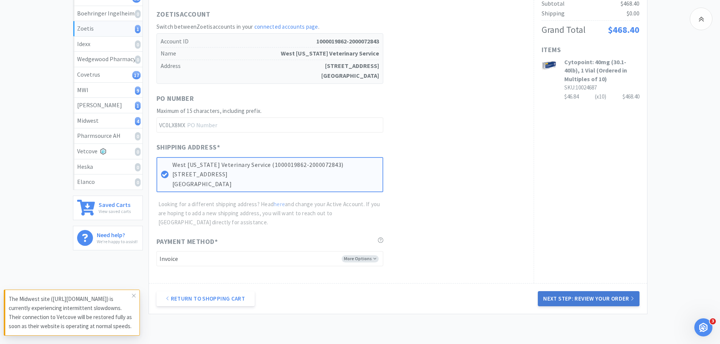
click at [558, 296] on button "Next Step: Review Your Order" at bounding box center [588, 299] width 101 height 15
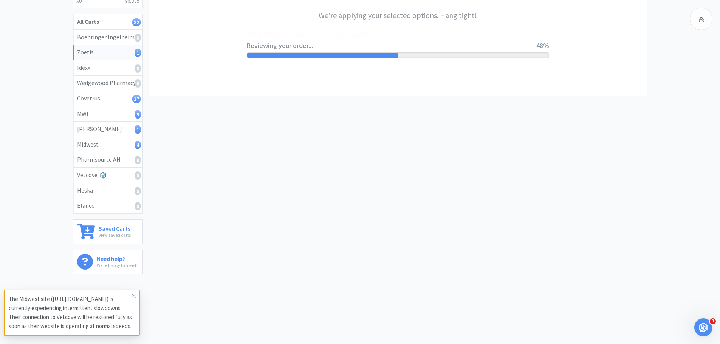
scroll to position [0, 0]
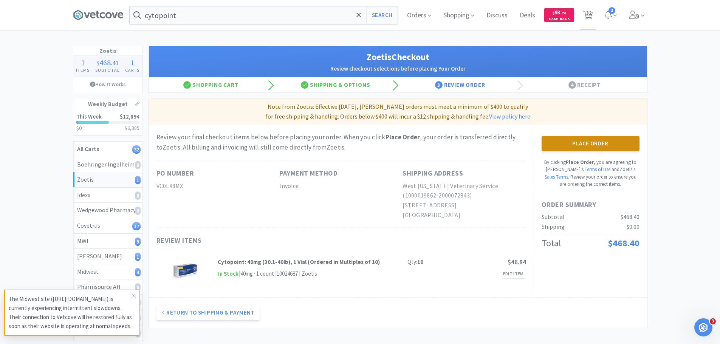
click at [603, 146] on button "Place Order" at bounding box center [591, 143] width 98 height 15
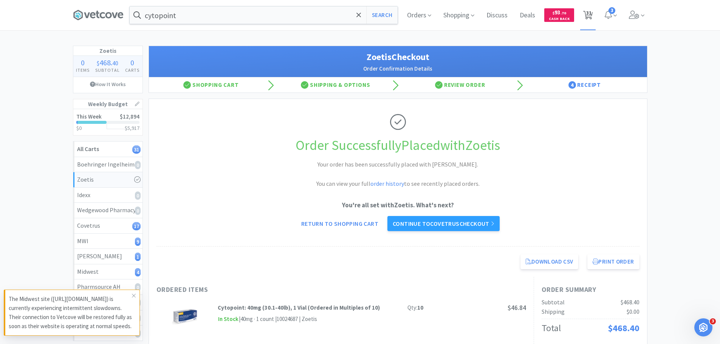
click at [586, 16] on icon at bounding box center [587, 15] width 9 height 8
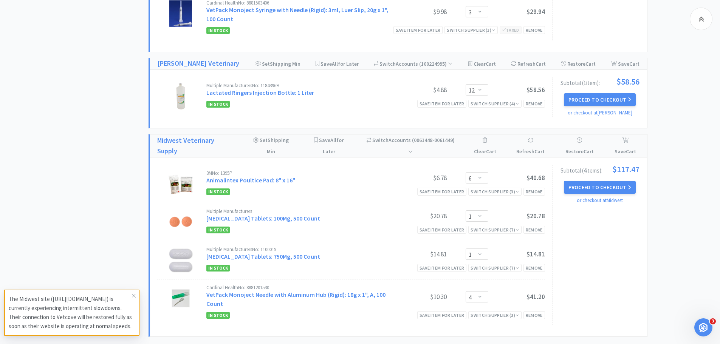
scroll to position [1280, 0]
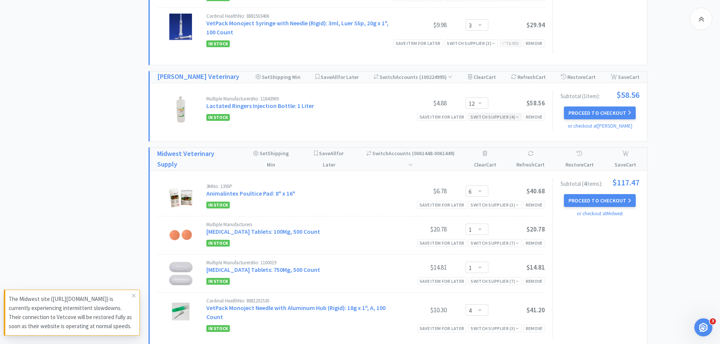
click at [512, 113] on div "Switch Supplier ( 4 )" at bounding box center [495, 116] width 48 height 7
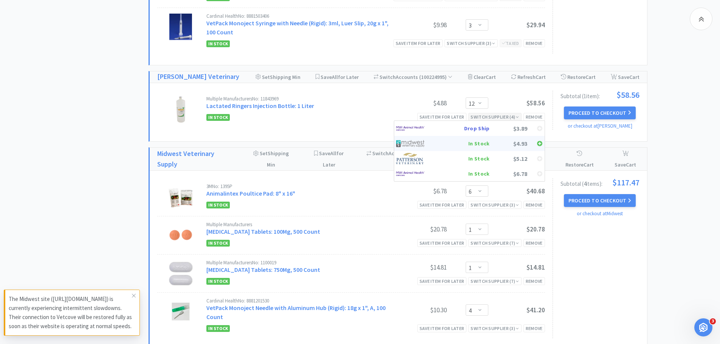
click at [500, 138] on div "$4.93" at bounding box center [509, 143] width 38 height 11
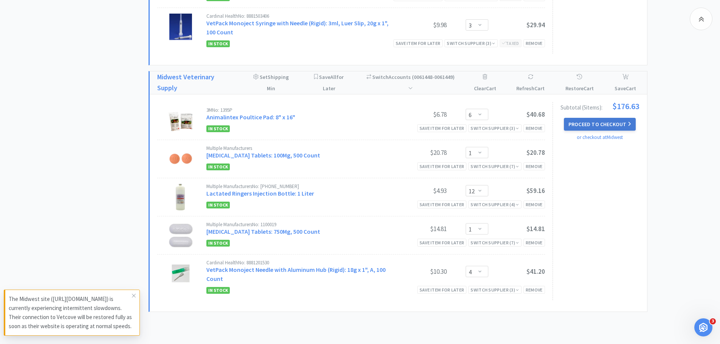
click at [614, 118] on button "Proceed to Checkout" at bounding box center [600, 124] width 72 height 13
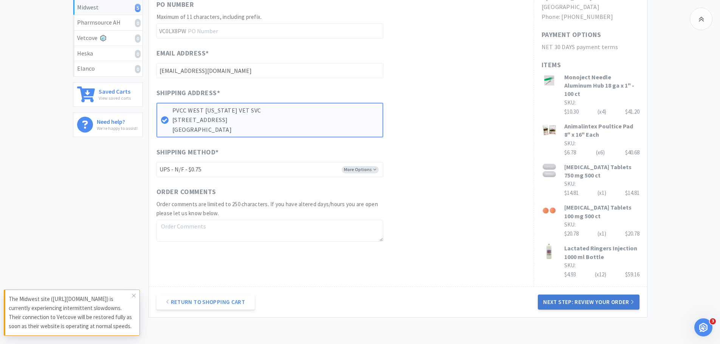
click at [614, 295] on button "Next Step: Review Your Order" at bounding box center [588, 302] width 101 height 15
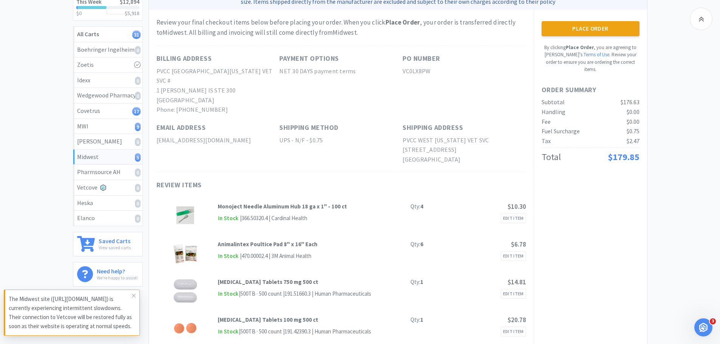
scroll to position [113, 0]
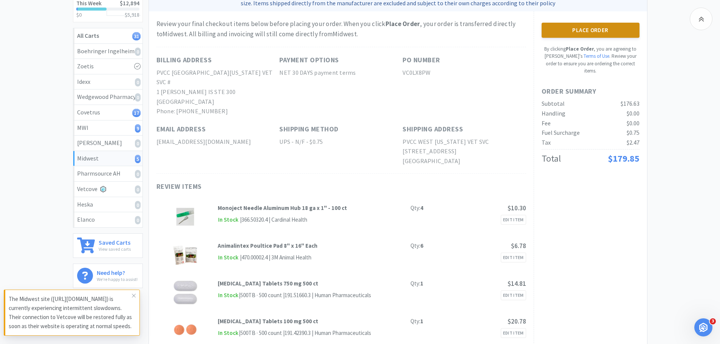
click at [600, 28] on button "Place Order" at bounding box center [591, 30] width 98 height 15
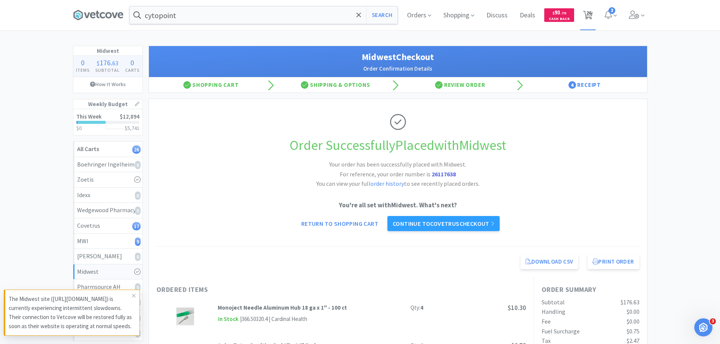
click at [590, 14] on span "26" at bounding box center [589, 13] width 5 height 30
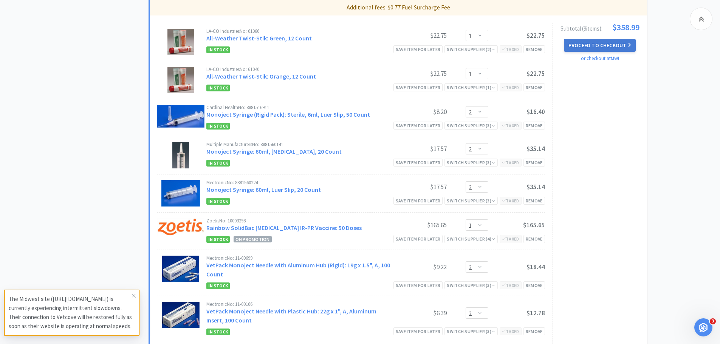
click at [584, 41] on button "Proceed to Checkout" at bounding box center [600, 45] width 72 height 13
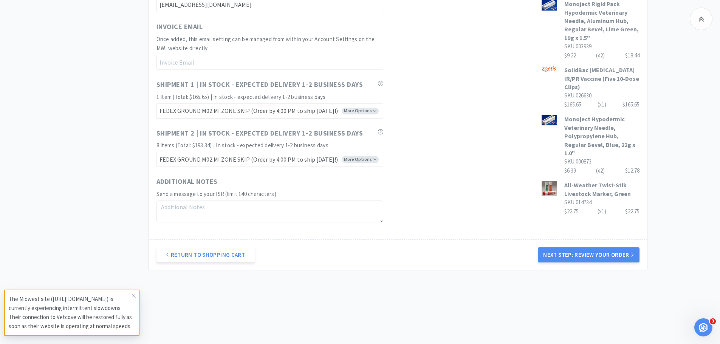
scroll to position [433, 0]
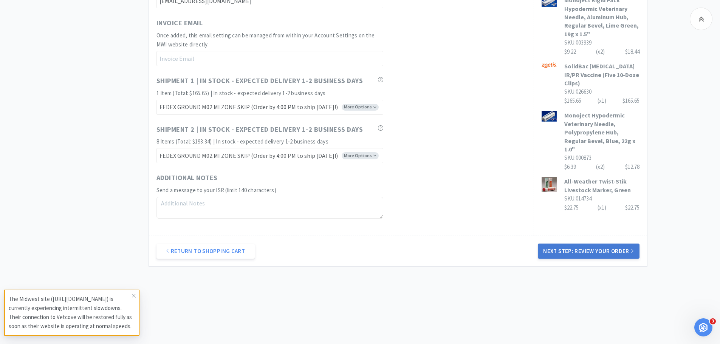
click at [571, 244] on div "Return to Shopping Cart Next Step: Review Your Order" at bounding box center [398, 251] width 498 height 31
click at [577, 250] on button "Next Step: Review Your Order" at bounding box center [588, 251] width 101 height 15
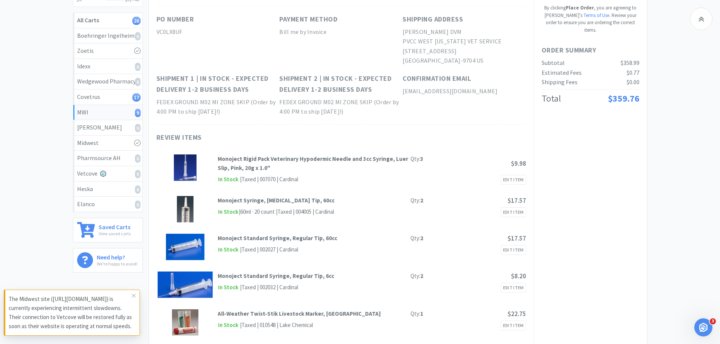
scroll to position [94, 0]
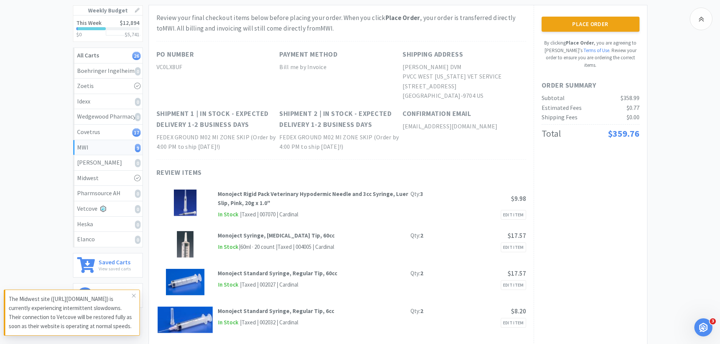
click at [575, 25] on button "Place Order" at bounding box center [591, 24] width 98 height 15
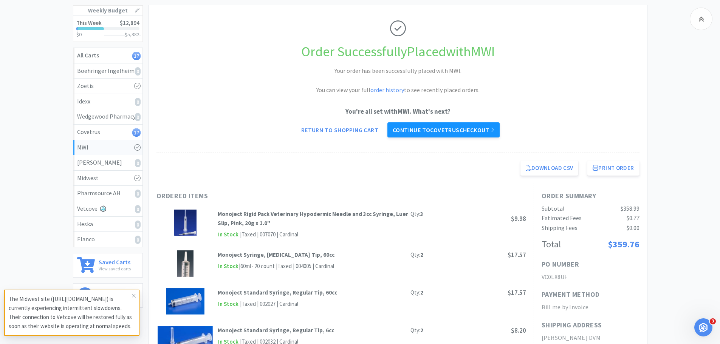
click at [489, 132] on link "Continue to Covetrus checkout" at bounding box center [444, 130] width 112 height 15
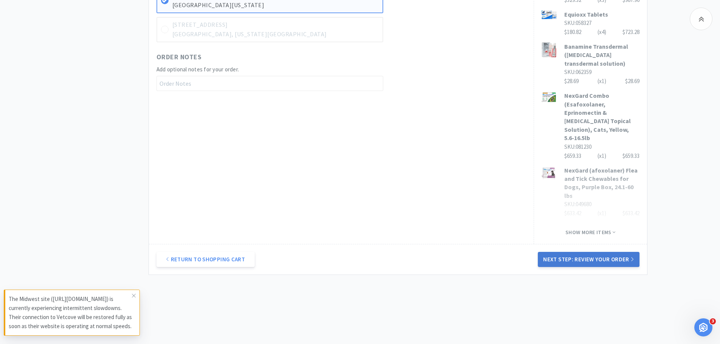
click at [622, 252] on button "Next Step: Review Your Order" at bounding box center [588, 259] width 101 height 15
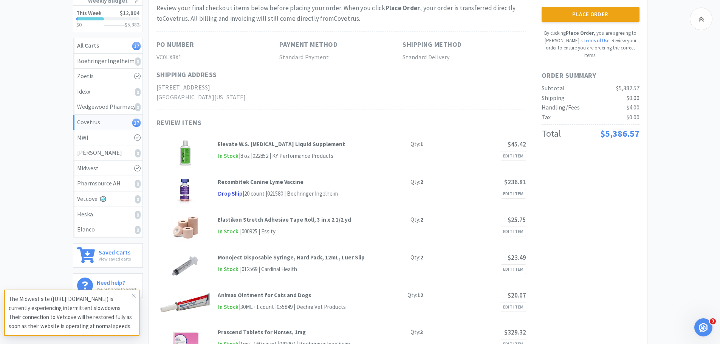
scroll to position [62, 0]
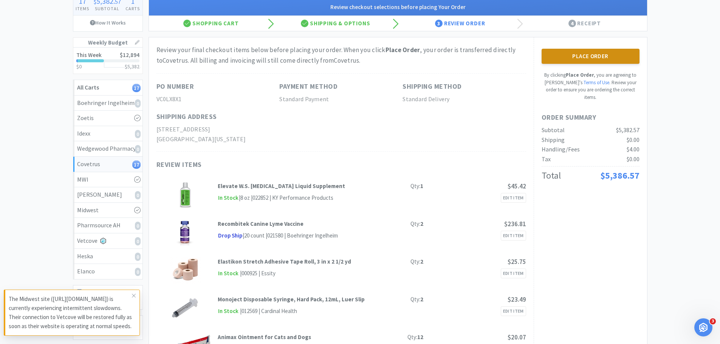
click at [624, 59] on button "Place Order" at bounding box center [591, 56] width 98 height 15
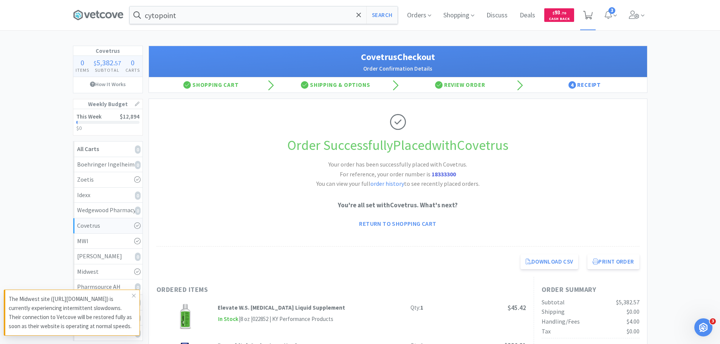
click at [588, 14] on icon at bounding box center [587, 15] width 9 height 8
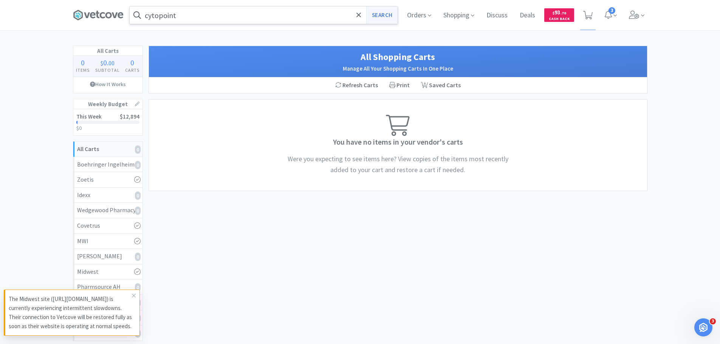
click at [385, 14] on button "Search" at bounding box center [381, 14] width 31 height 17
